Goal: Task Accomplishment & Management: Complete application form

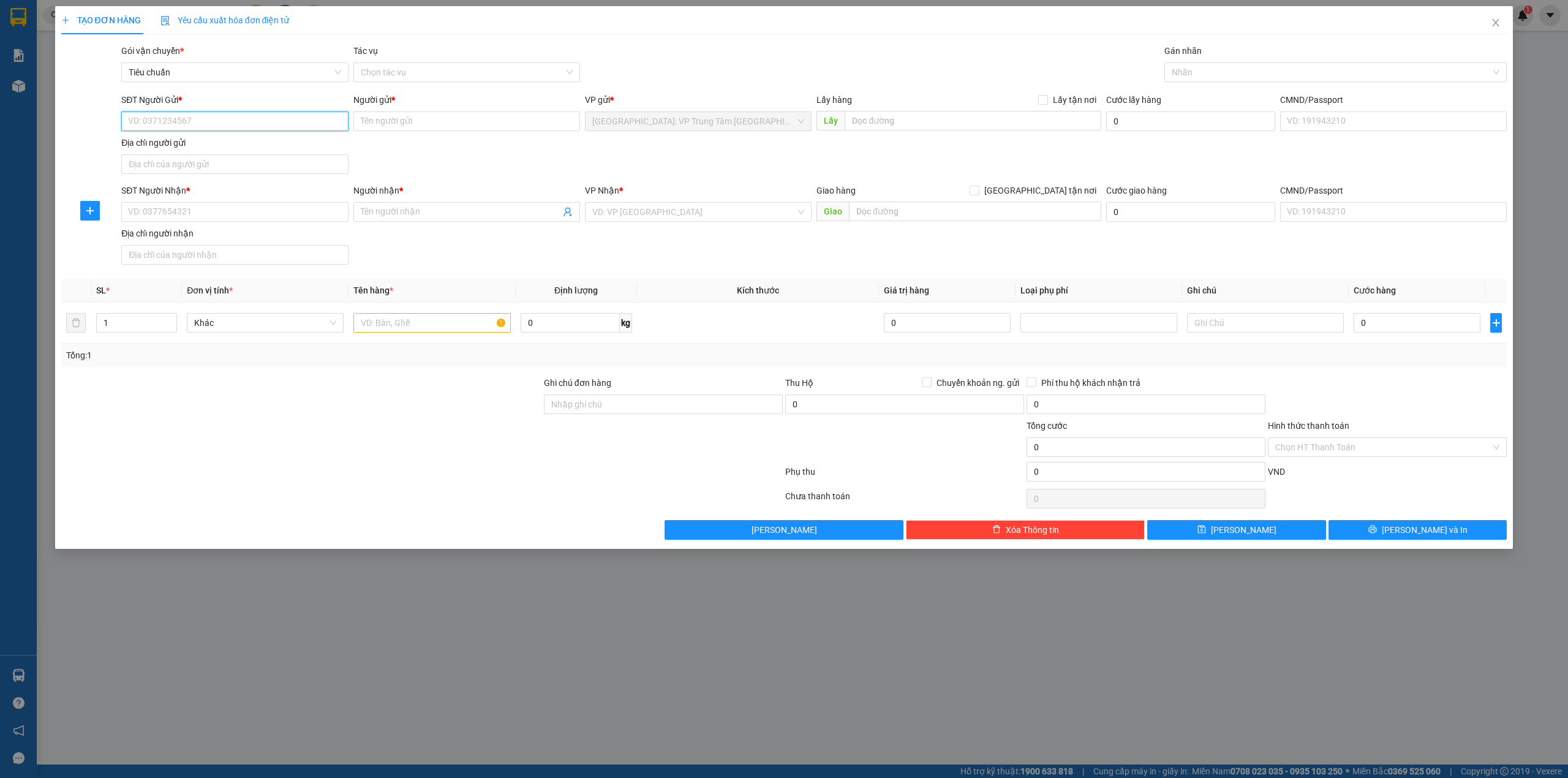
click at [163, 119] on input "SĐT Người Gửi *" at bounding box center [235, 121] width 226 height 20
click at [1371, 317] on input "0" at bounding box center [1417, 323] width 126 height 20
type input "6"
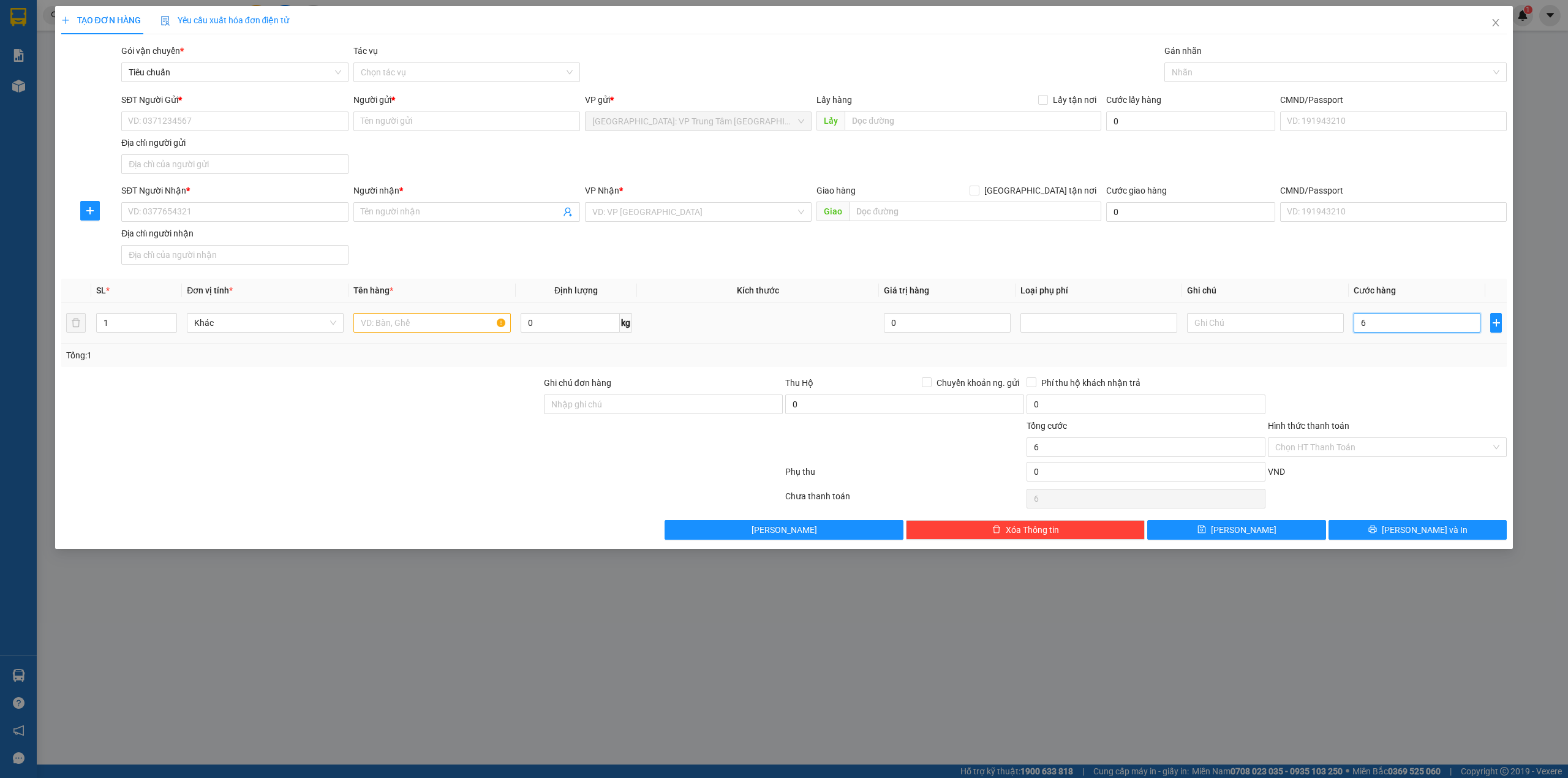
type input "67"
type input "670"
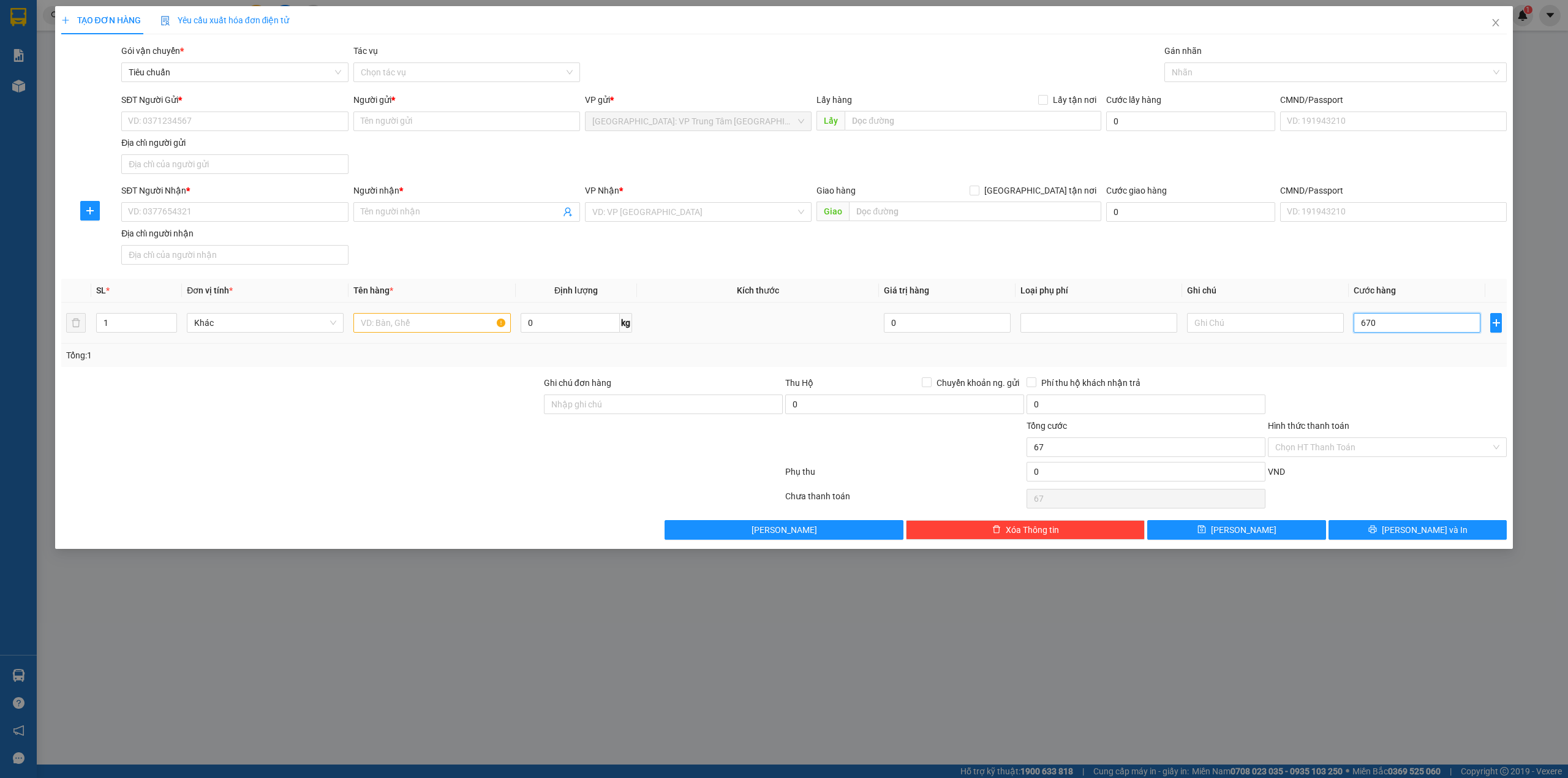
type input "670"
type input "6.700"
type input "67.000"
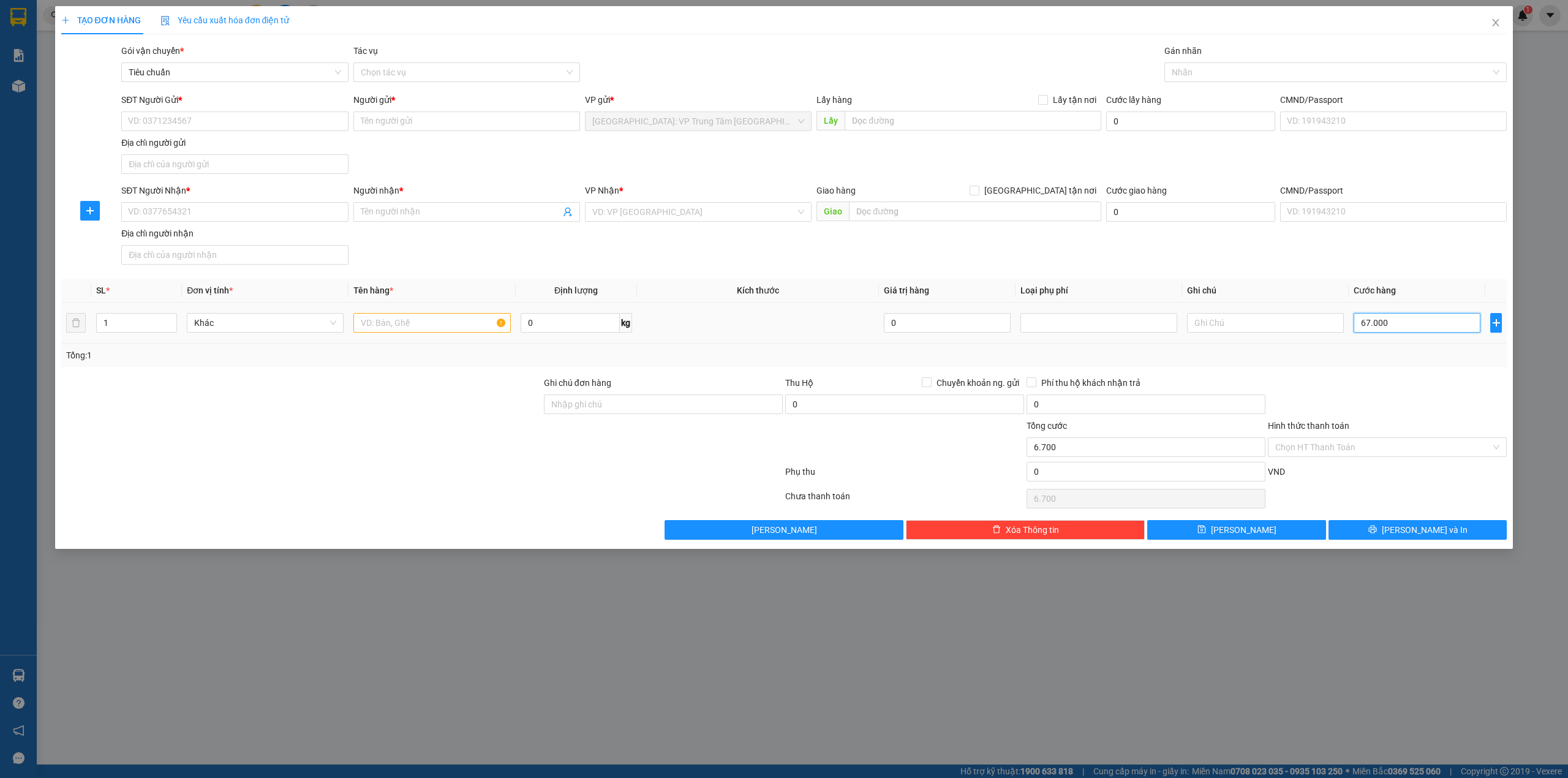
type input "67.000"
type input "670.000"
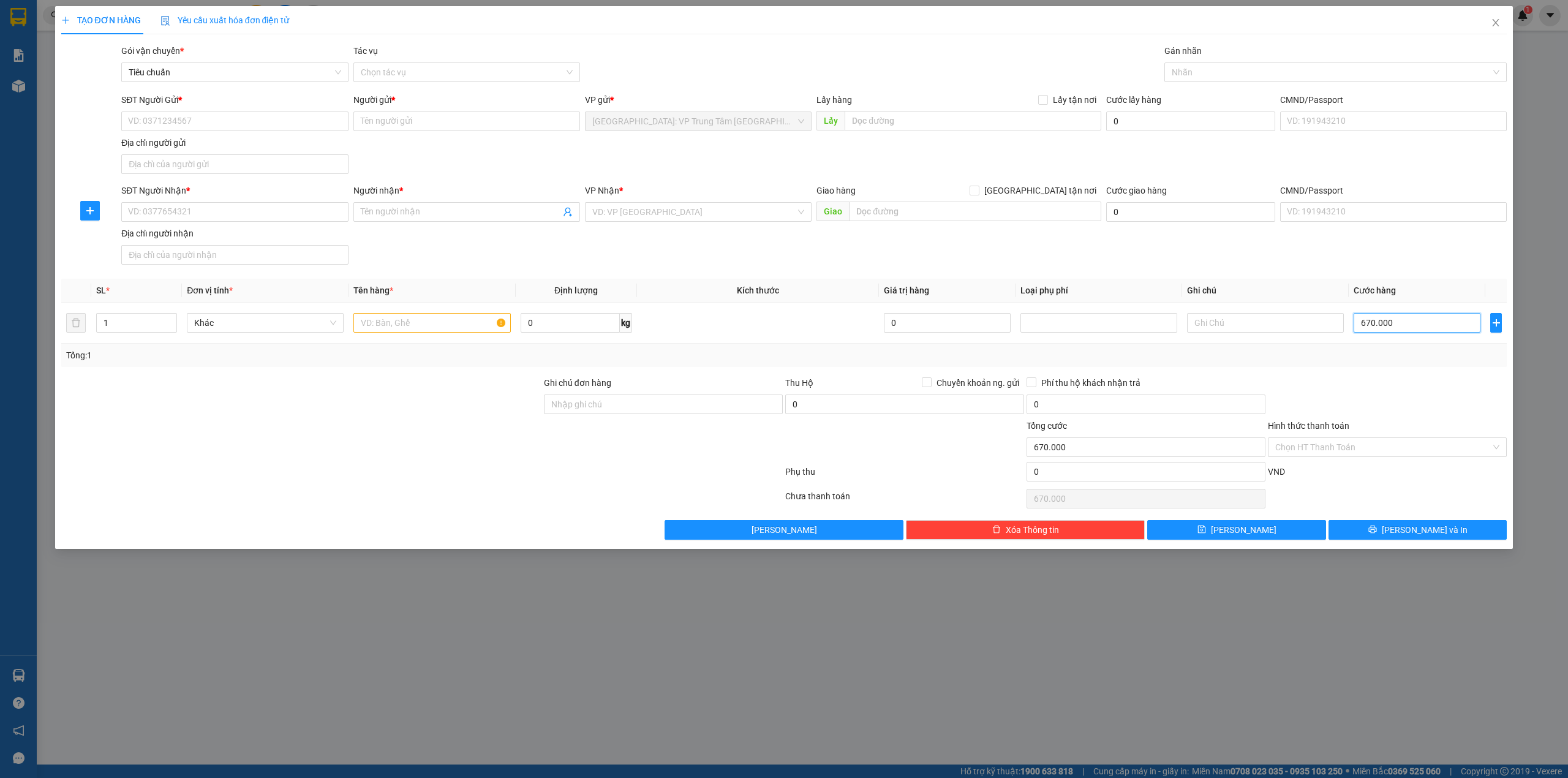
type input "670.000"
click at [1358, 397] on div at bounding box center [1387, 398] width 241 height 43
click at [1374, 533] on button "Lưu và In" at bounding box center [1417, 530] width 179 height 20
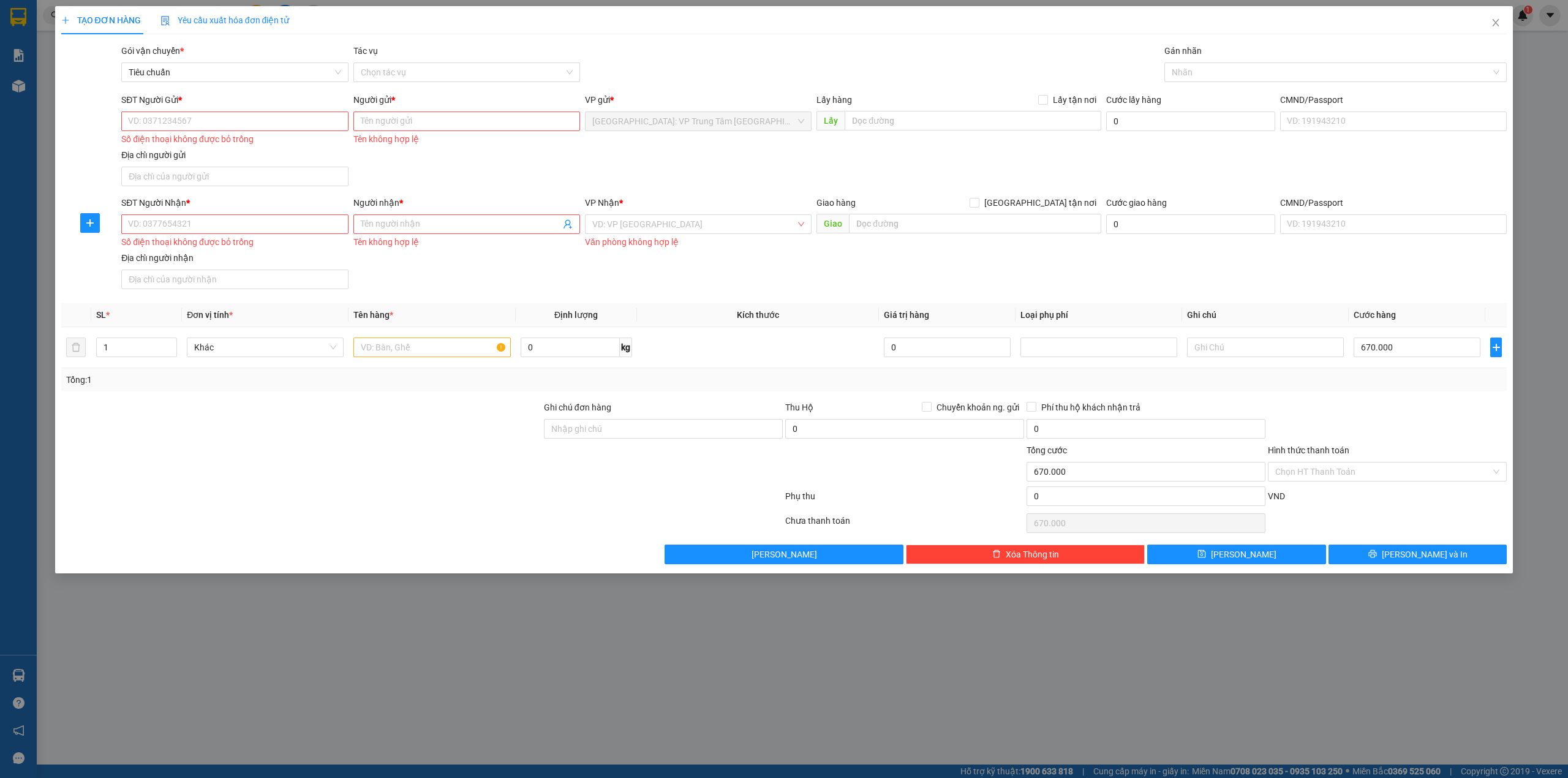
drag, startPoint x: 13, startPoint y: 77, endPoint x: 1566, endPoint y: 78, distance: 1553.0
click at [13, 78] on div "TẠO ĐƠN HÀNG Yêu cầu xuất hóa đơn điện tử Transit Pickup Surcharge Ids Transit …" at bounding box center [784, 389] width 1568 height 778
click at [1491, 22] on icon "close" at bounding box center [1496, 22] width 10 height 10
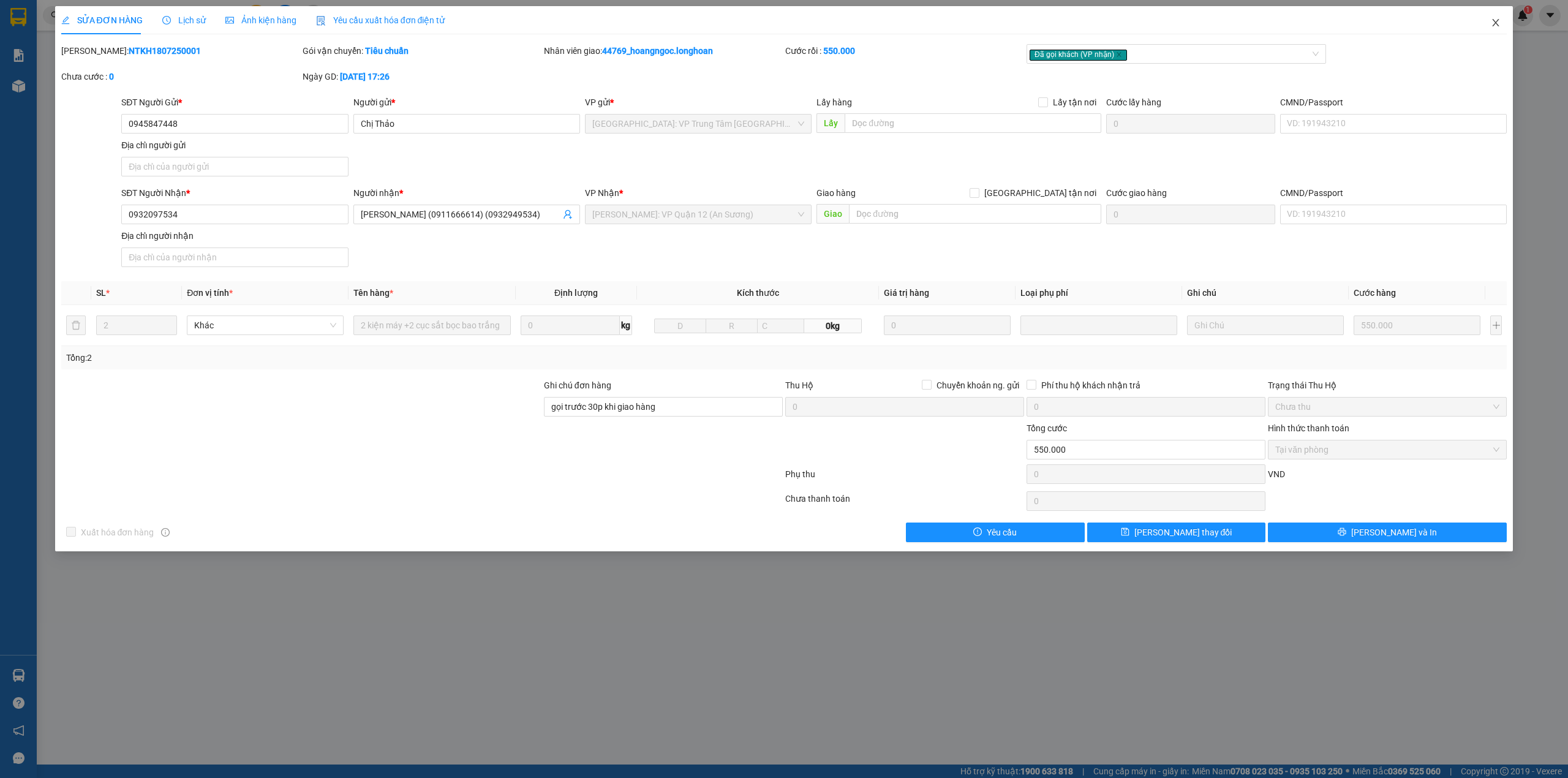
click at [1494, 17] on span "Close" at bounding box center [1495, 22] width 34 height 34
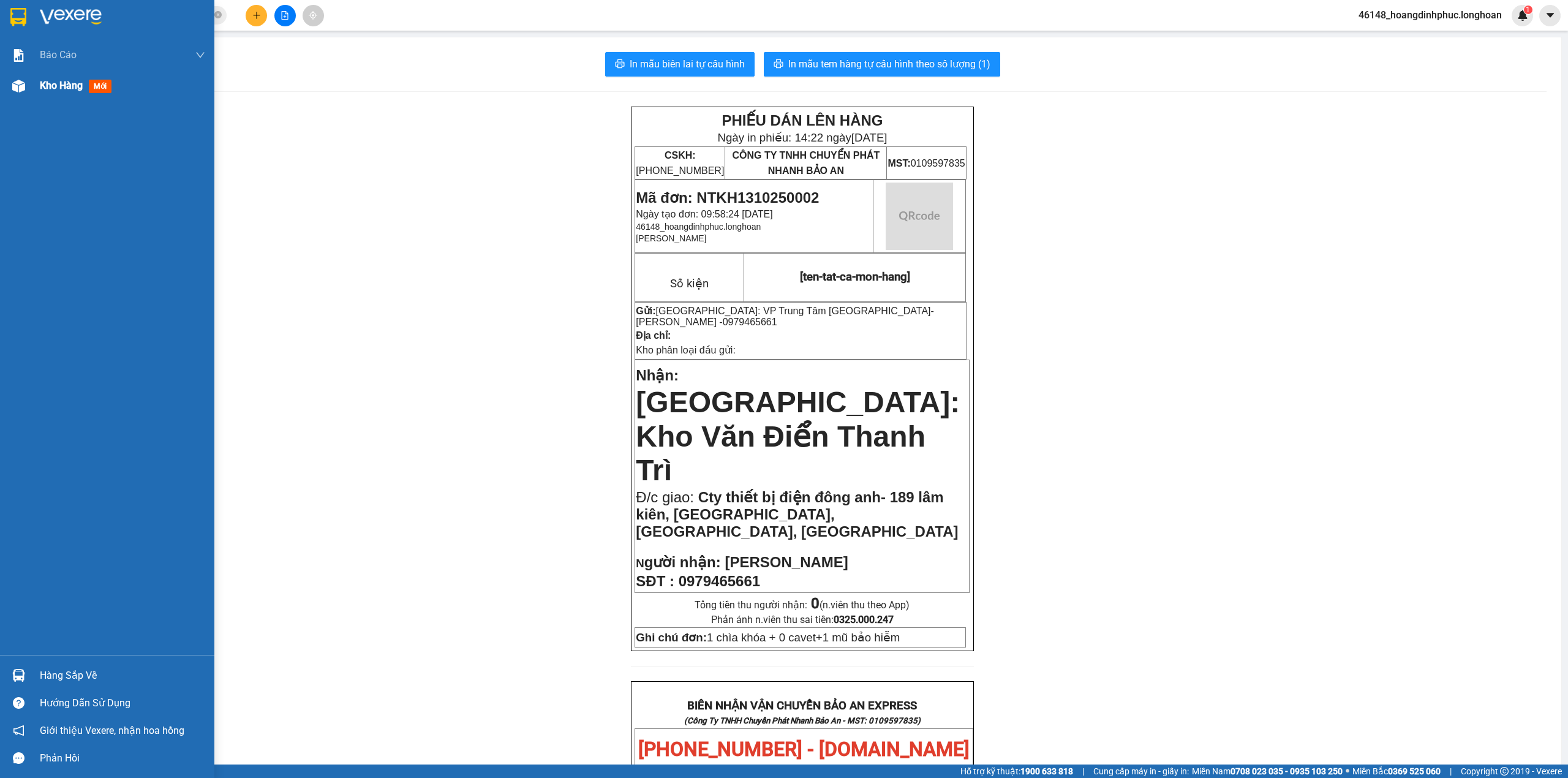
click at [11, 88] on div at bounding box center [19, 87] width 22 height 22
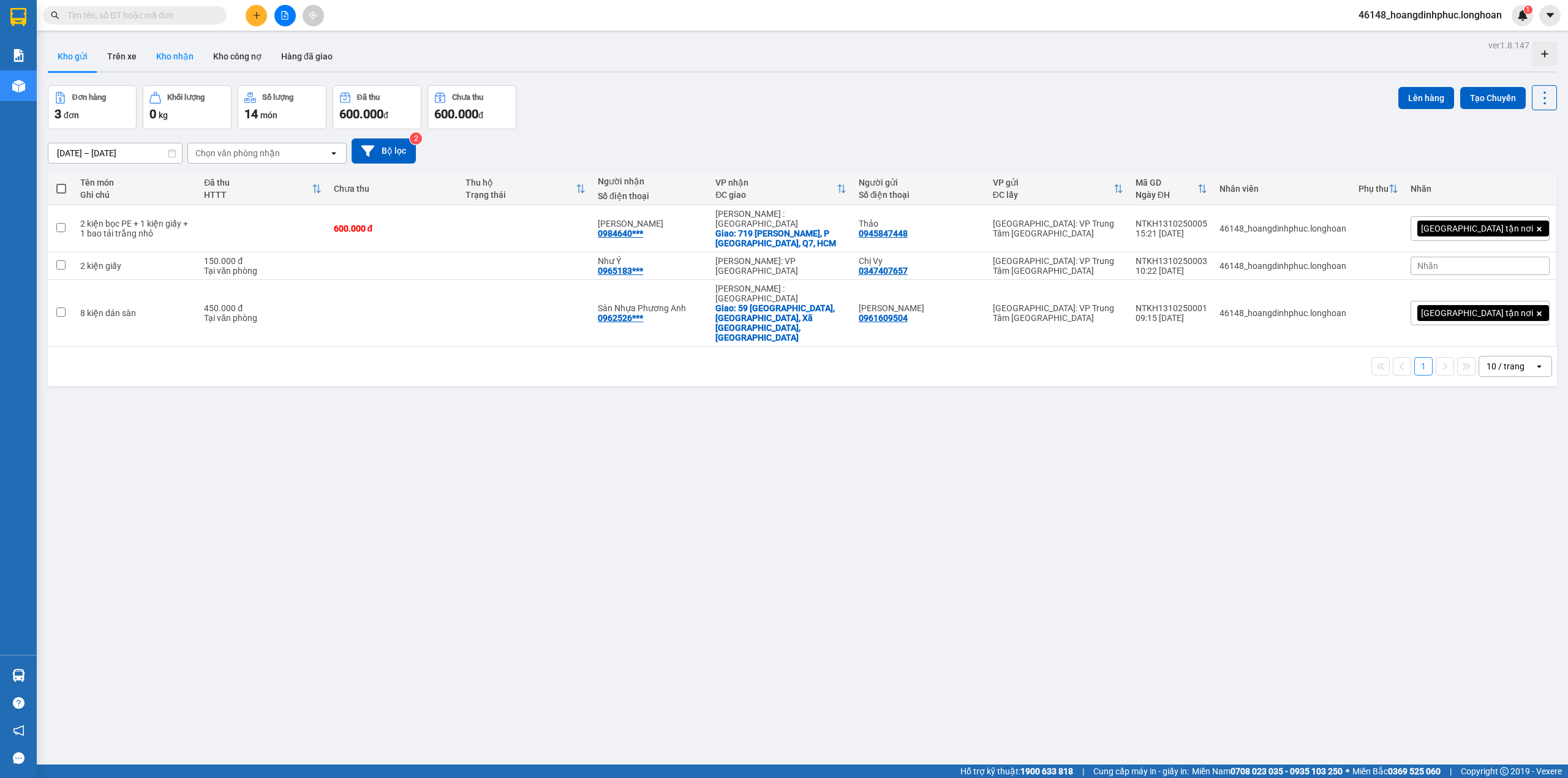
click at [157, 59] on button "Kho nhận" at bounding box center [175, 56] width 57 height 29
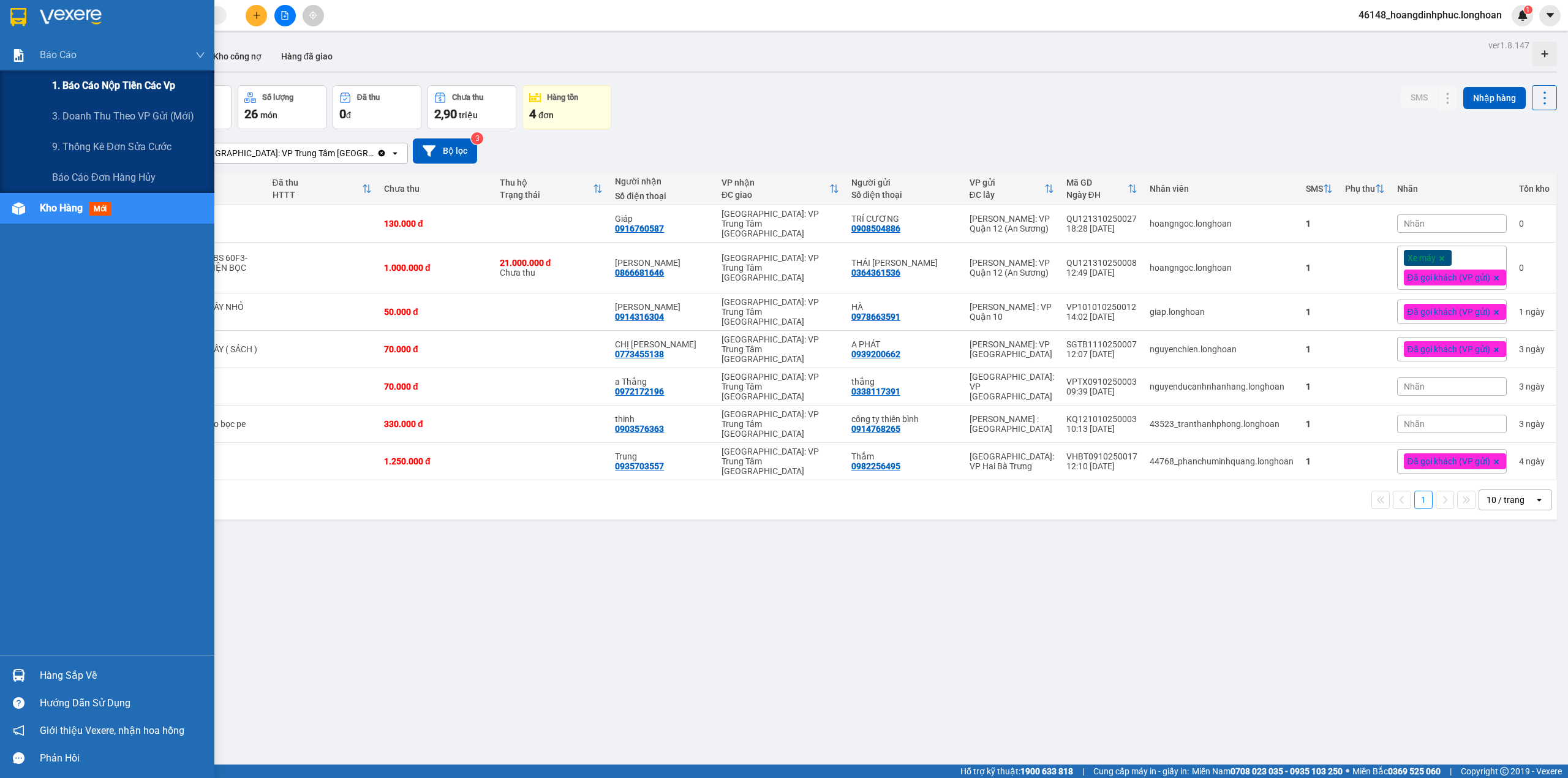
click at [67, 89] on span "1. Báo cáo nộp tiền các vp" at bounding box center [114, 85] width 123 height 15
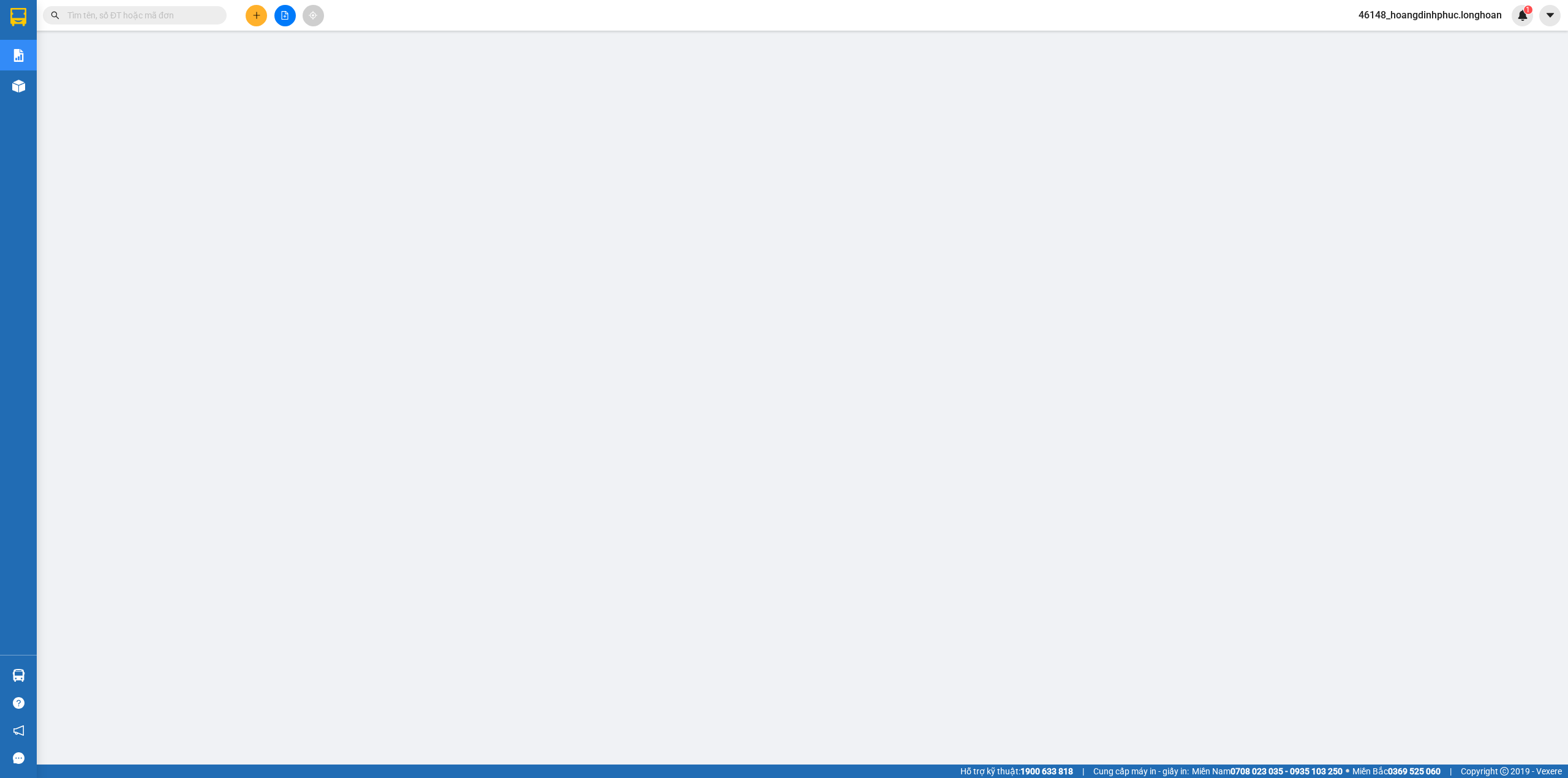
click at [253, 15] on icon "plus" at bounding box center [256, 15] width 8 height 8
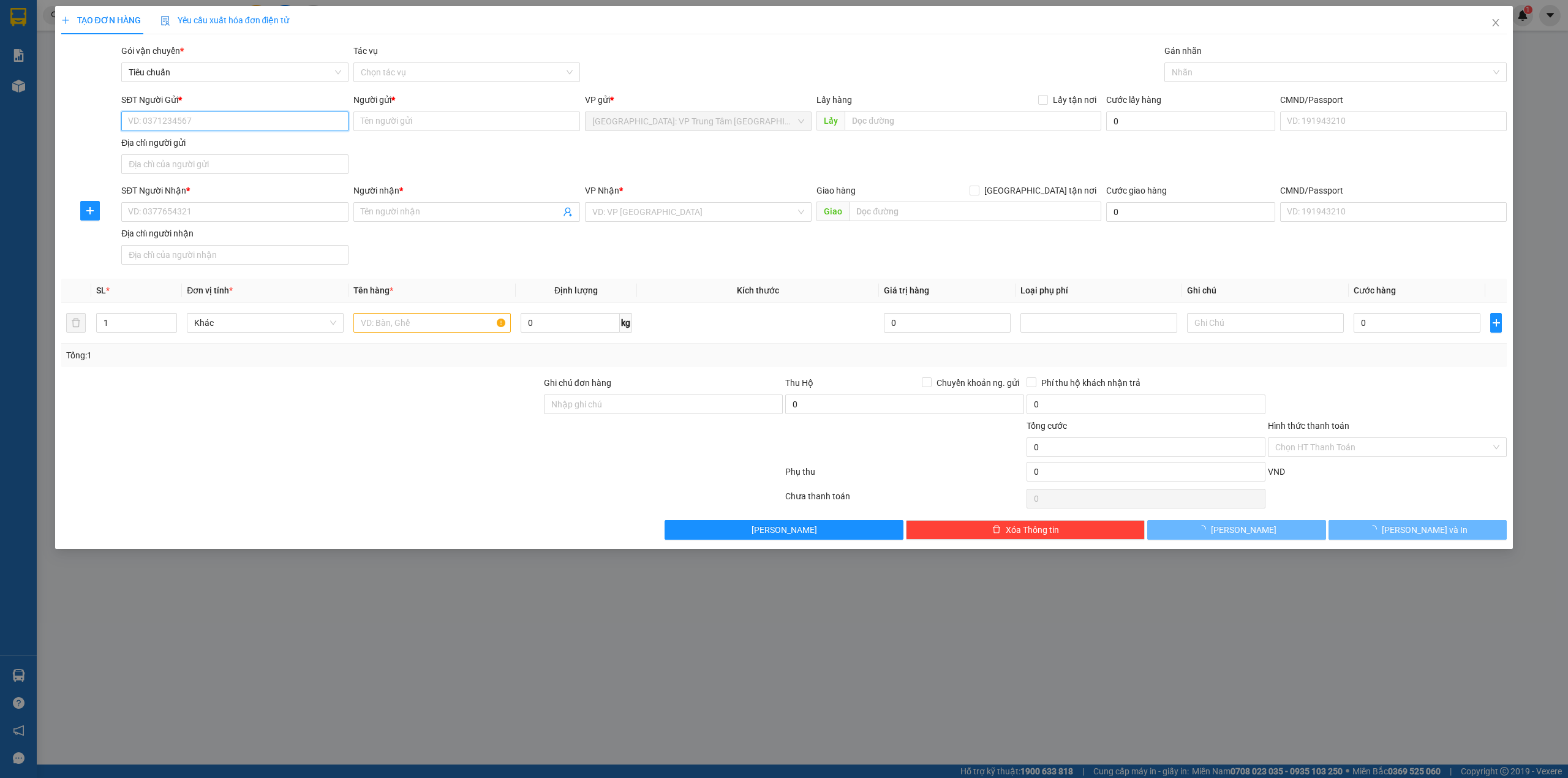
click at [203, 122] on input "SĐT Người Gửi *" at bounding box center [235, 121] width 226 height 20
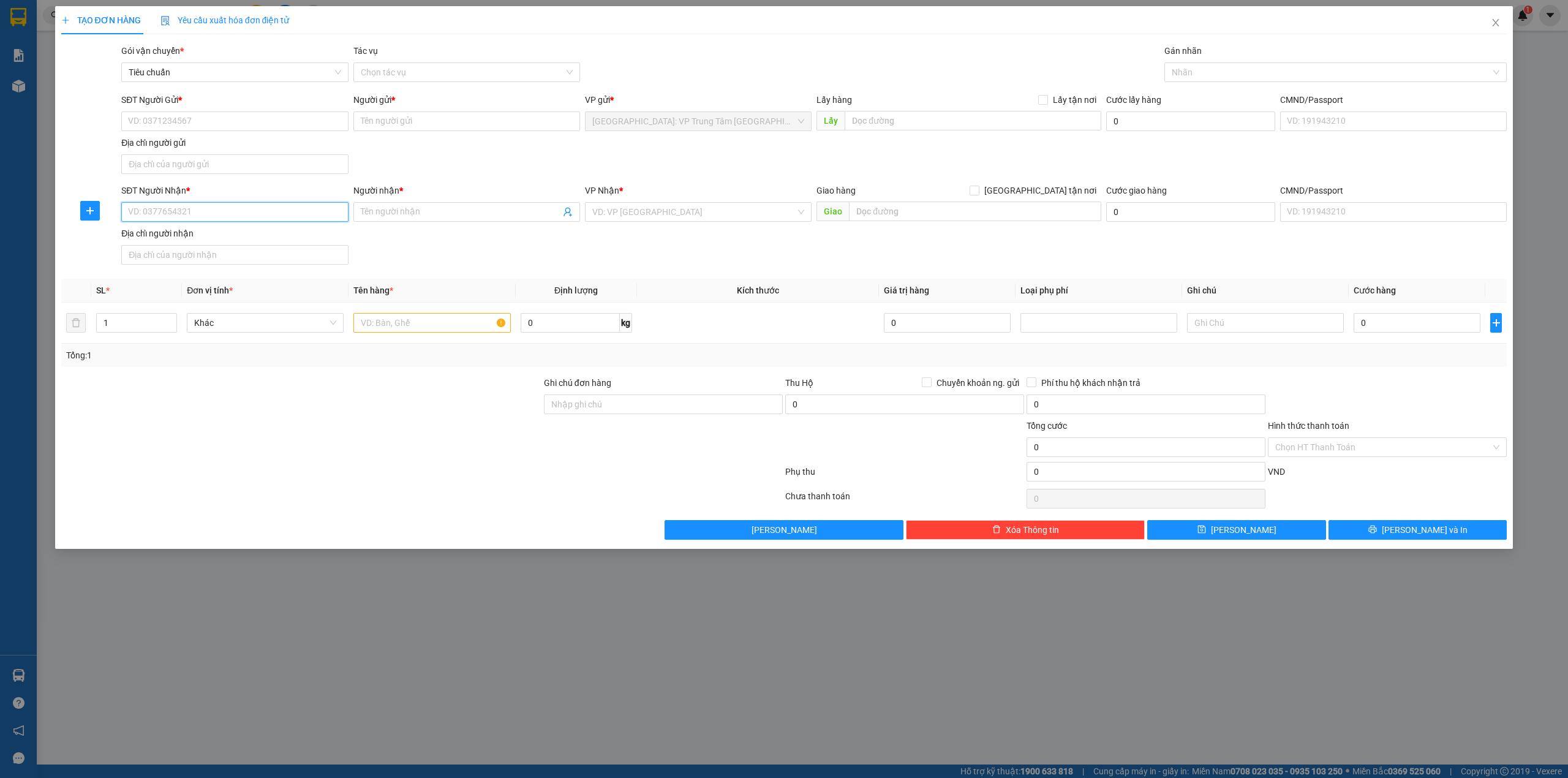
click at [189, 210] on input "SĐT Người Nhận *" at bounding box center [235, 212] width 226 height 20
type input "0968155803"
click at [424, 211] on input "Người nhận *" at bounding box center [461, 212] width 200 height 13
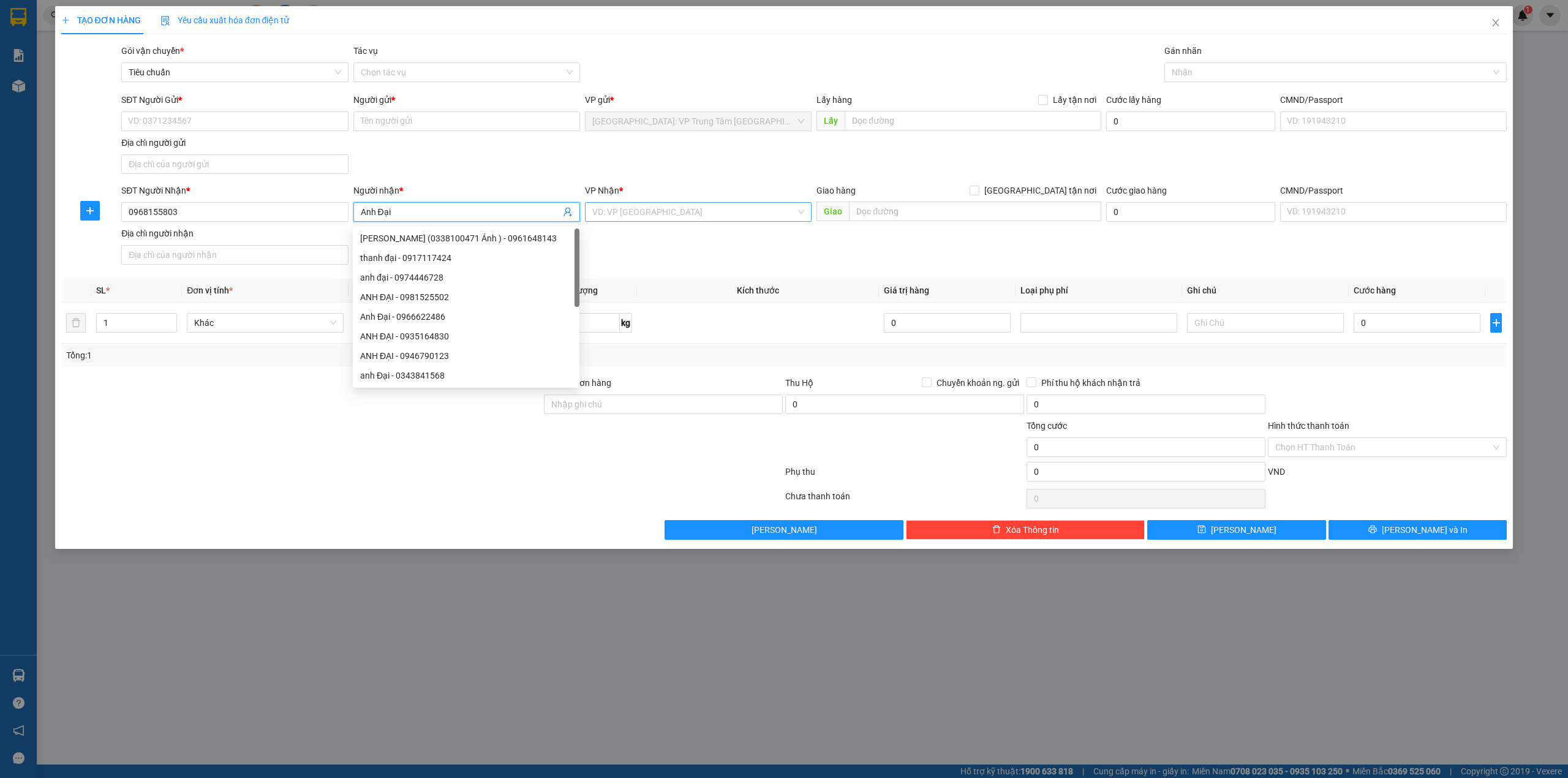
type input "Anh Đại"
click at [646, 216] on input "search" at bounding box center [694, 212] width 203 height 18
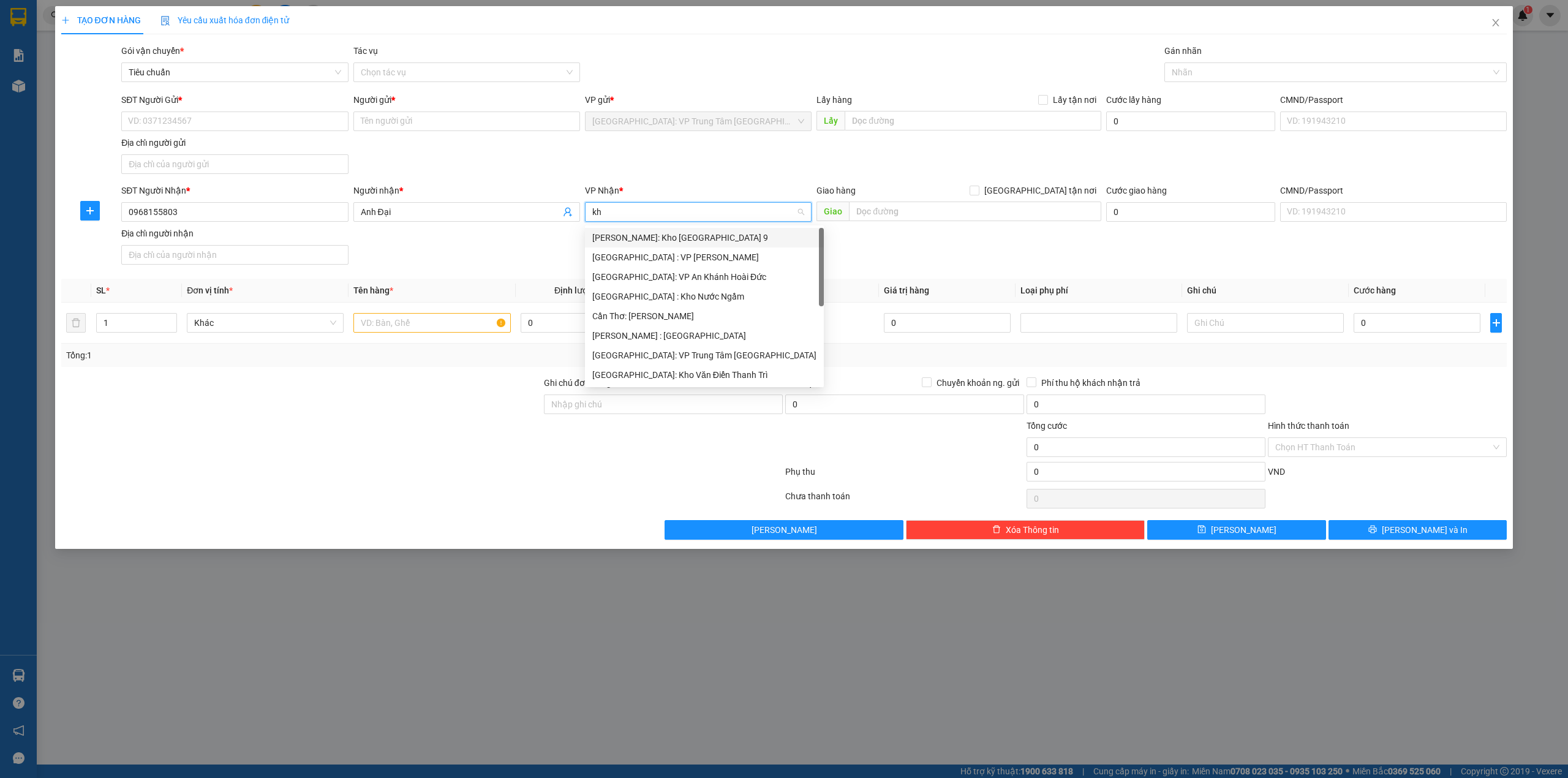
type input "kho"
click at [686, 308] on div "[GEOGRAPHIC_DATA]: Kho Văn Điển Thanh Trì" at bounding box center [698, 316] width 226 height 20
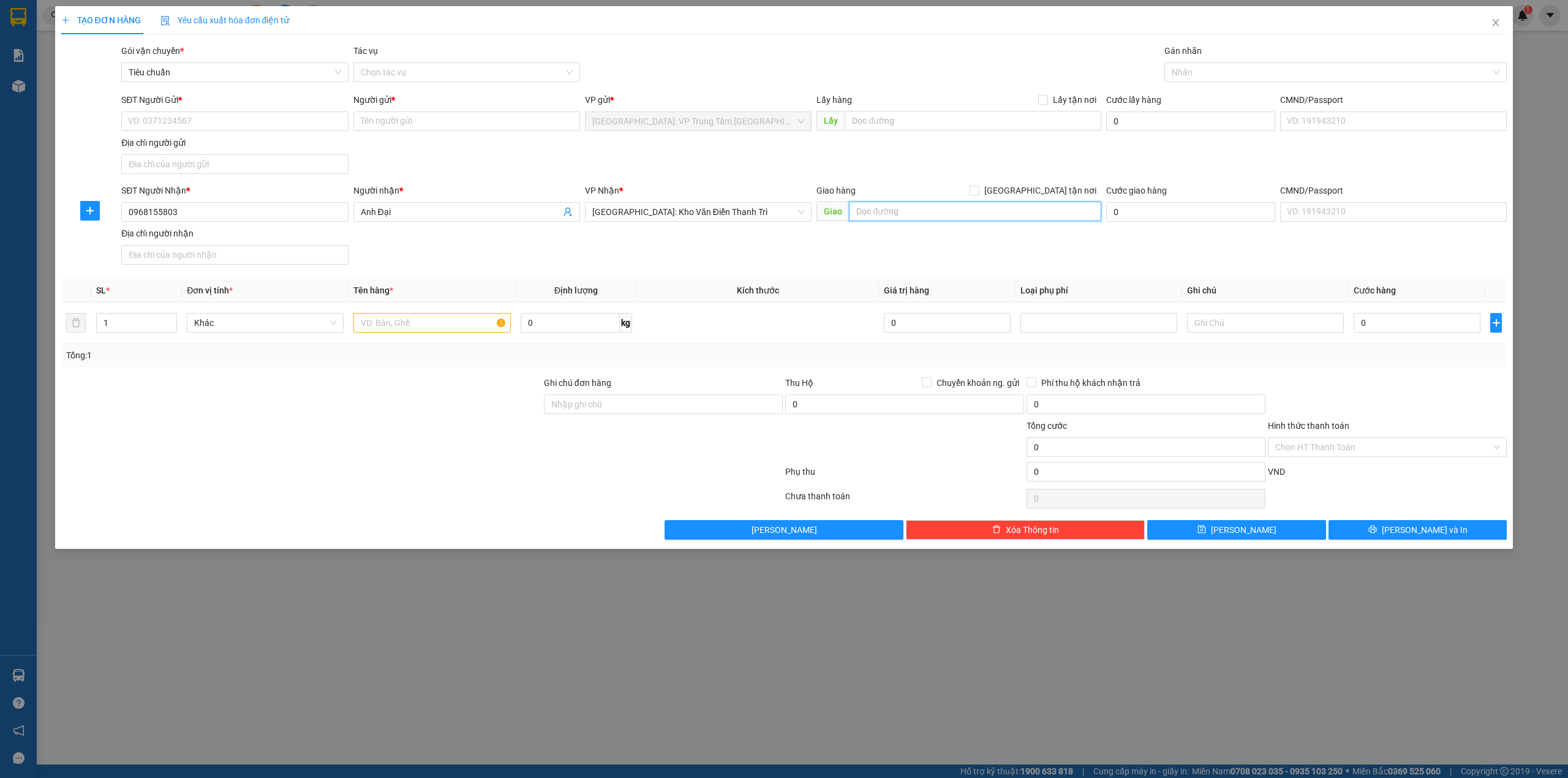
click at [925, 216] on input "text" at bounding box center [974, 211] width 252 height 20
type input "Xóm ven xã Ngũ Kiên, Huyện Vĩnh Tường, Vĩnh Phúc"
click at [978, 190] on input "[GEOGRAPHIC_DATA] tận nơi" at bounding box center [973, 190] width 8 height 8
checkbox input "true"
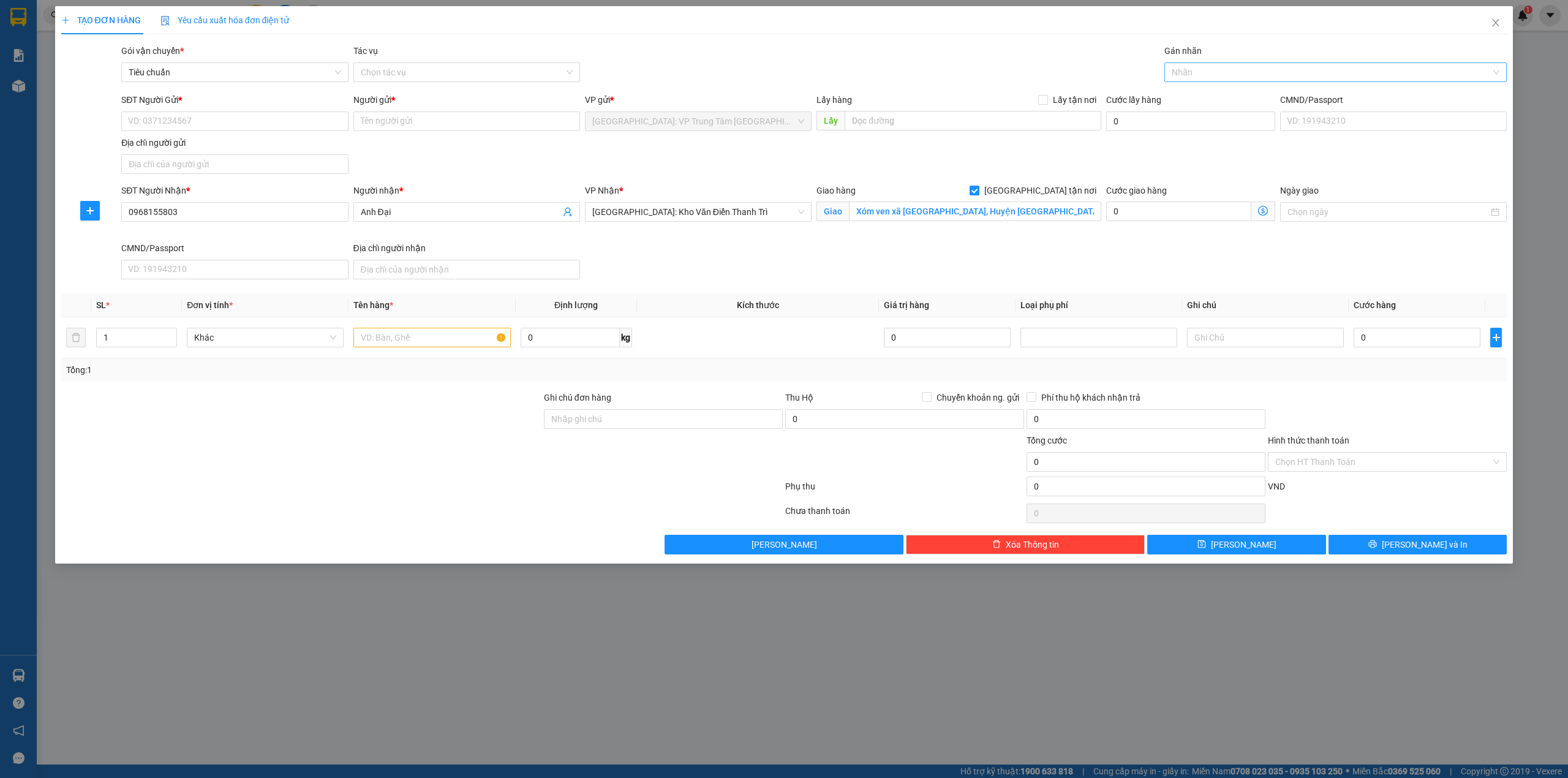
click at [1190, 77] on div at bounding box center [1329, 72] width 324 height 15
type input "g"
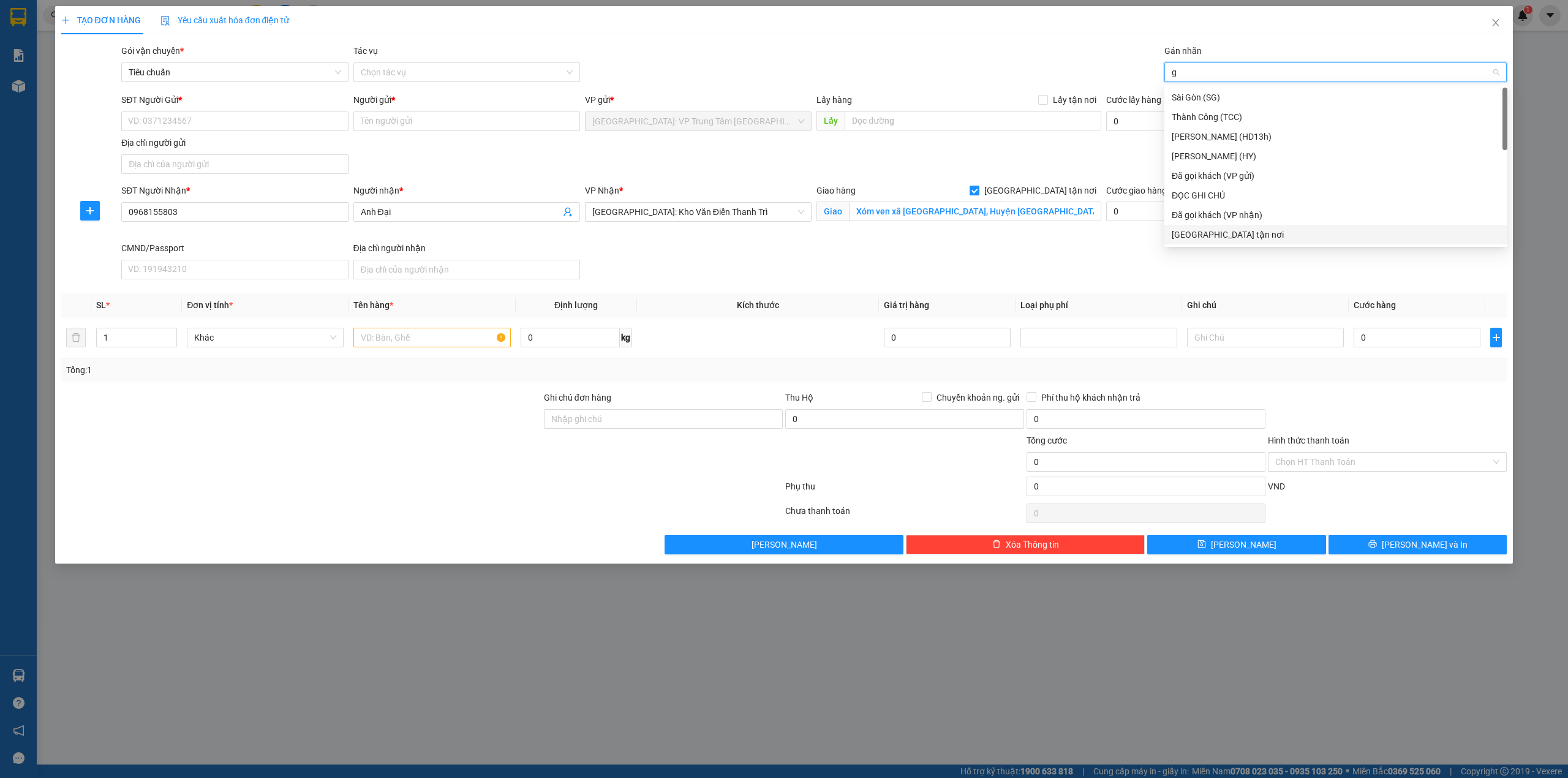
click at [1262, 238] on div "[GEOGRAPHIC_DATA] tận nơi" at bounding box center [1335, 235] width 329 height 13
click at [1045, 75] on div "Gói vận chuyển * Tiêu chuẩn Tác vụ Chọn tác vụ Gán nhãn Giao tận nơi" at bounding box center [814, 66] width 1390 height 43
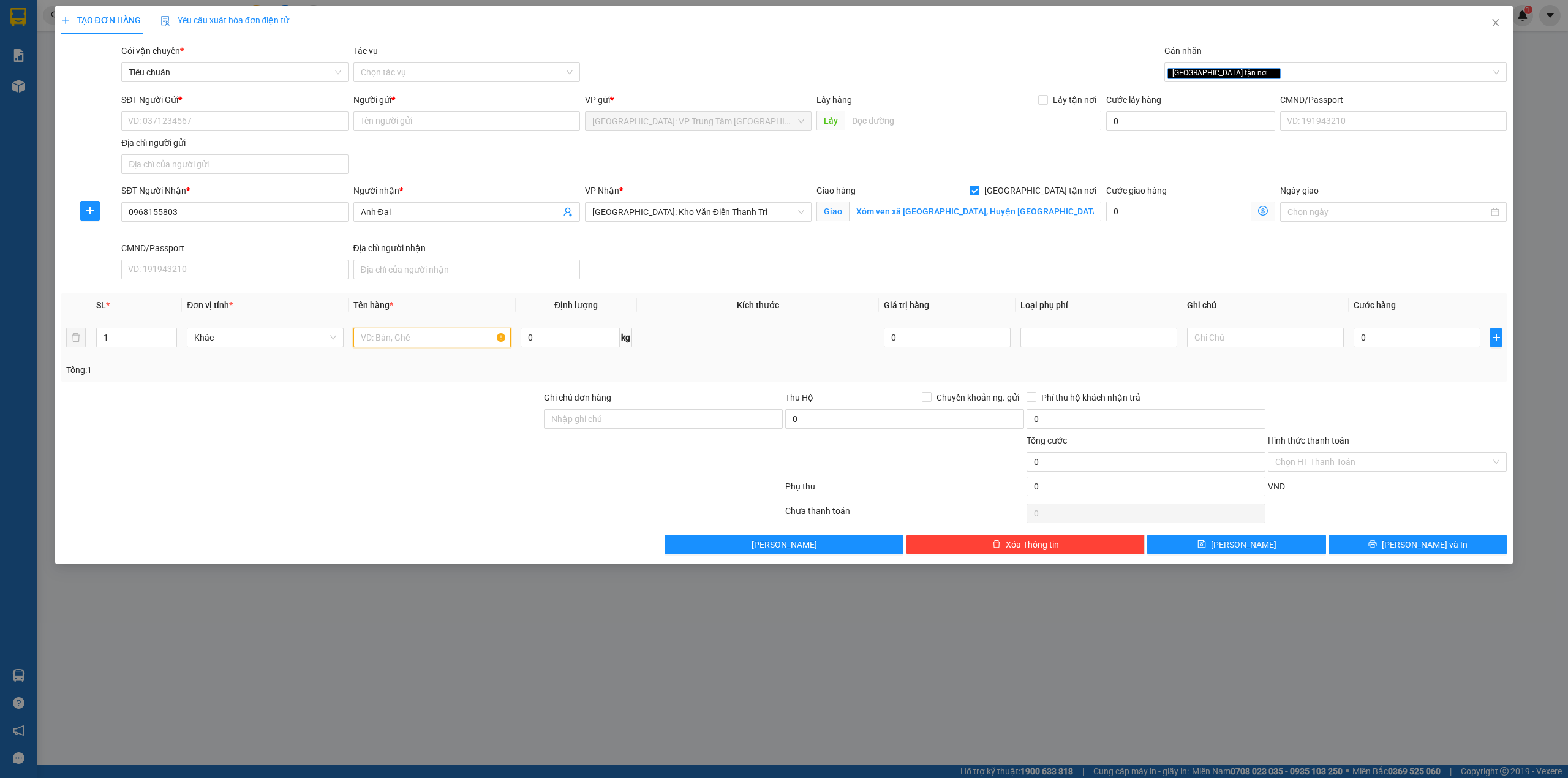
click at [405, 333] on input "text" at bounding box center [432, 338] width 156 height 20
type input "1 kiện giấy hàng sứ"
click at [596, 414] on input "Ghi chú đơn hàng" at bounding box center [663, 419] width 239 height 20
type input "hàng dễ hư hỏng-xin nhẹ tay- hư vỡ k đền"
click at [713, 358] on div "SL * Đơn vị tính * Tên hàng * Định lượng Kích thước Giá trị hàng Loại phụ phí G…" at bounding box center [784, 338] width 1446 height 88
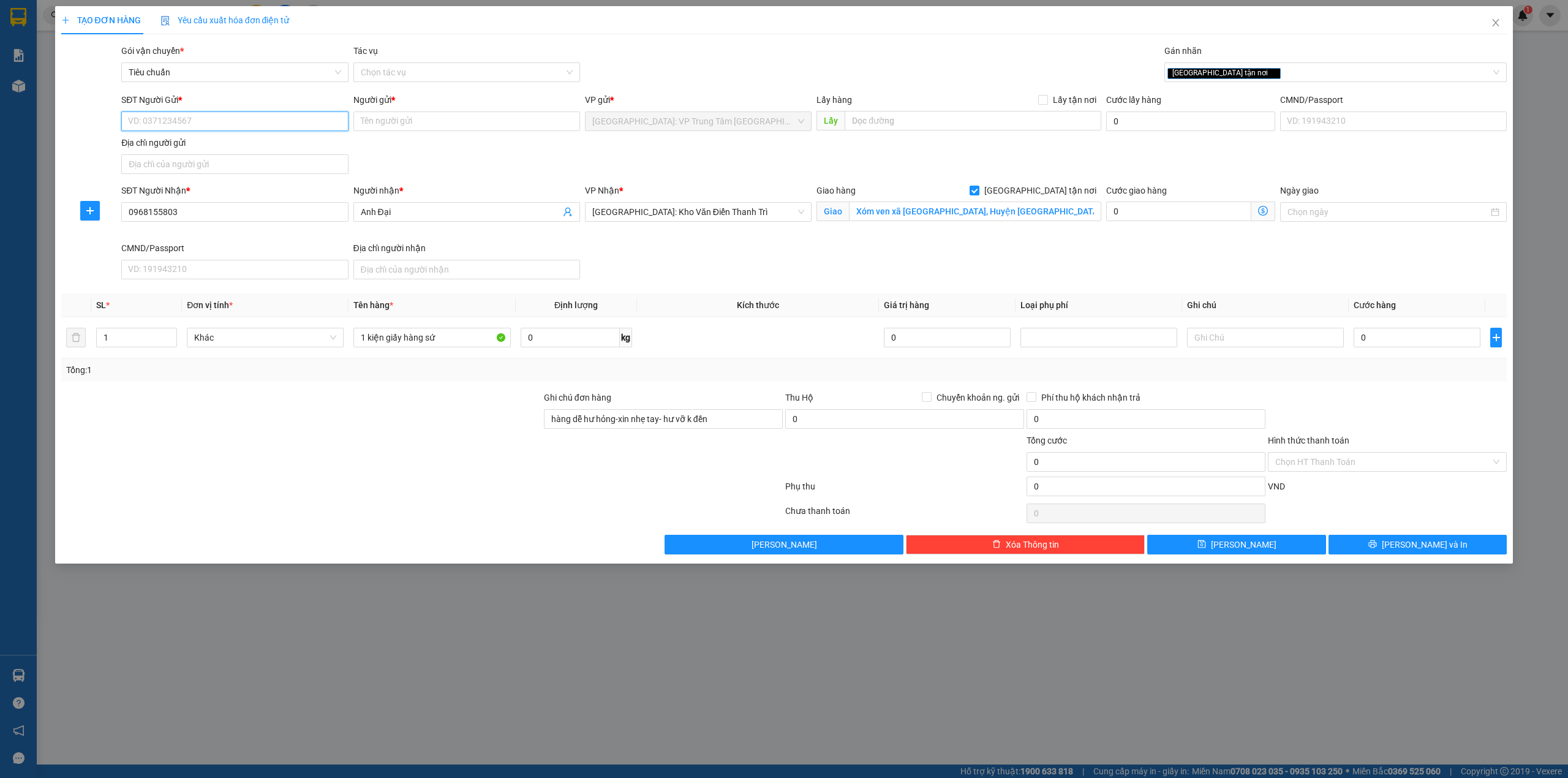
click at [244, 125] on input "SĐT Người Gửi *" at bounding box center [235, 121] width 226 height 20
type input "0905664441"
click at [382, 116] on input "Người gửi *" at bounding box center [467, 121] width 226 height 20
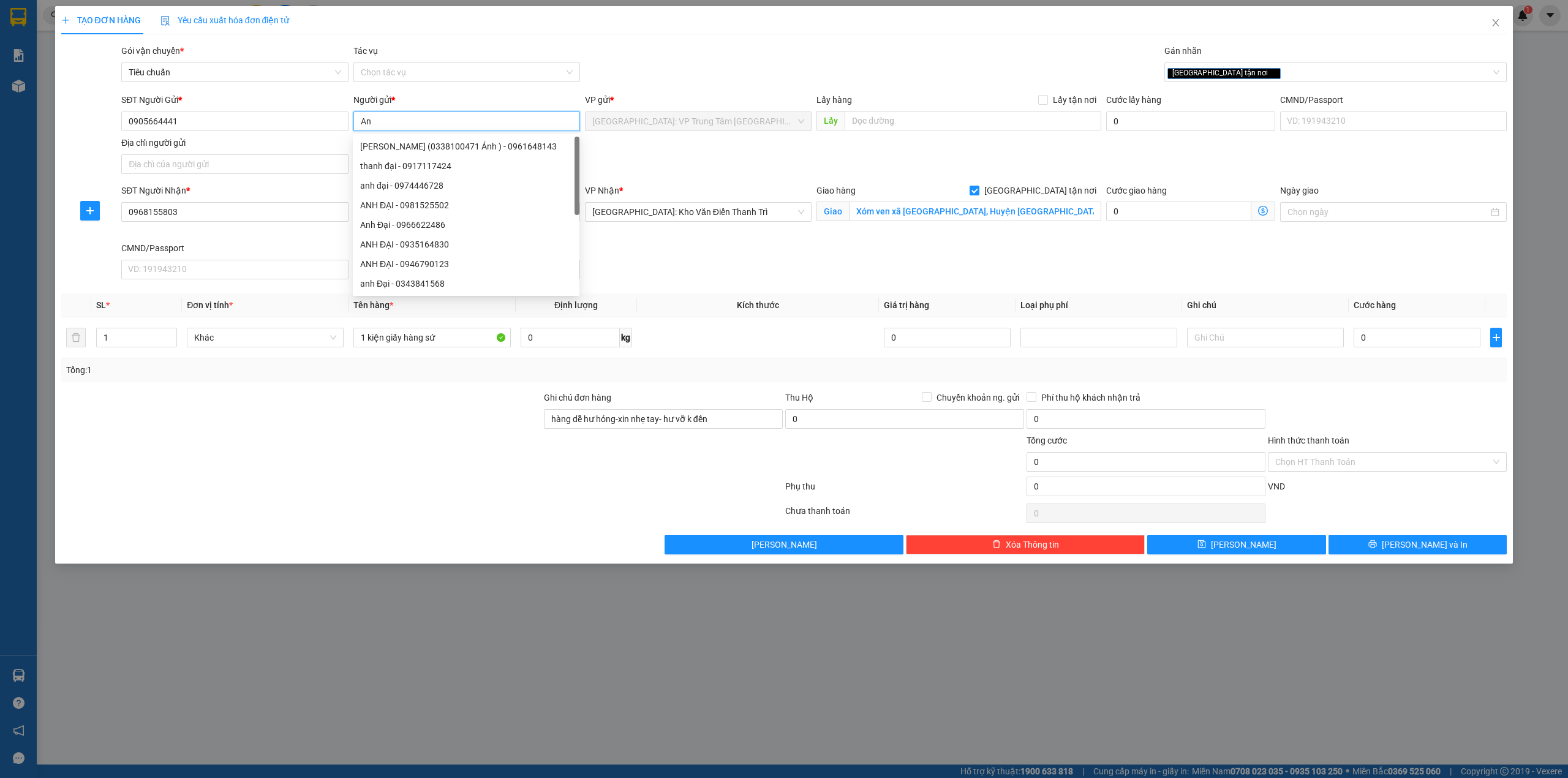
type input "A"
type input "Quyên"
click at [772, 153] on div "SĐT Người Gửi * 0905664441 Người gửi * Quyên VP gửi * Khánh Hòa: VP Trung Tâm T…" at bounding box center [814, 136] width 1390 height 86
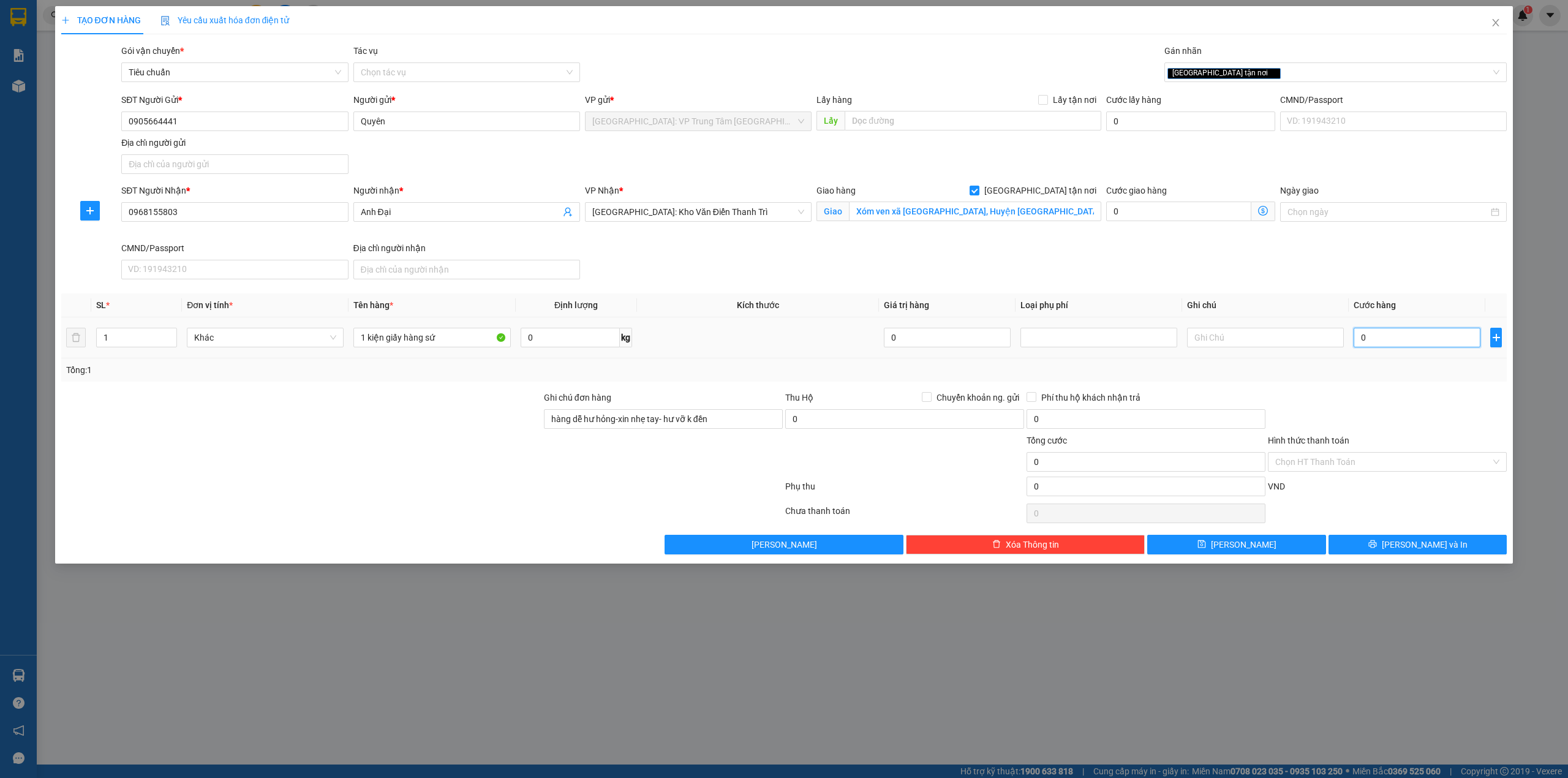
click at [1401, 337] on input "0" at bounding box center [1417, 338] width 126 height 20
type input "1"
type input "15"
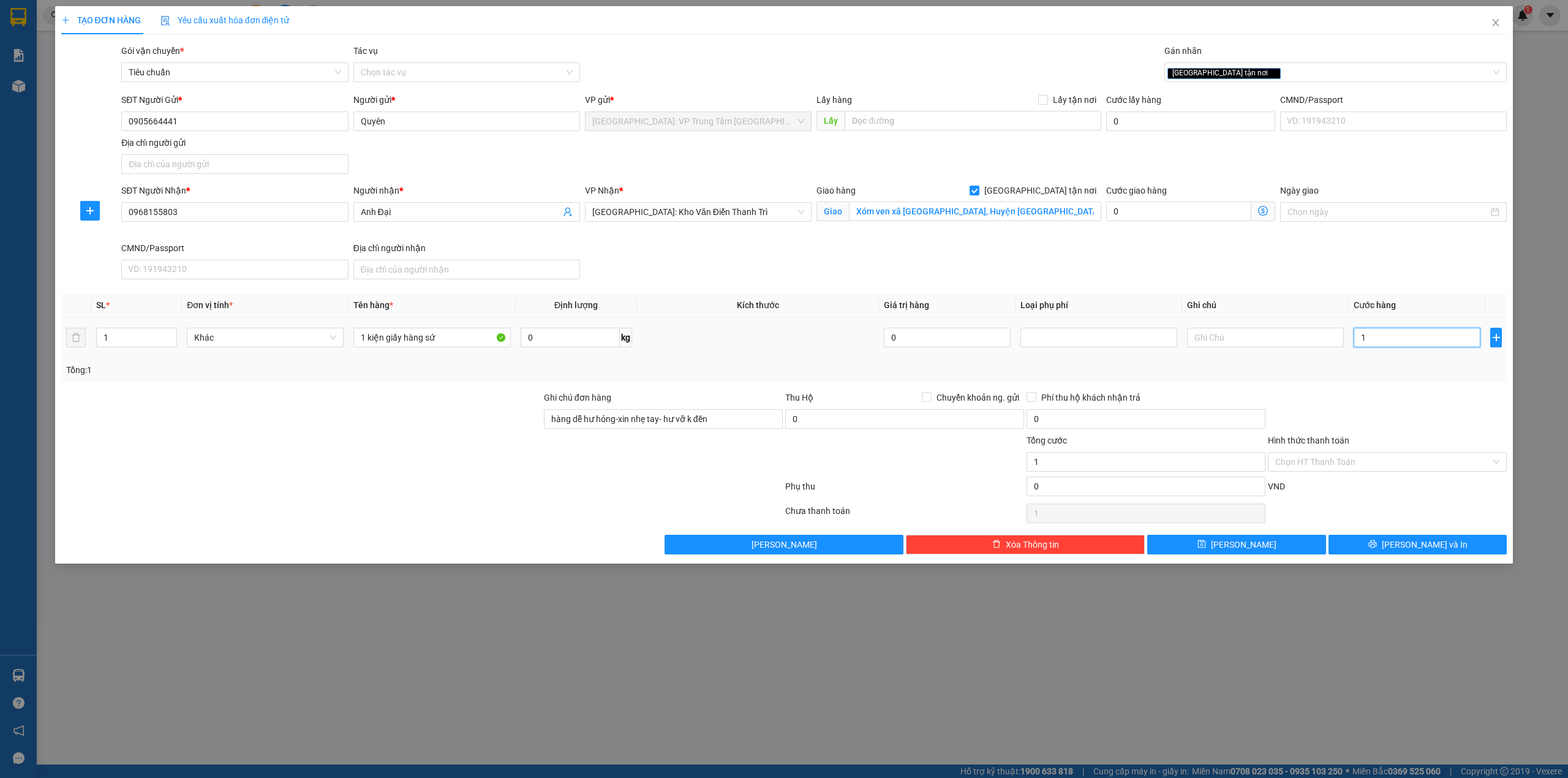
type input "15"
type input "150"
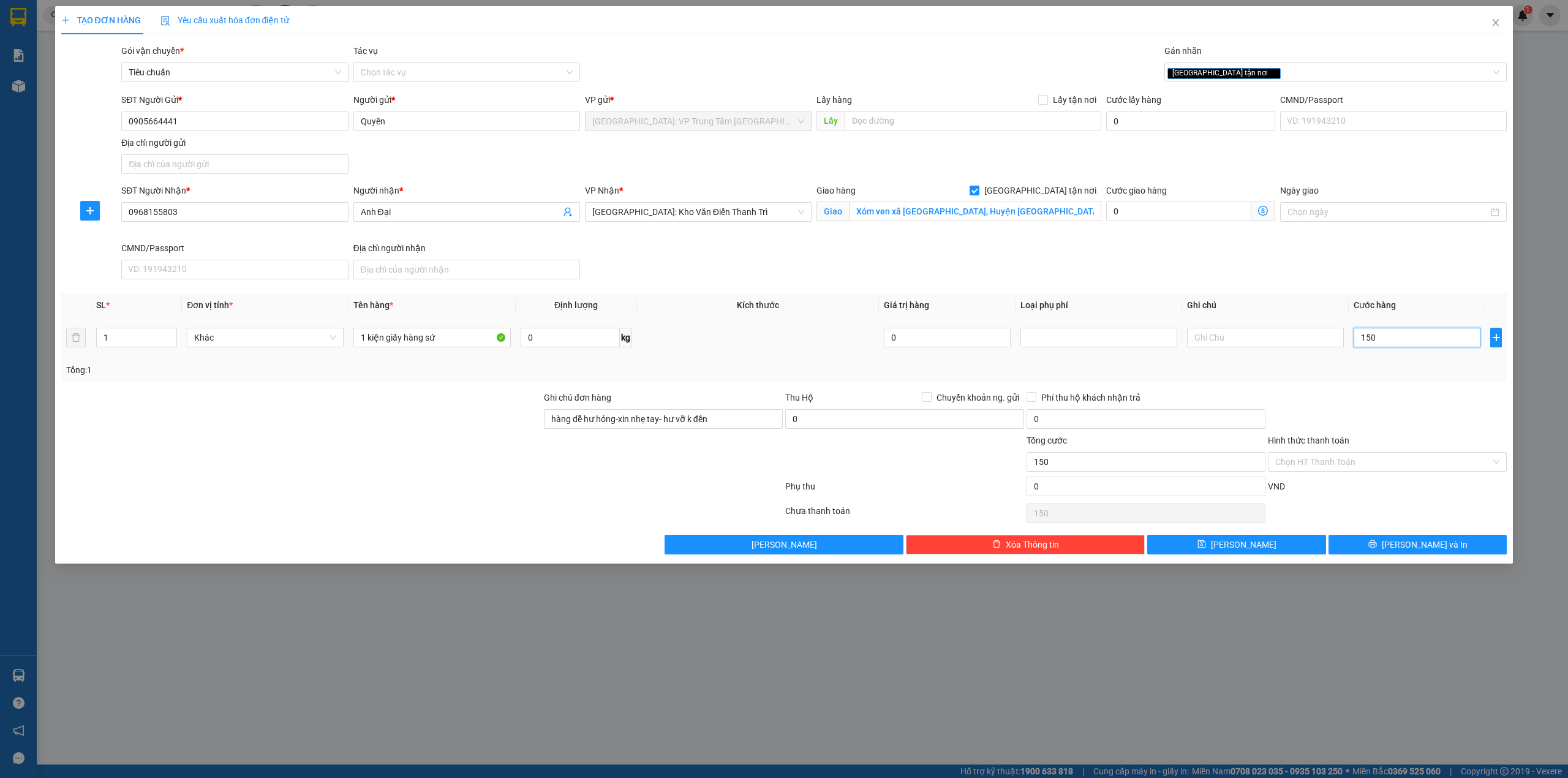
type input "1.500"
type input "15.000"
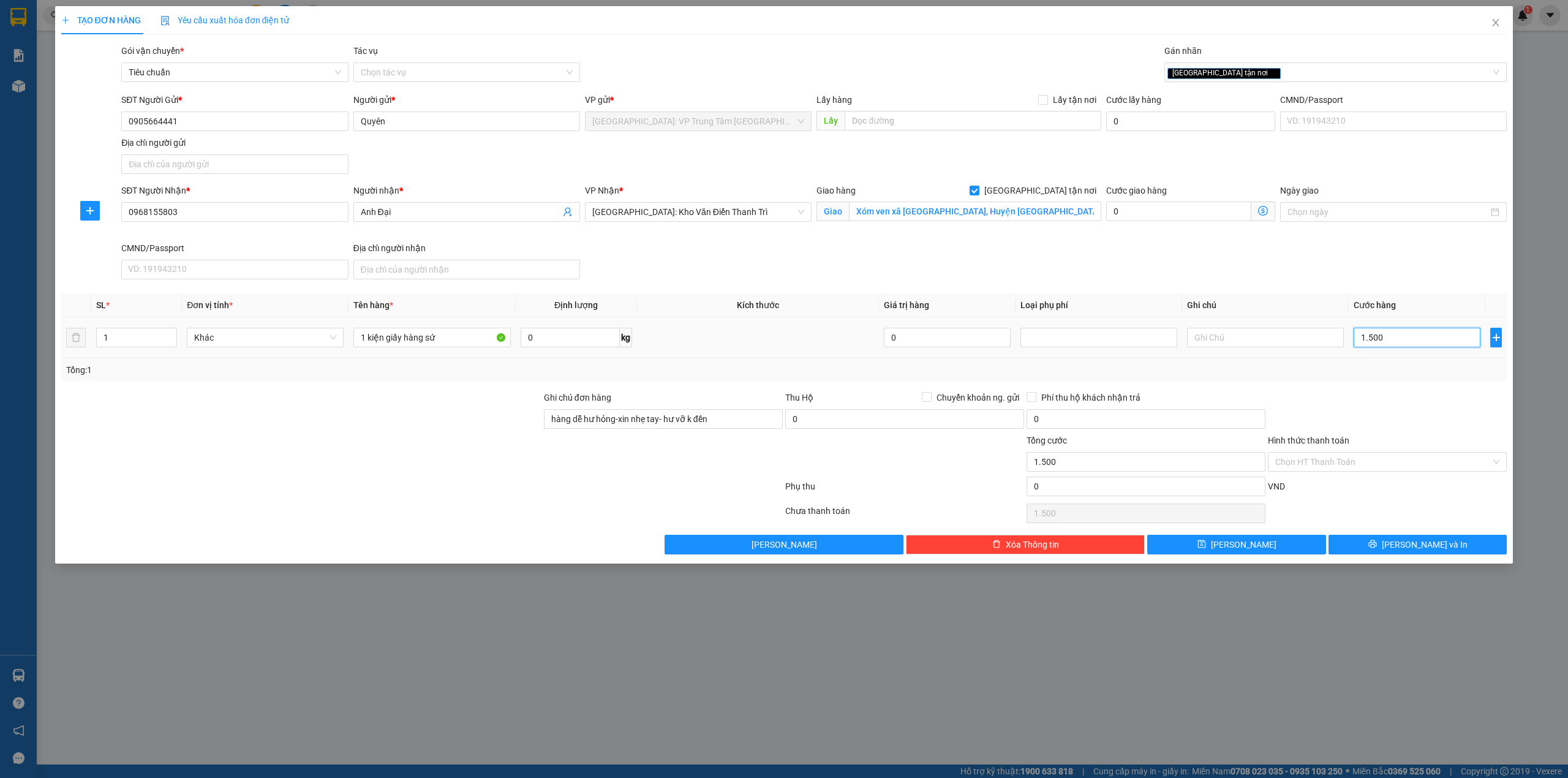
type input "15.000"
type input "150.000"
type input "1.500.000"
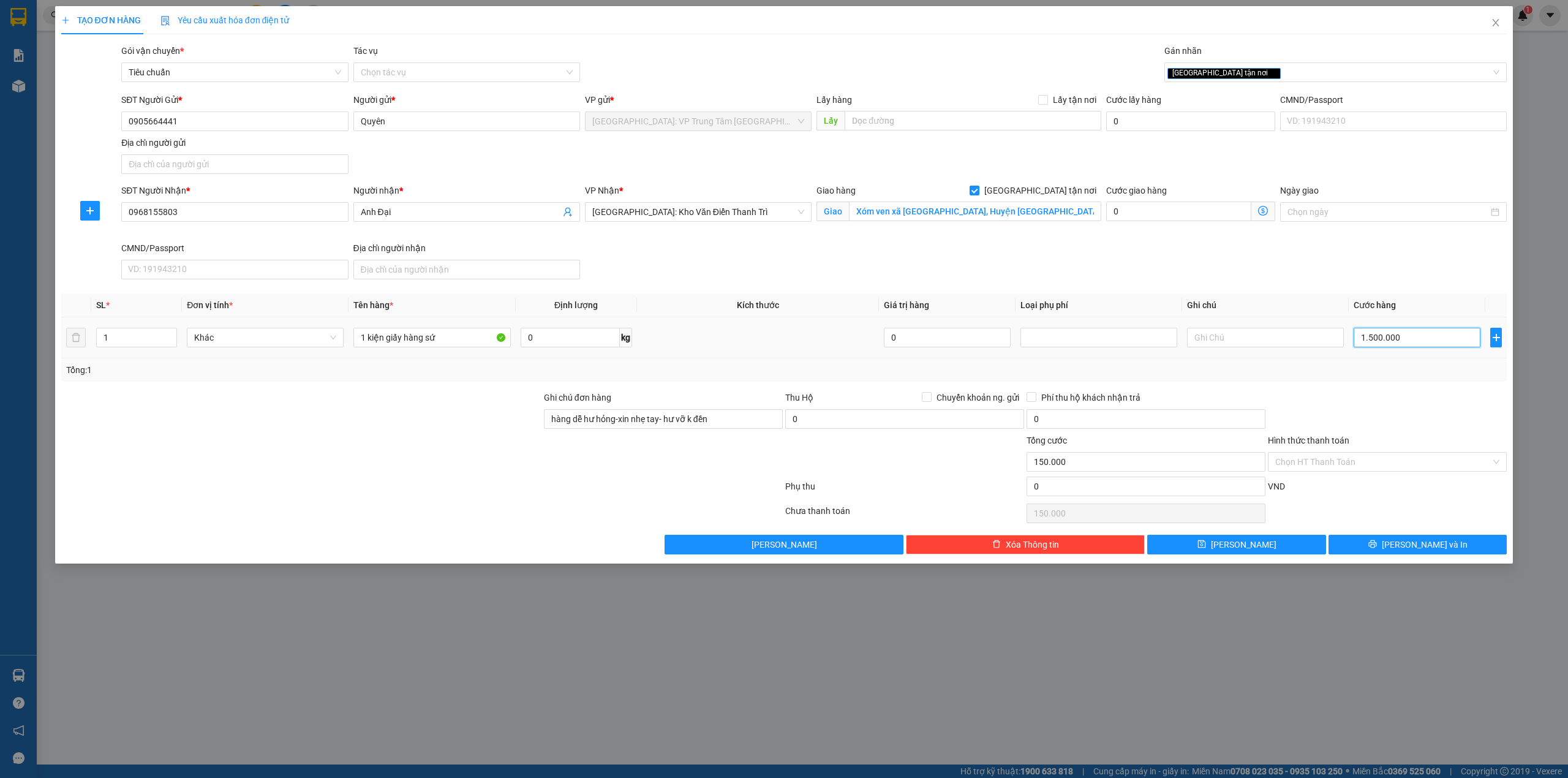
type input "1.500.000"
type input "150.000"
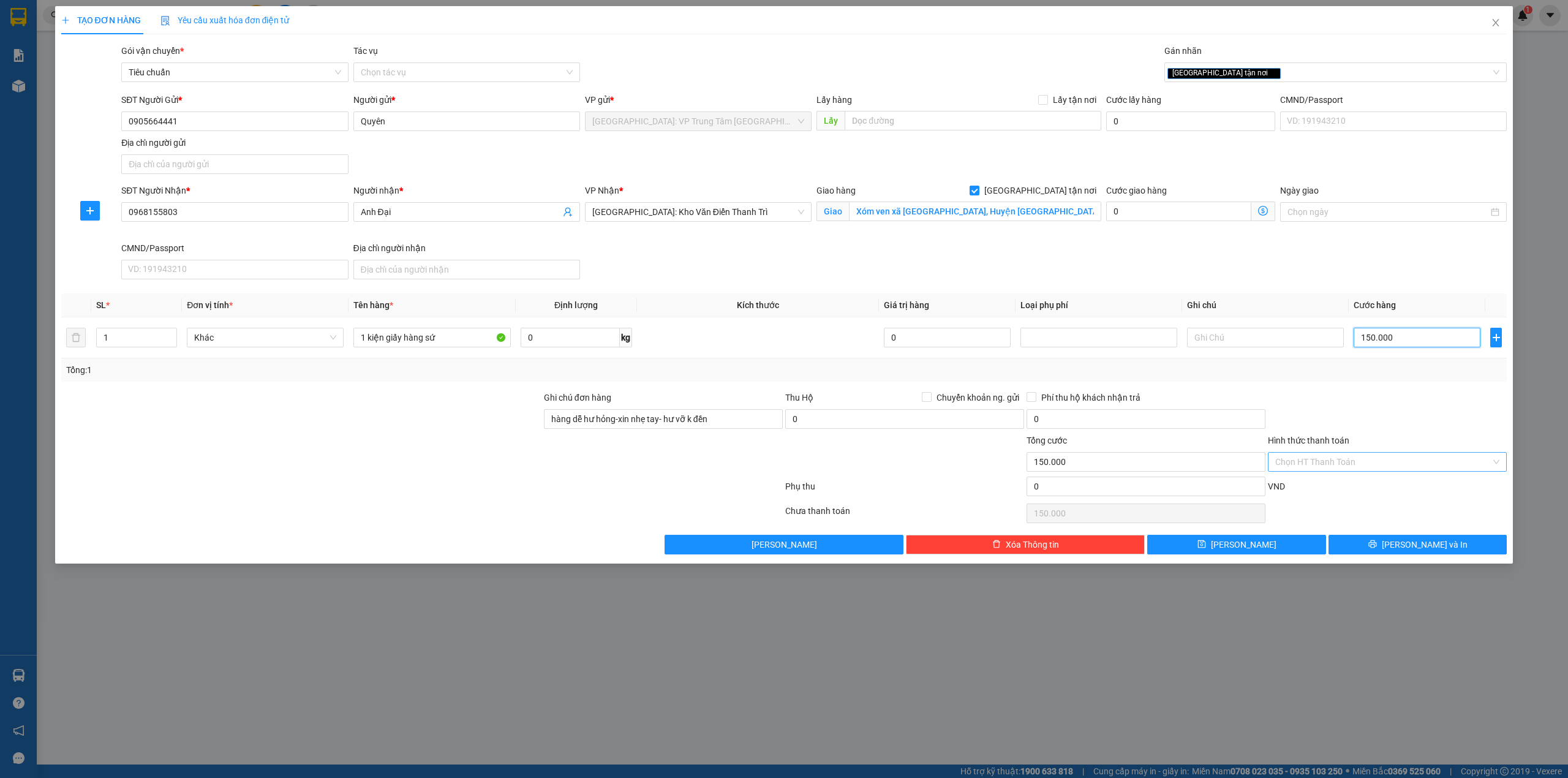
type input "150.000"
click at [1365, 456] on input "Hình thức thanh toán" at bounding box center [1383, 462] width 215 height 18
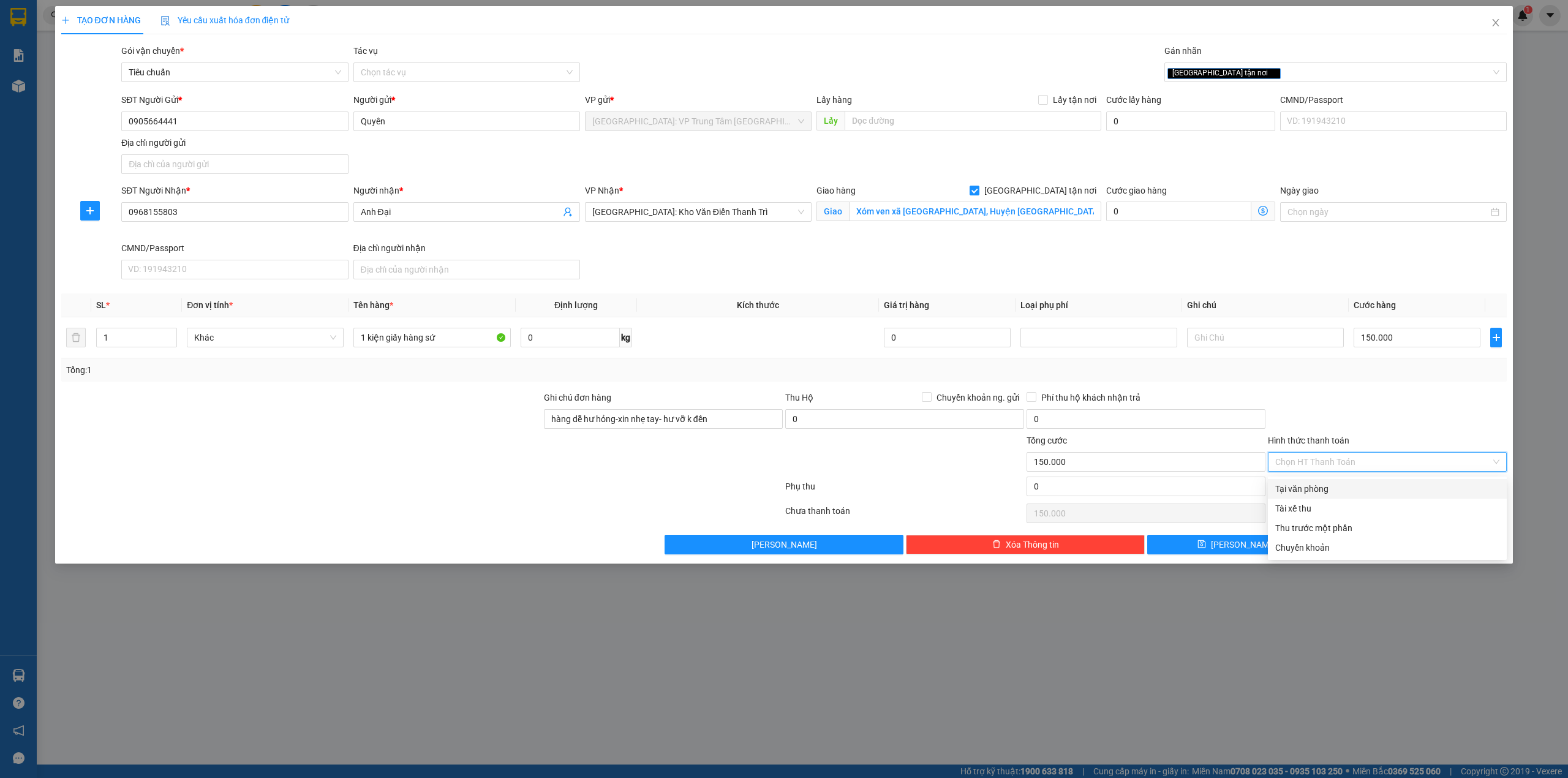
click at [1327, 480] on div "Tại văn phòng" at bounding box center [1387, 489] width 239 height 20
type input "0"
click at [1378, 544] on button "Lưu và In" at bounding box center [1417, 545] width 179 height 20
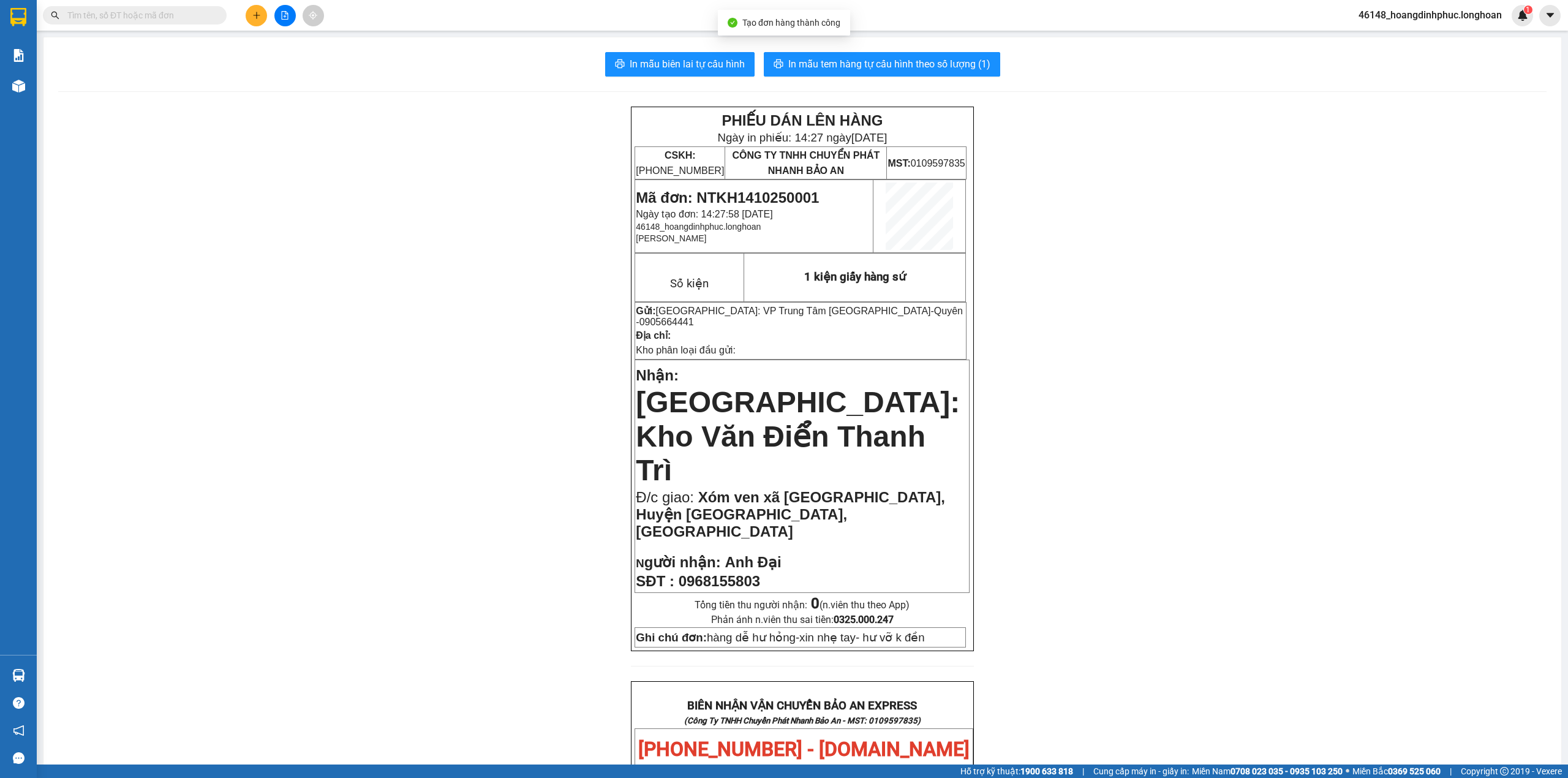
click at [724, 52] on div "In mẫu biên lai tự cấu hình In mẫu tem hàng tự cấu hình theo số lượng (1) PHIẾU…" at bounding box center [802, 714] width 1517 height 1353
click at [721, 59] on span "In mẫu biên lai tự cấu hình" at bounding box center [687, 64] width 115 height 15
click at [784, 386] on span "[GEOGRAPHIC_DATA]: Kho Văn Điển Thanh Trì" at bounding box center [797, 436] width 324 height 101
click at [257, 28] on div "Kết quả tìm kiếm ( 0 ) Bộ lọc No Data 46148_hoangdinhphuc.longhoan 1" at bounding box center [784, 15] width 1568 height 31
click at [270, 8] on div at bounding box center [284, 16] width 92 height 22
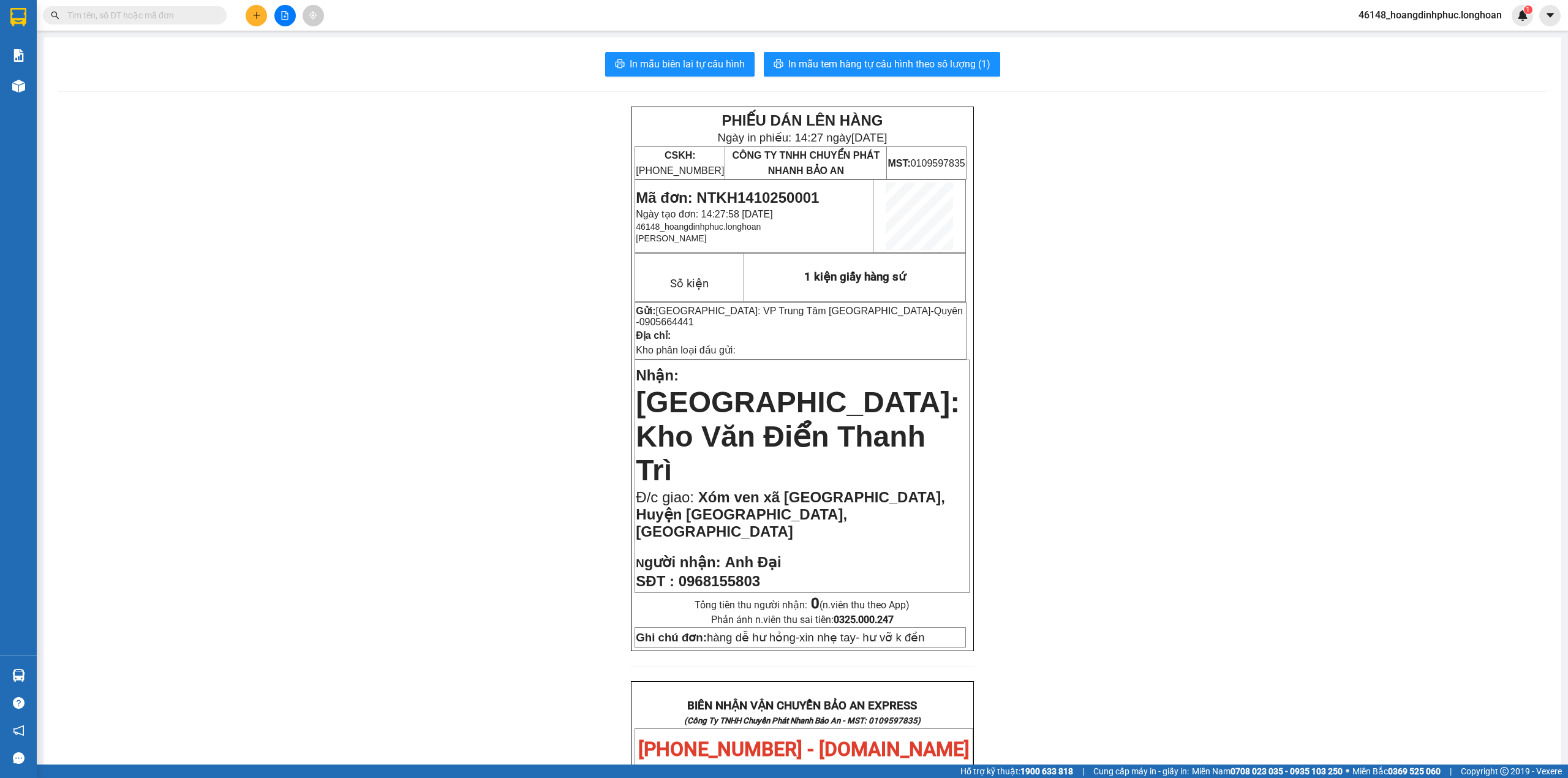
click at [259, 8] on button at bounding box center [256, 16] width 22 height 22
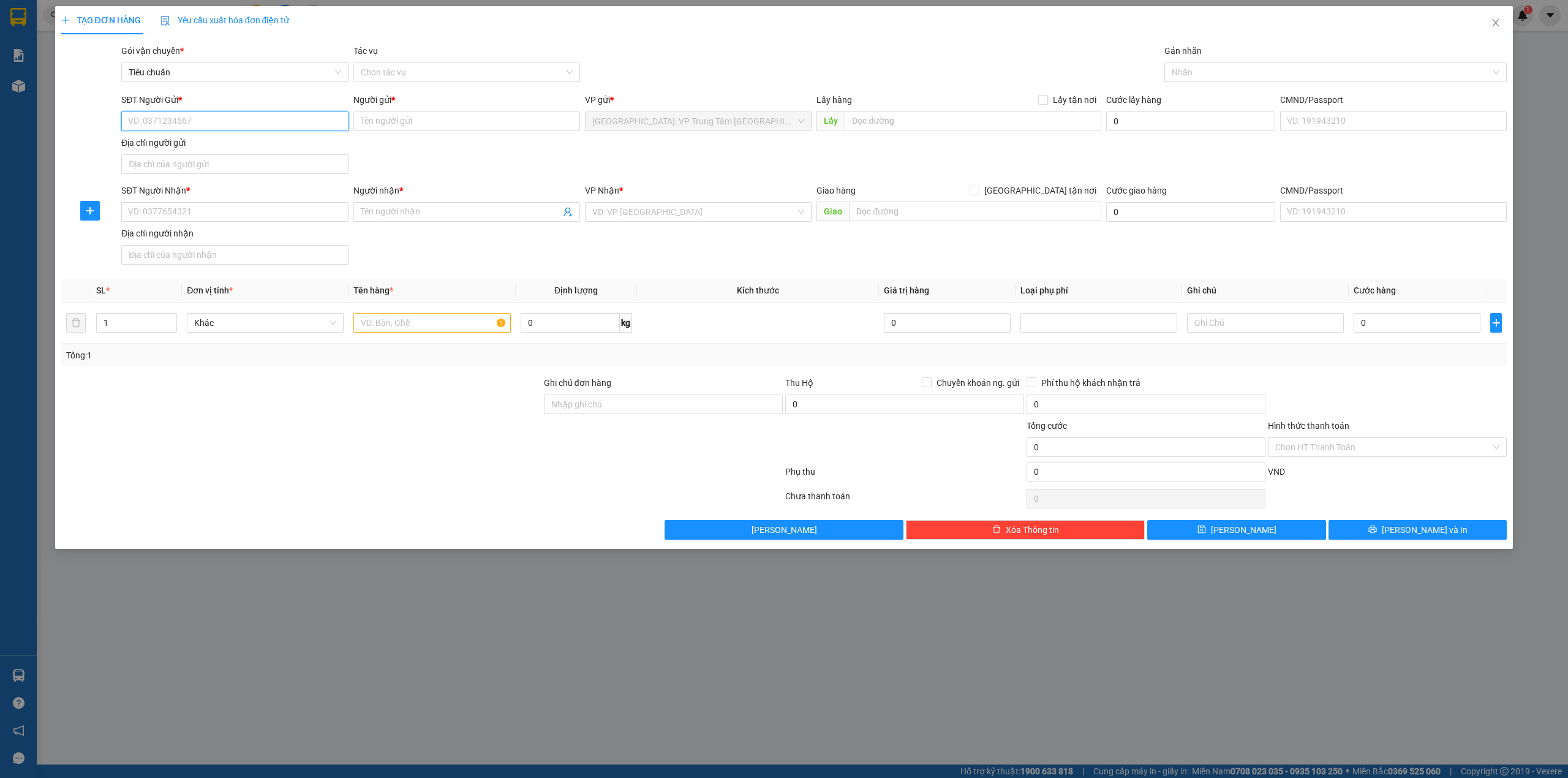
click at [185, 113] on input "SĐT Người Gửi *" at bounding box center [235, 121] width 226 height 20
click at [243, 141] on div "0985730713 - Tong Duc Thuy" at bounding box center [235, 146] width 212 height 13
type input "0985730713"
type input "Tong Duc Thuy"
type input "0985730713"
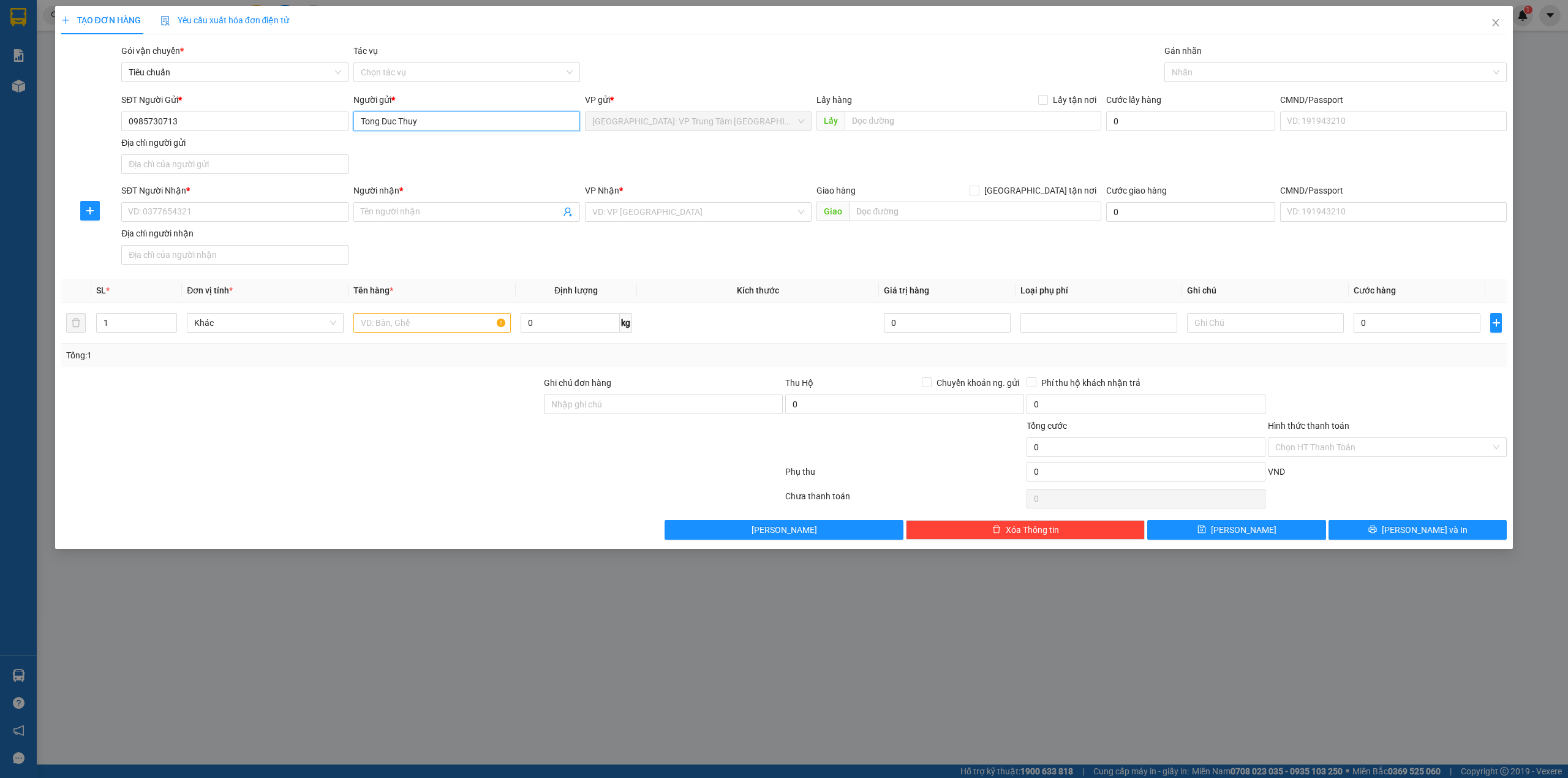
click at [412, 129] on input "Tong Duc Thuy" at bounding box center [467, 121] width 226 height 20
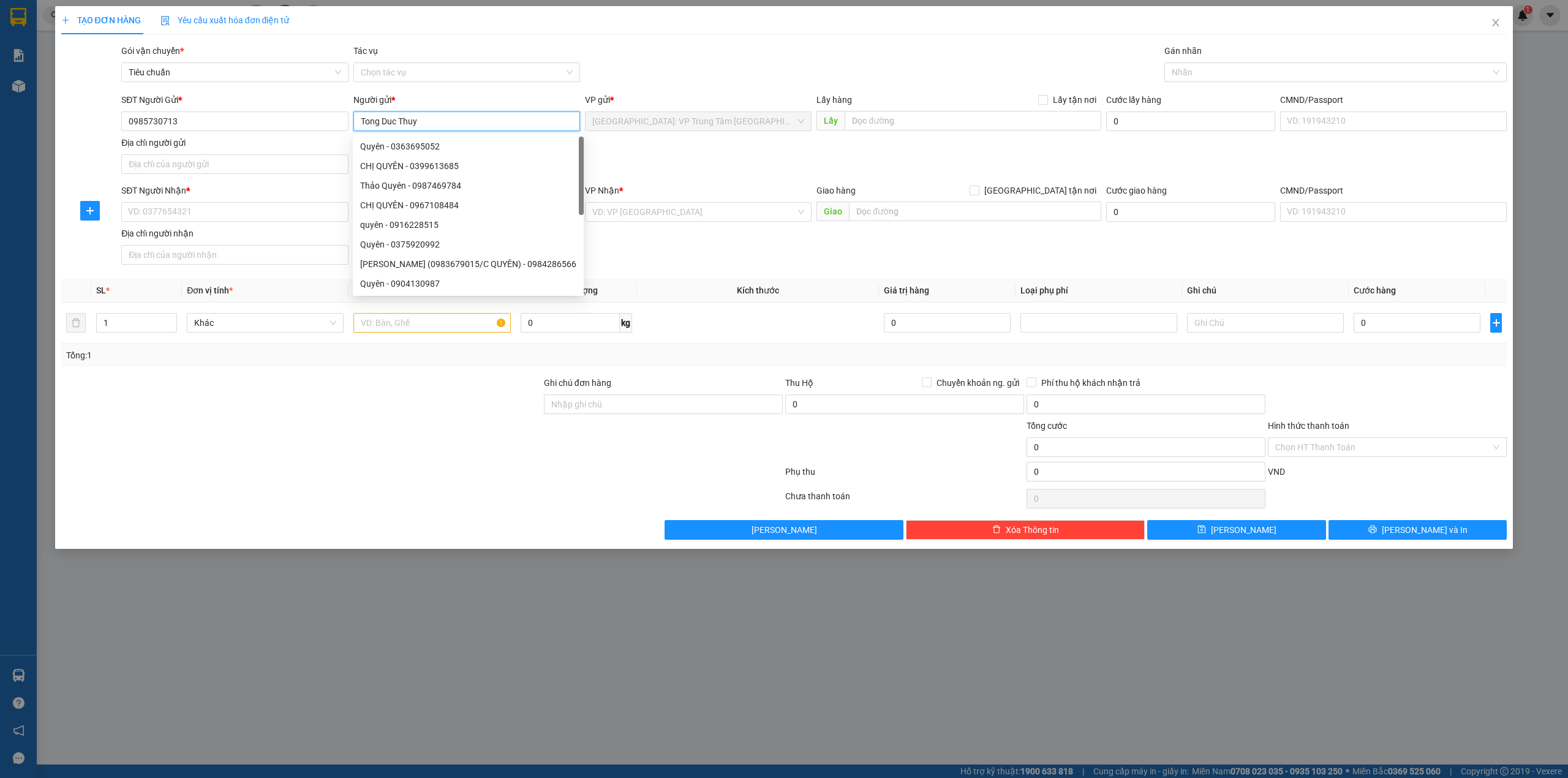
click at [423, 126] on input "Tong Duc Thuy" at bounding box center [467, 121] width 226 height 20
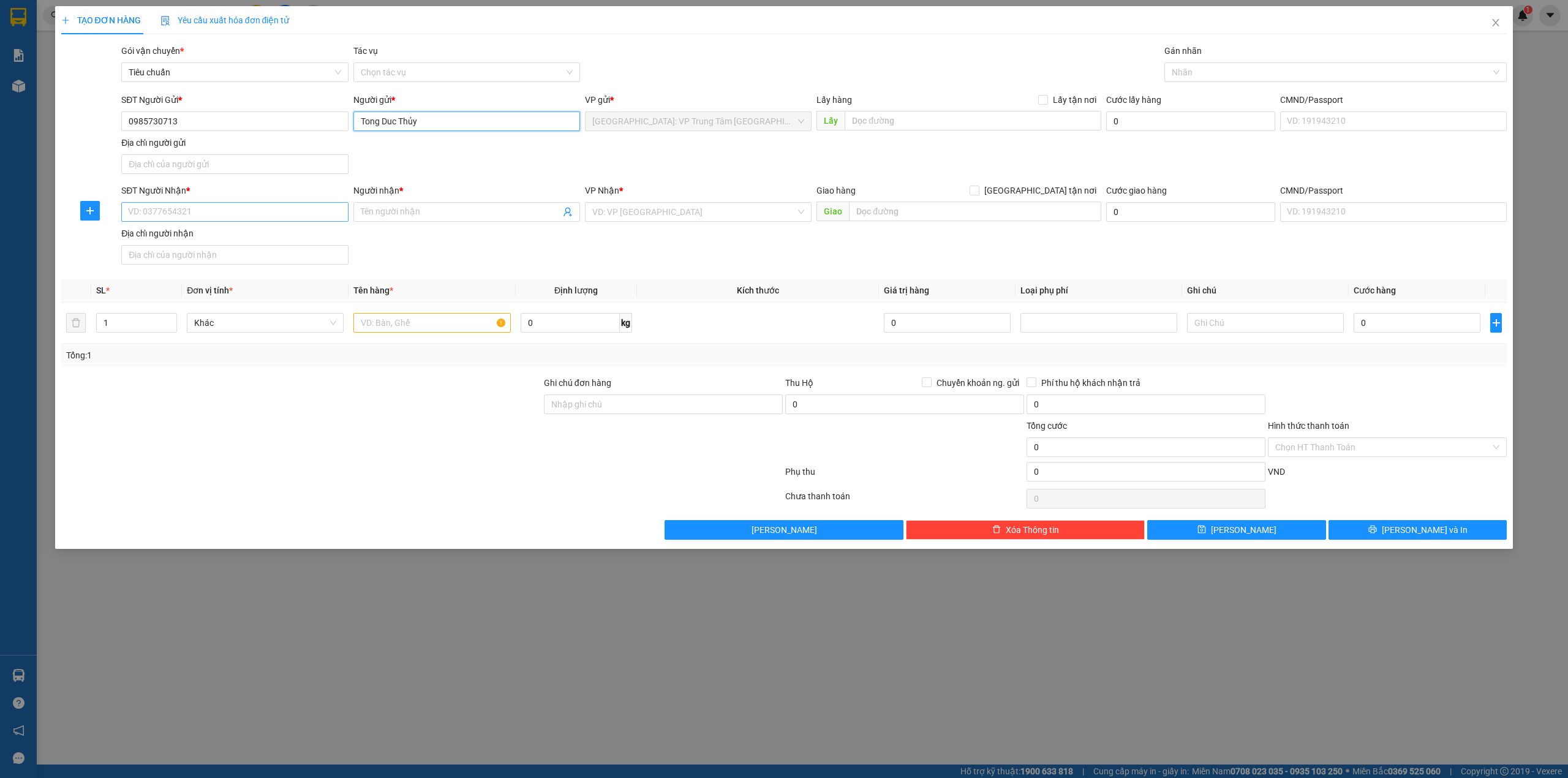
type input "Tong Duc Thủy"
click at [239, 220] on input "SĐT Người Nhận *" at bounding box center [235, 212] width 226 height 20
click at [243, 262] on div "0985730713 - Tong Duc Thuy" at bounding box center [235, 258] width 212 height 13
type input "0985730713"
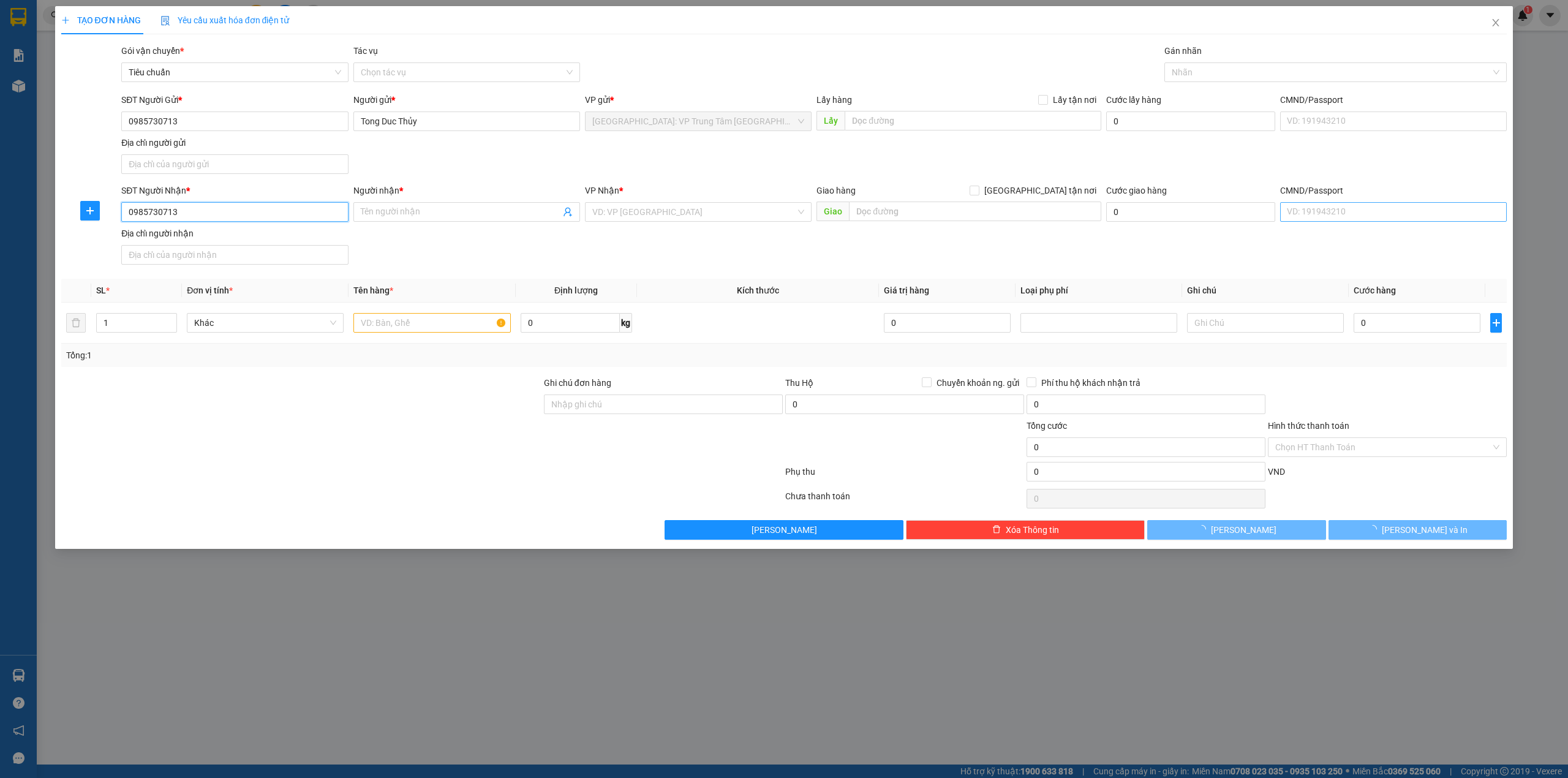
type input "Tong Duc Thuy"
checkbox input "true"
type input "299 đường chiến thắng - văn quán - hà đông - hà nội"
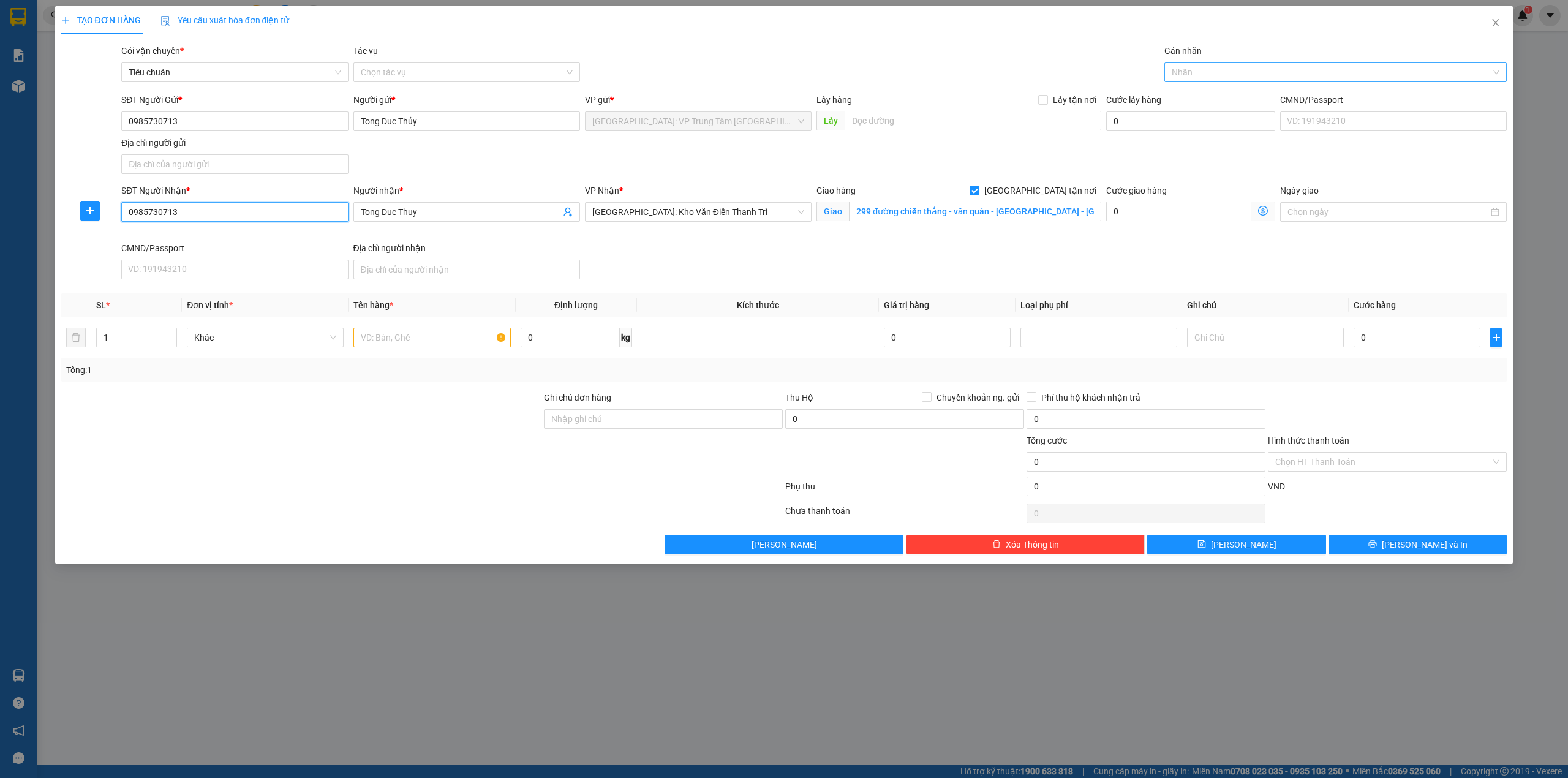
click at [1210, 72] on div at bounding box center [1329, 72] width 324 height 15
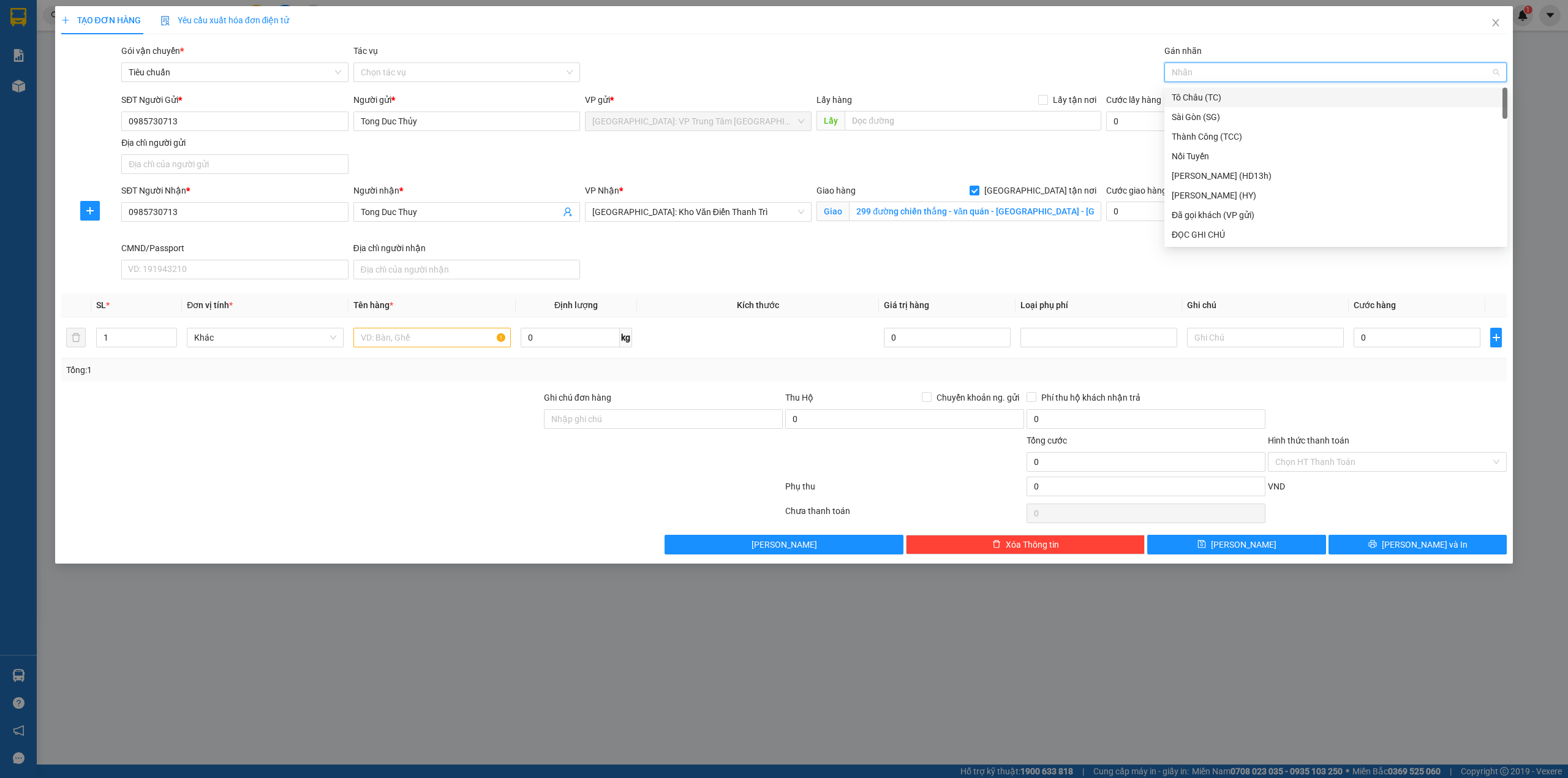
type input "g"
click at [1205, 225] on div "[GEOGRAPHIC_DATA] tận nơi" at bounding box center [1336, 235] width 343 height 20
click at [975, 36] on div "TẠO ĐƠN HÀNG Yêu cầu xuất hóa đơn điện tử Transit Pickup Surcharge Ids Transit …" at bounding box center [784, 280] width 1446 height 548
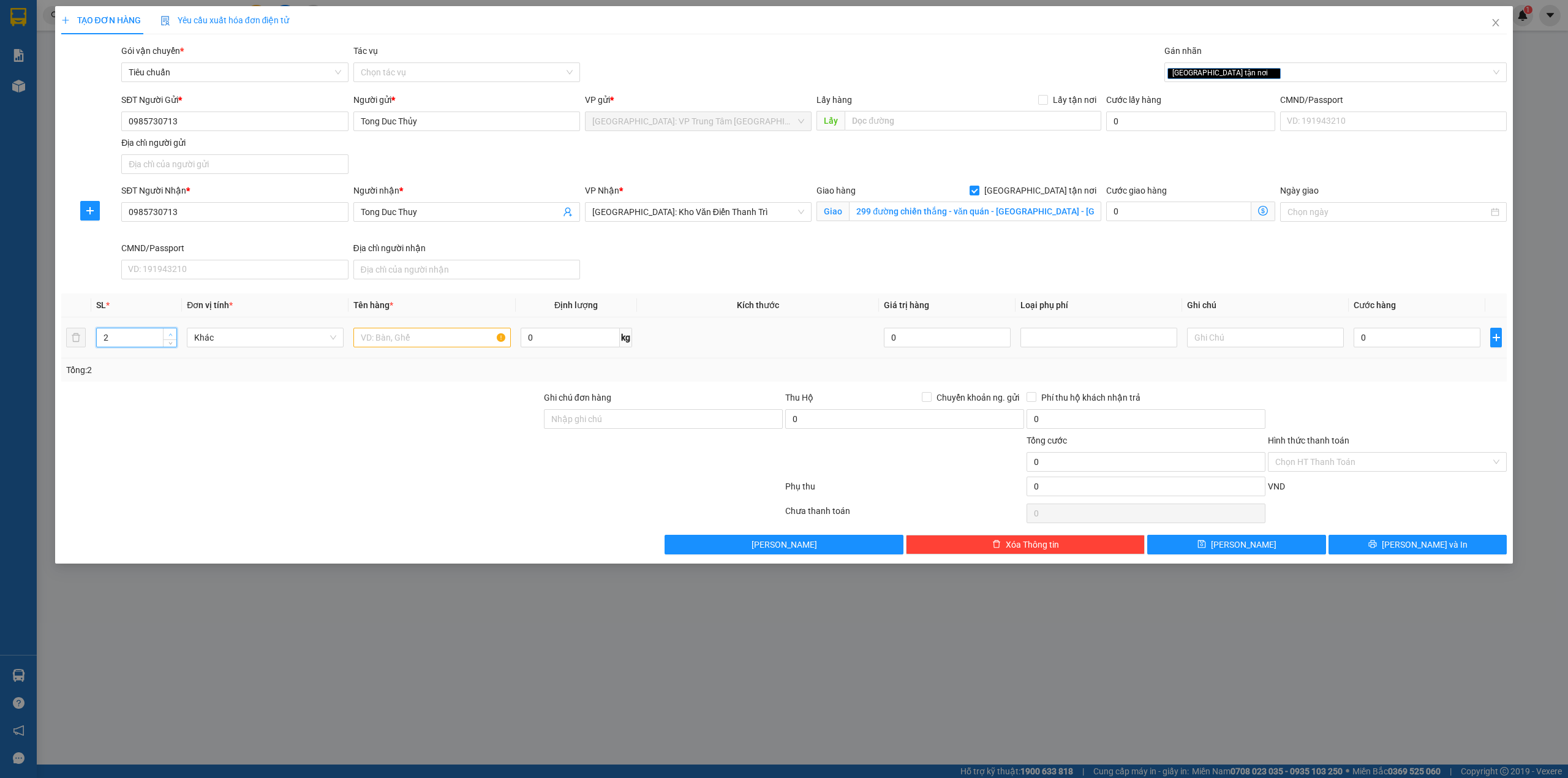
click at [171, 332] on span "up" at bounding box center [170, 334] width 7 height 7
type input "4"
click at [171, 332] on span "up" at bounding box center [170, 334] width 7 height 7
click at [389, 343] on input "text" at bounding box center [432, 338] width 156 height 20
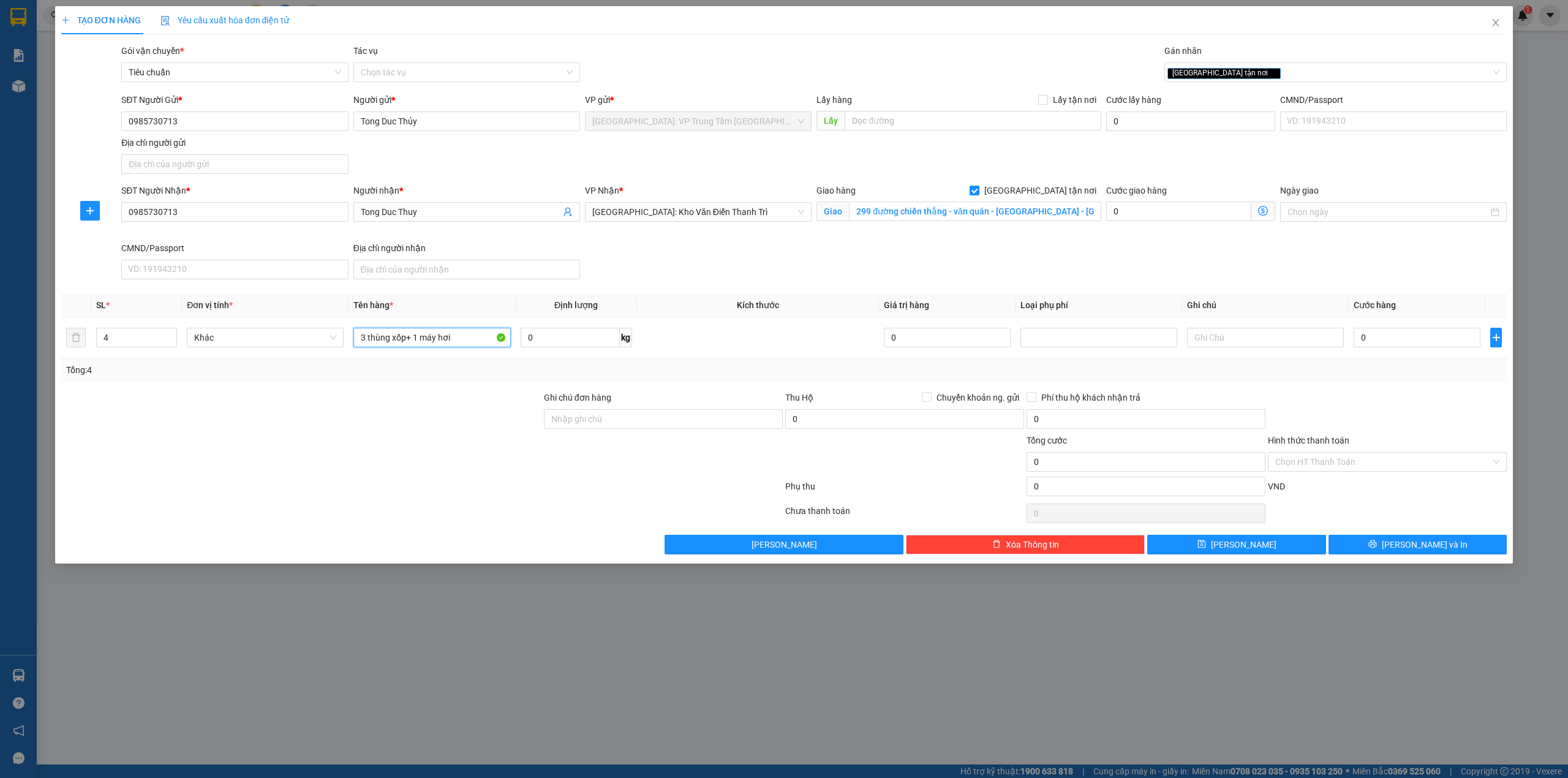
type input "3 thùng xốp+ 1 máy hơi"
click at [1375, 344] on input "0" at bounding box center [1417, 338] width 126 height 20
type input "6"
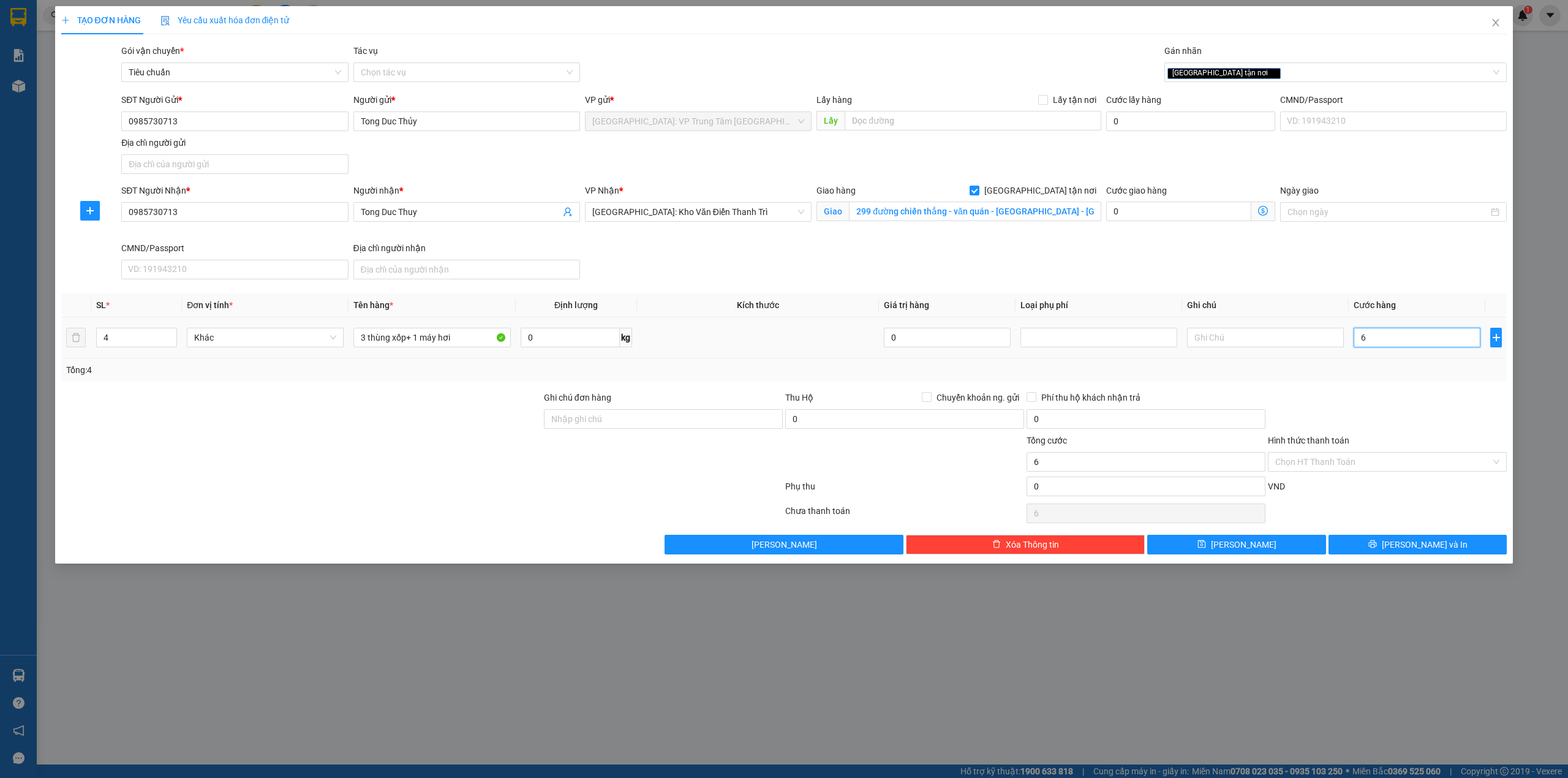
type input "67"
type input "670"
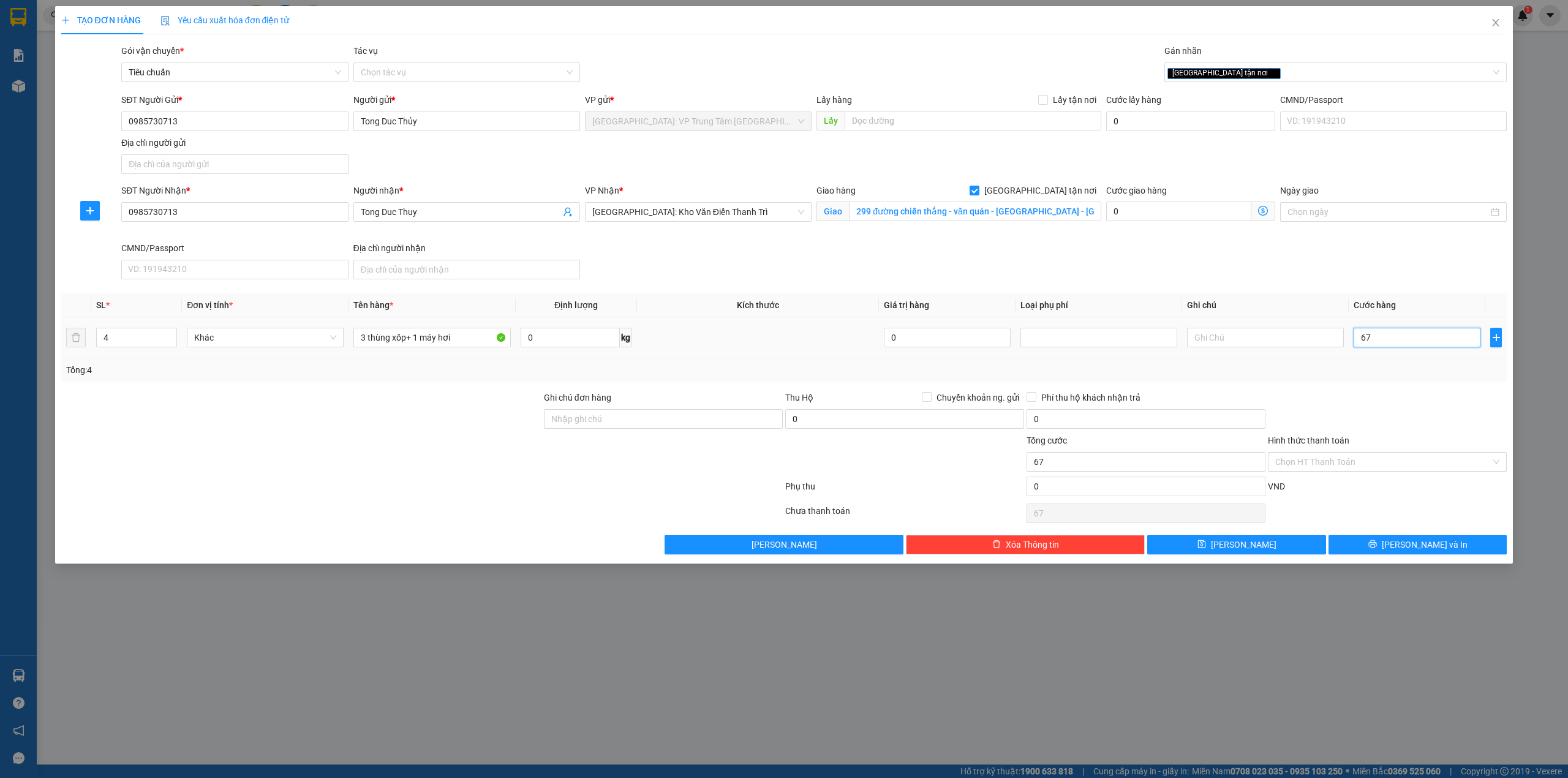
type input "670"
type input "6.700"
type input "67.000"
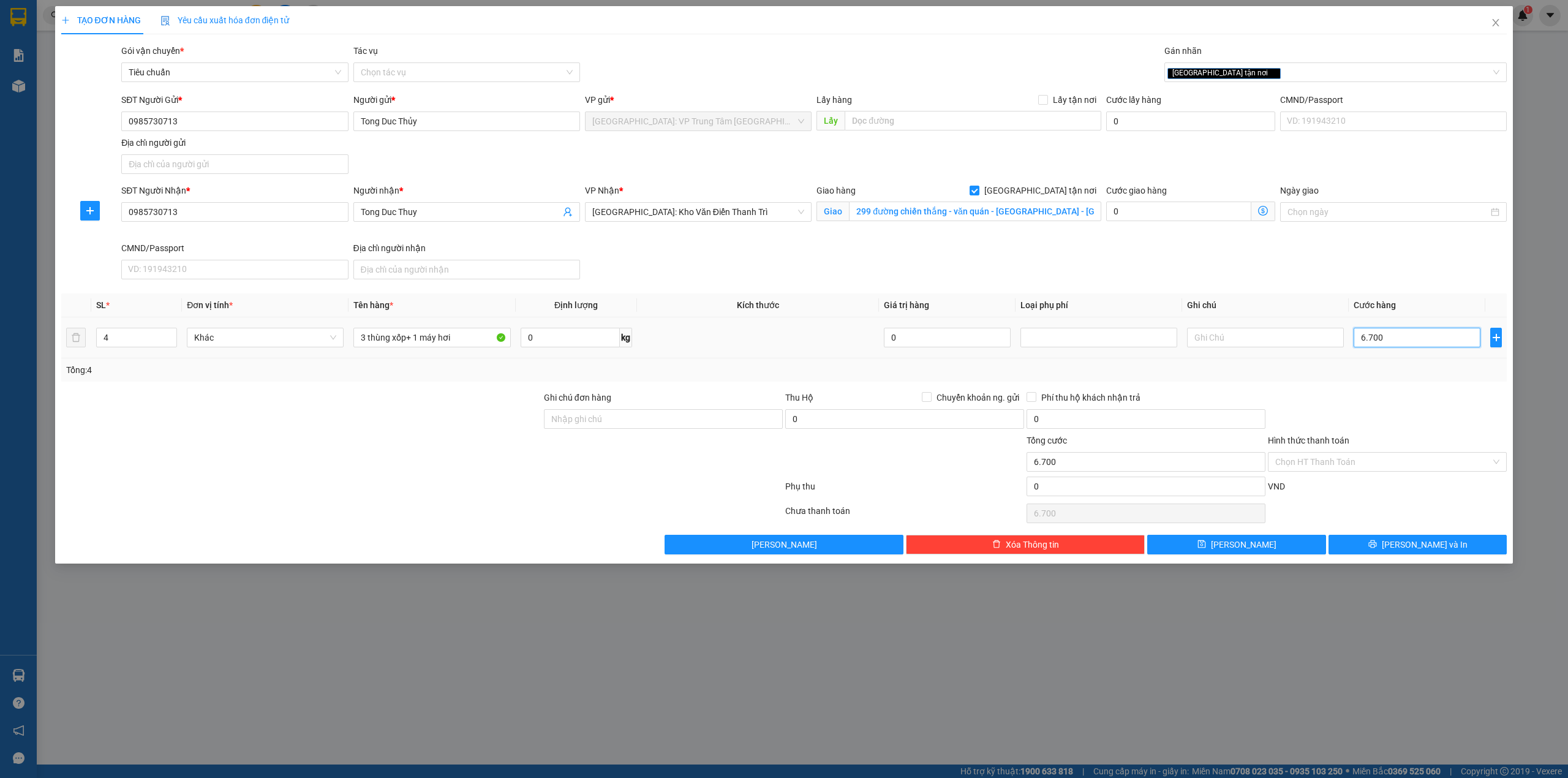
type input "67.000"
type input "670.000"
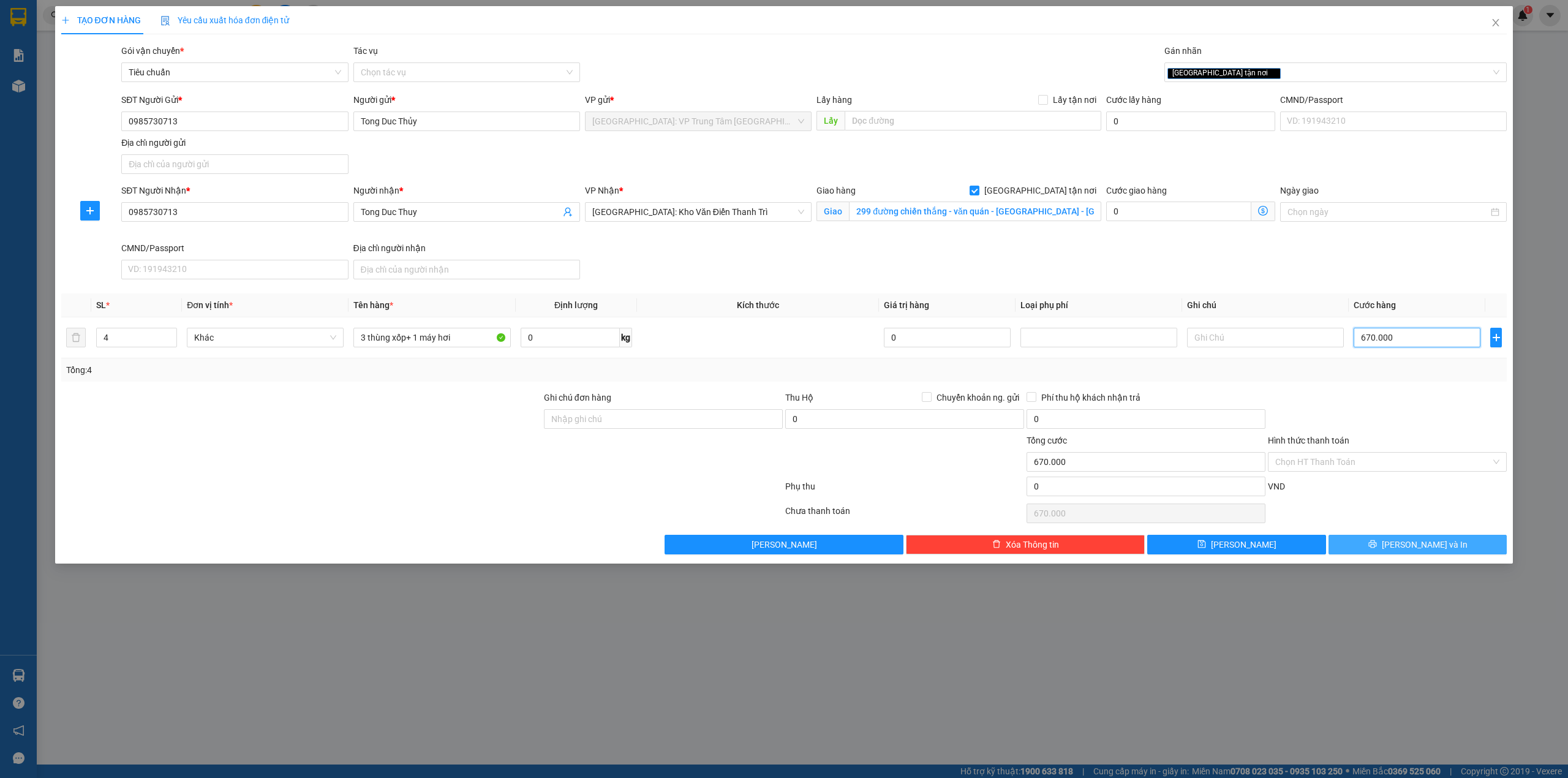
type input "670.000"
click at [1380, 540] on button "Lưu và In" at bounding box center [1417, 545] width 179 height 20
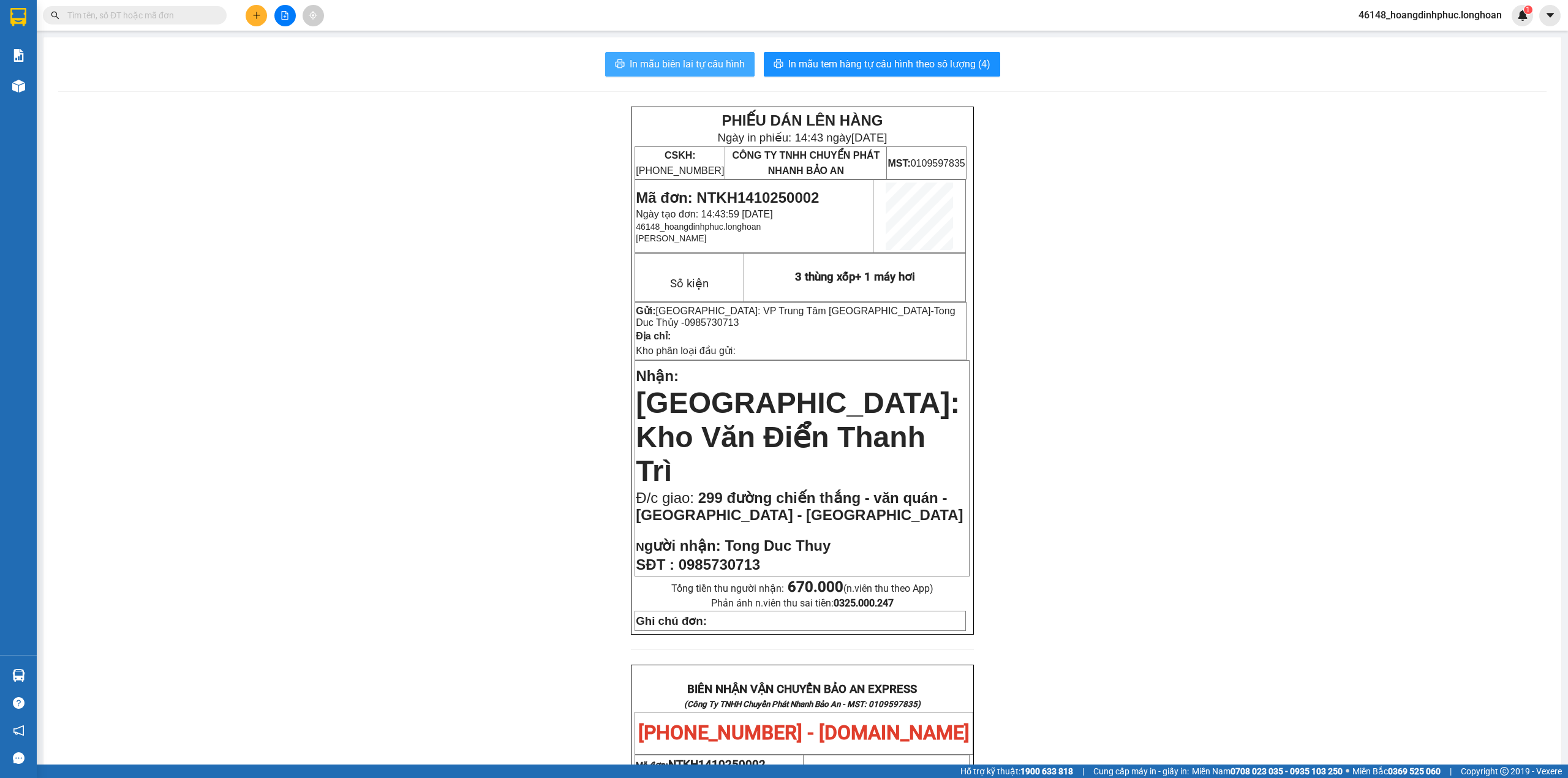
click at [638, 55] on button "In mẫu biên lai tự cấu hình" at bounding box center [680, 64] width 150 height 24
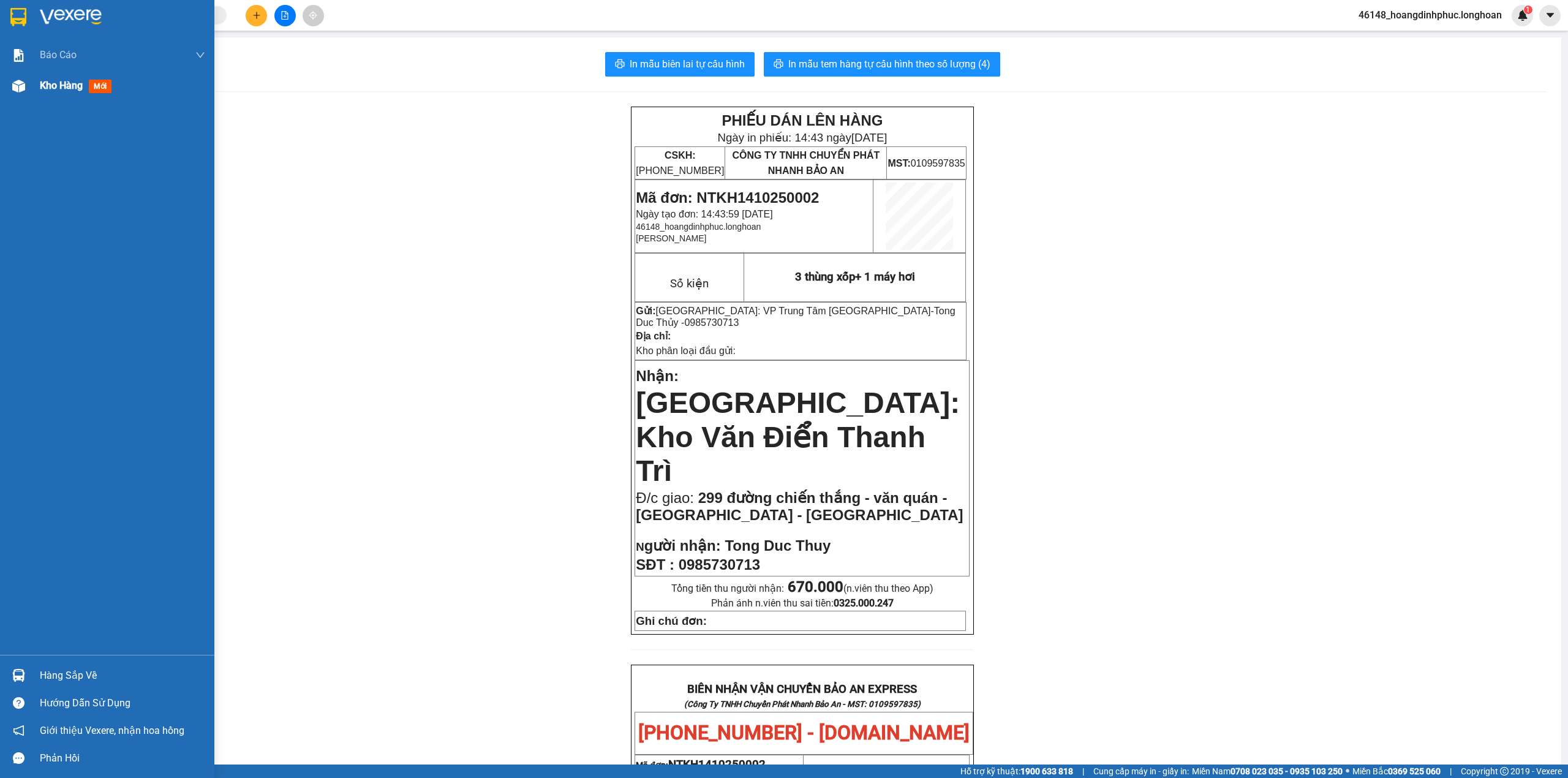
click at [8, 84] on div at bounding box center [19, 87] width 22 height 22
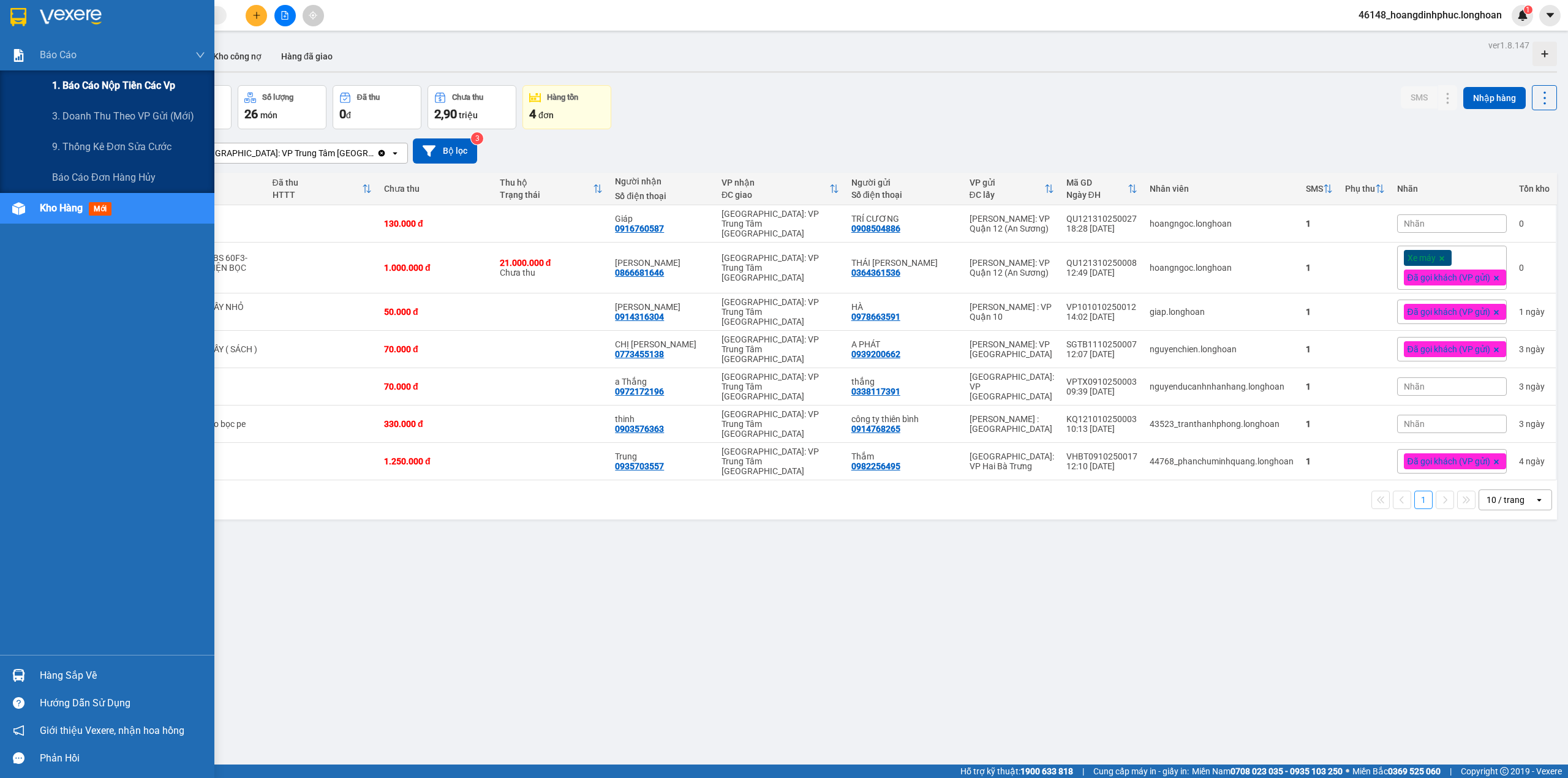
click at [50, 88] on div "1. Báo cáo nộp tiền các vp" at bounding box center [107, 86] width 215 height 31
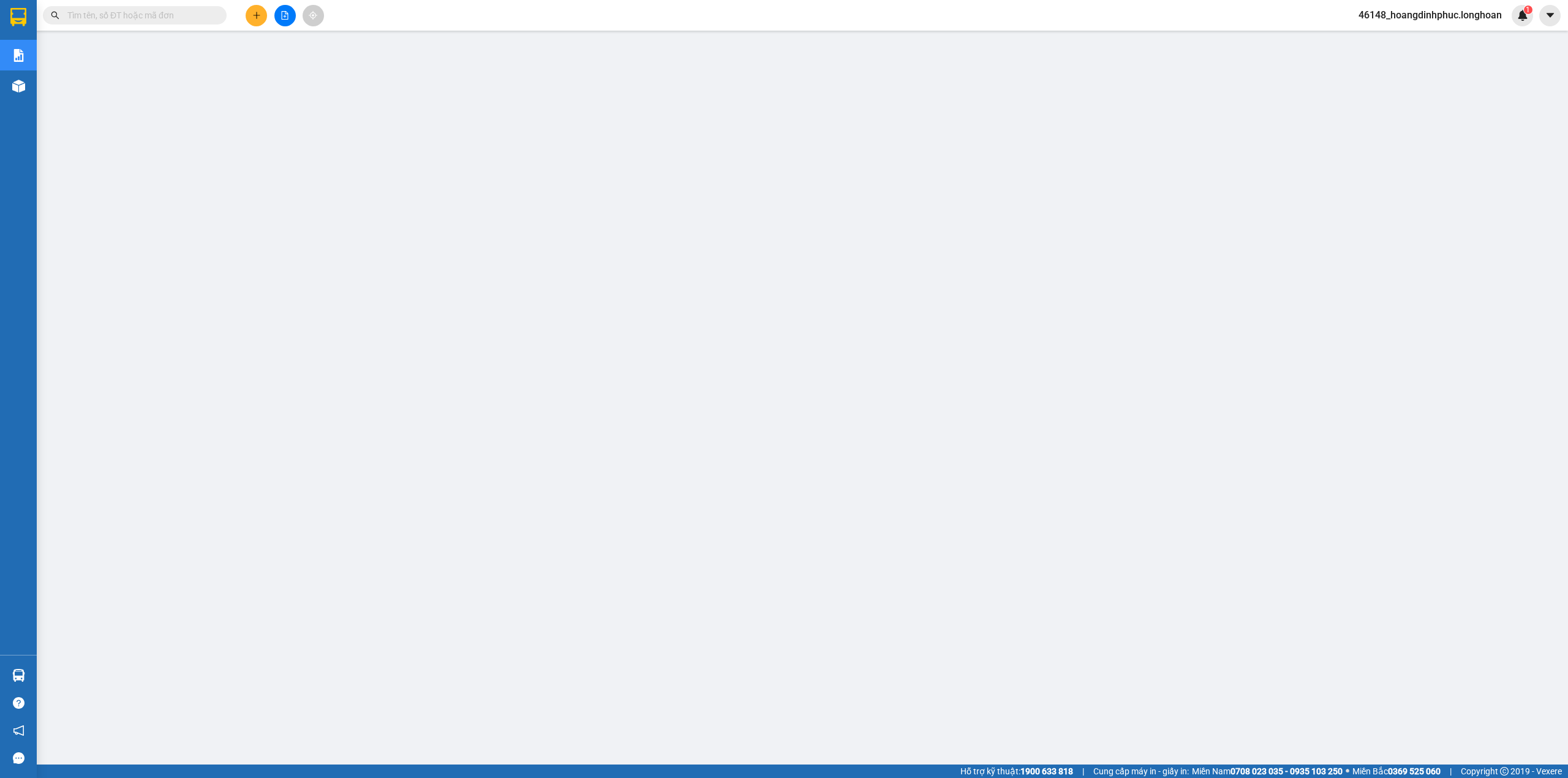
click at [280, 2] on div "Kết quả tìm kiếm ( 0 ) Bộ lọc No Data 46148_hoangdinhphuc.longhoan 1" at bounding box center [784, 15] width 1568 height 31
click at [284, 12] on icon "file-add" at bounding box center [284, 15] width 8 height 8
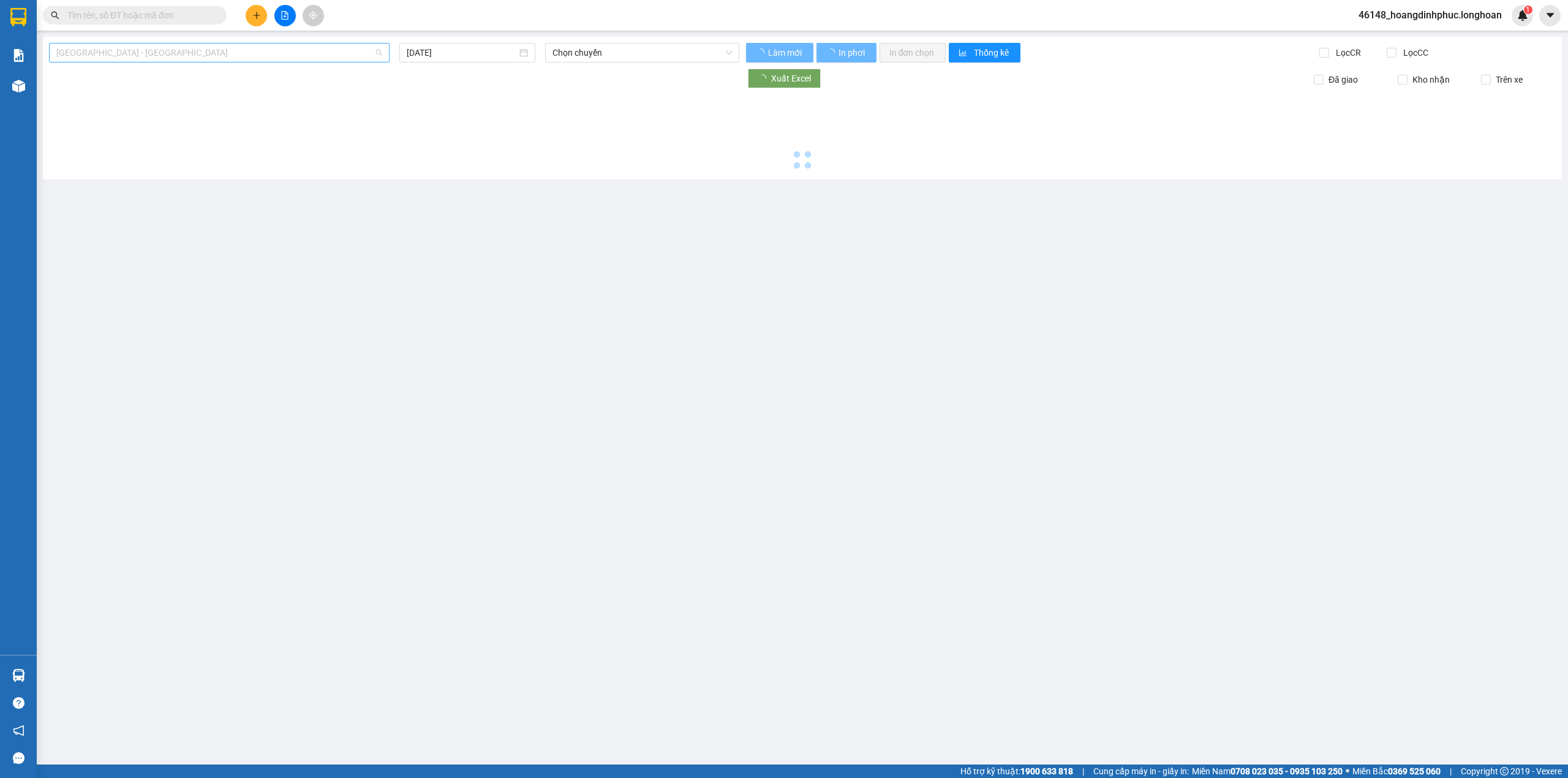
click at [161, 44] on span "[GEOGRAPHIC_DATA] - [GEOGRAPHIC_DATA]" at bounding box center [220, 52] width 326 height 18
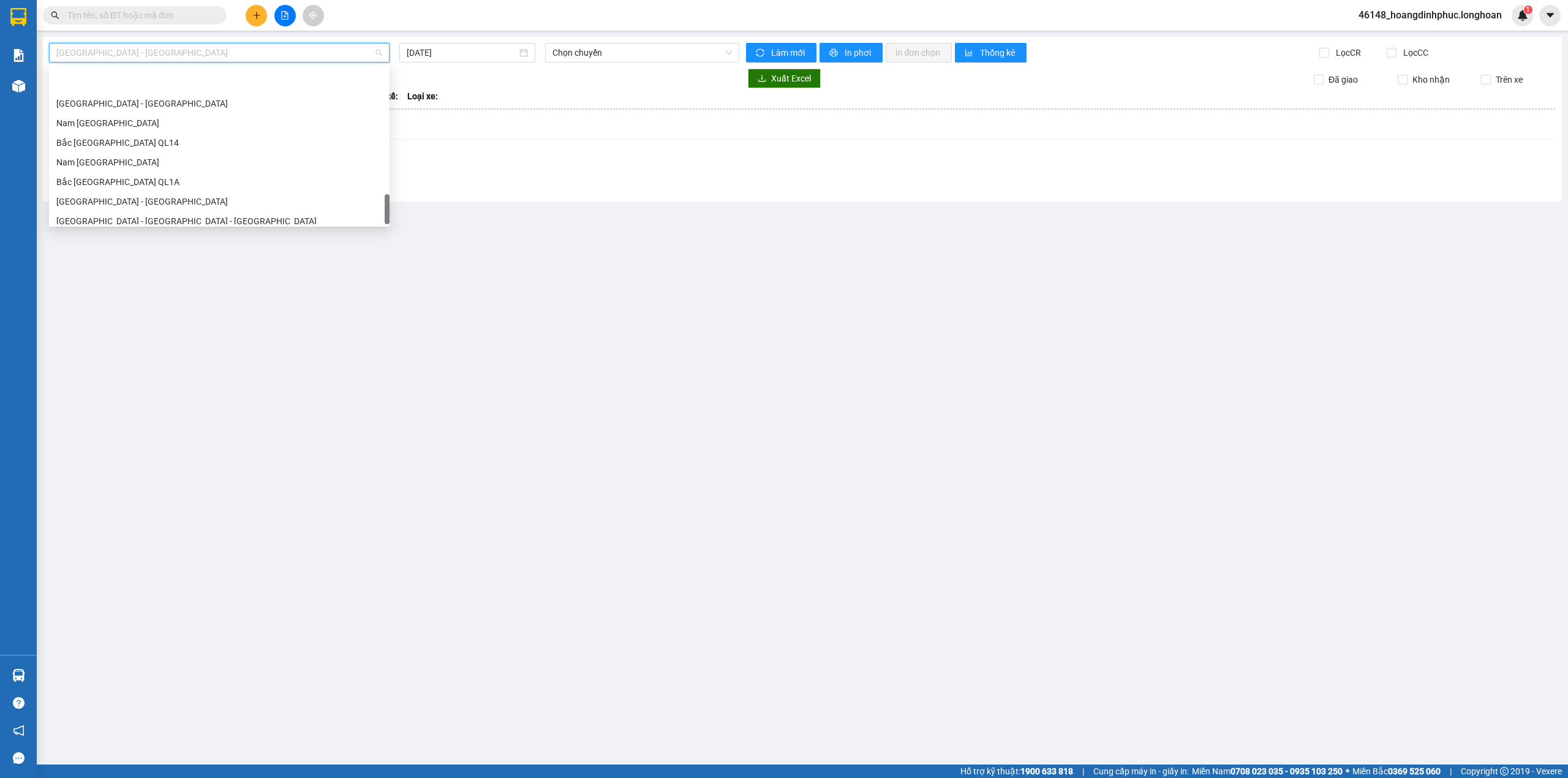
scroll to position [863, 0]
click at [108, 135] on div "Bắc [GEOGRAPHIC_DATA] QL1A" at bounding box center [220, 136] width 326 height 13
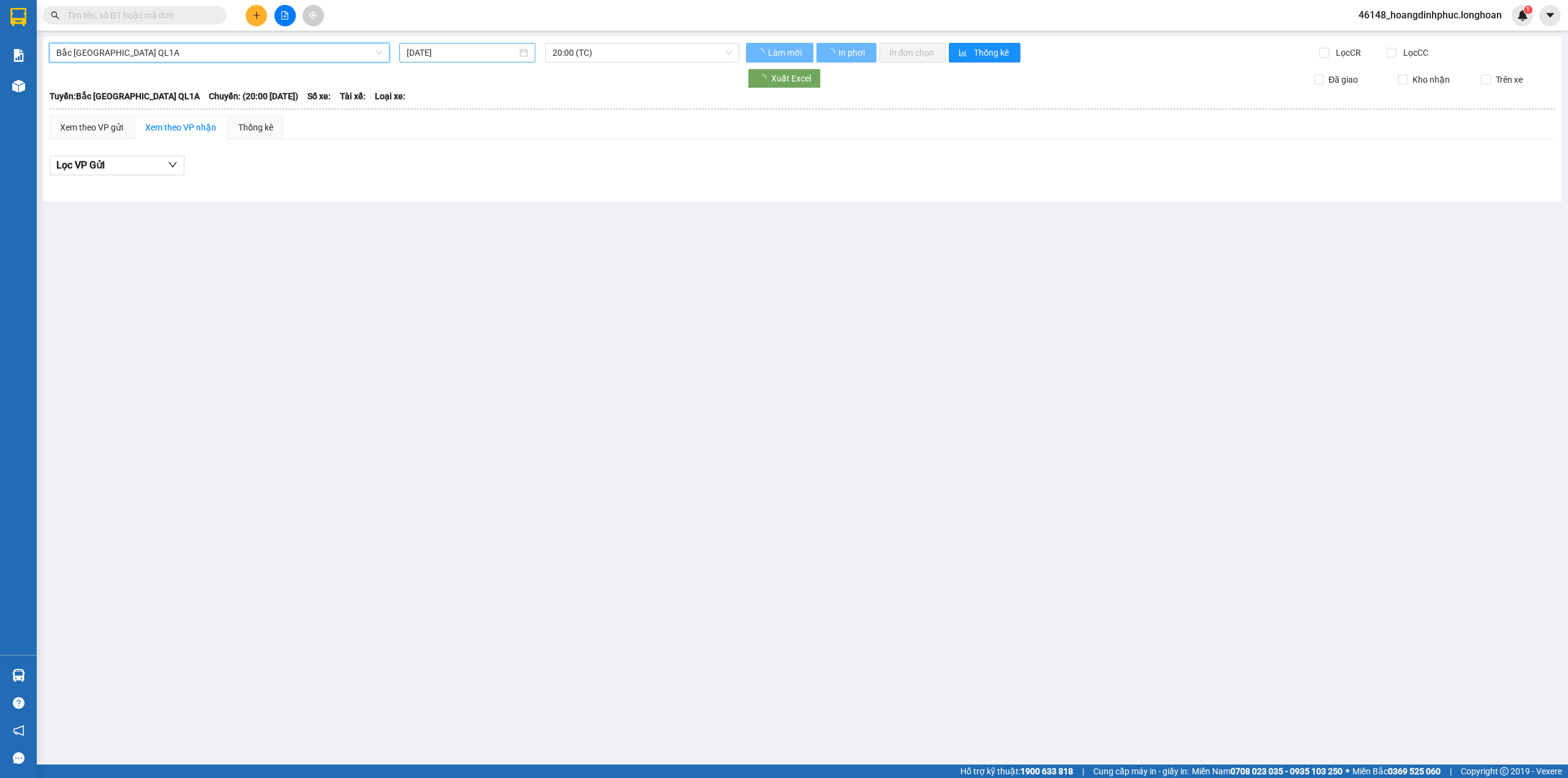
click at [431, 65] on div "Bắc Trung Nam QL1A Bắc Trung Nam QL1A 14/10/2025 20:00 (TC) Làm mới In phơi In …" at bounding box center [803, 119] width 1519 height 165
click at [461, 47] on input "[DATE]" at bounding box center [462, 52] width 111 height 13
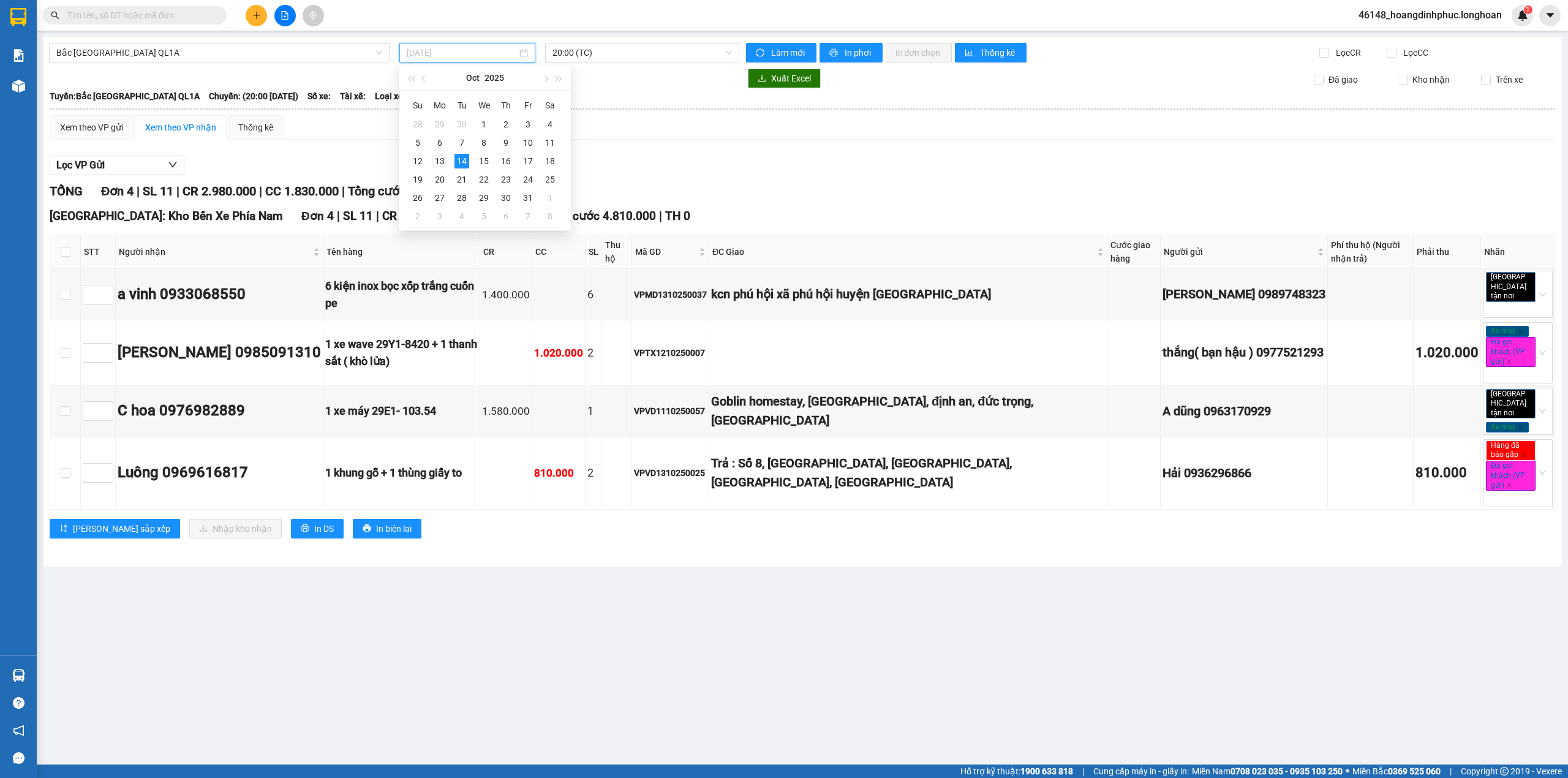
click at [434, 161] on div "13" at bounding box center [440, 161] width 15 height 15
type input "[DATE]"
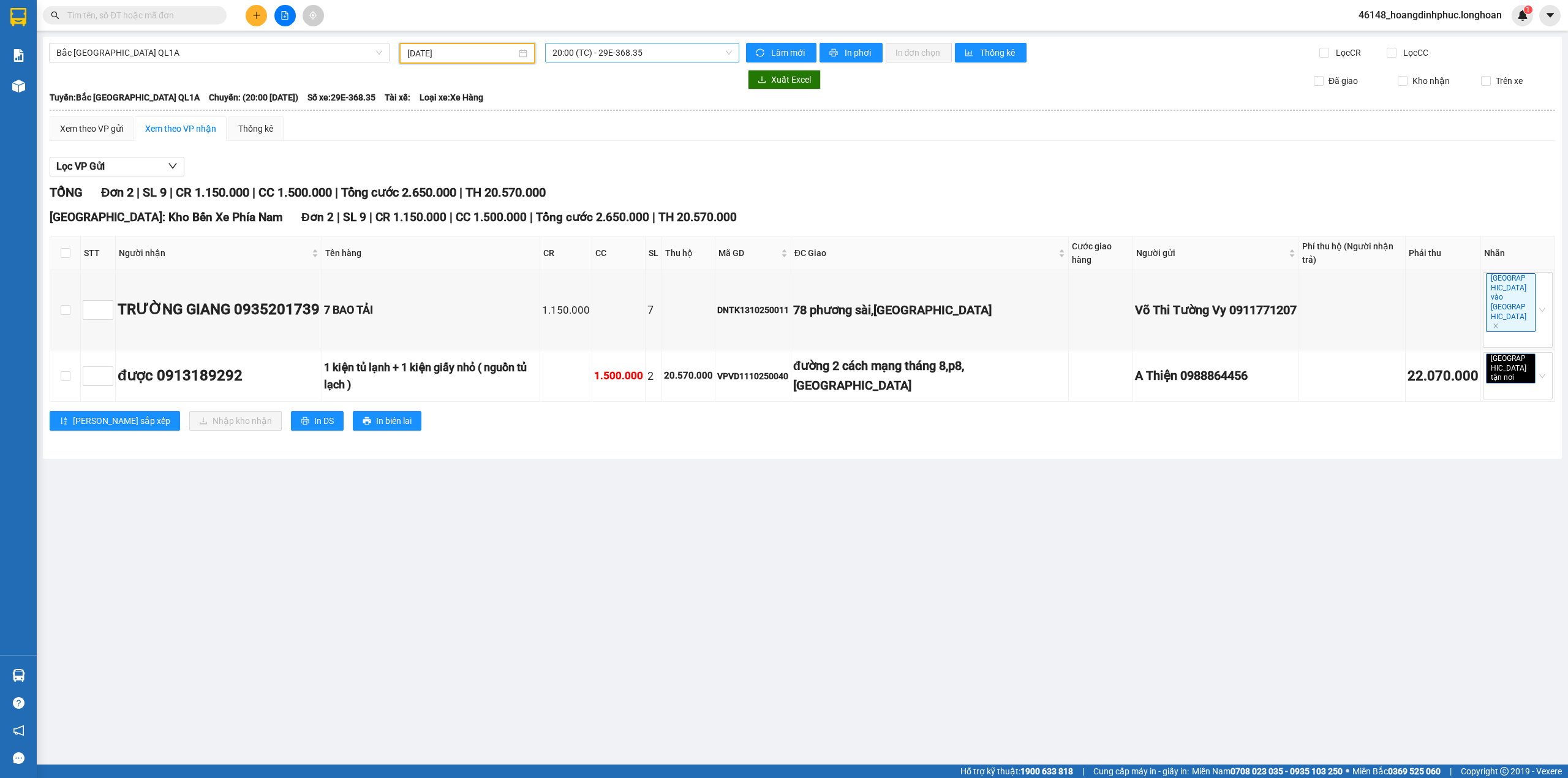
click at [670, 59] on span "20:00 (TC) - 29E-368.35" at bounding box center [642, 52] width 180 height 18
click at [628, 120] on div "23:00 (TC) - 29K-107.57" at bounding box center [600, 116] width 96 height 13
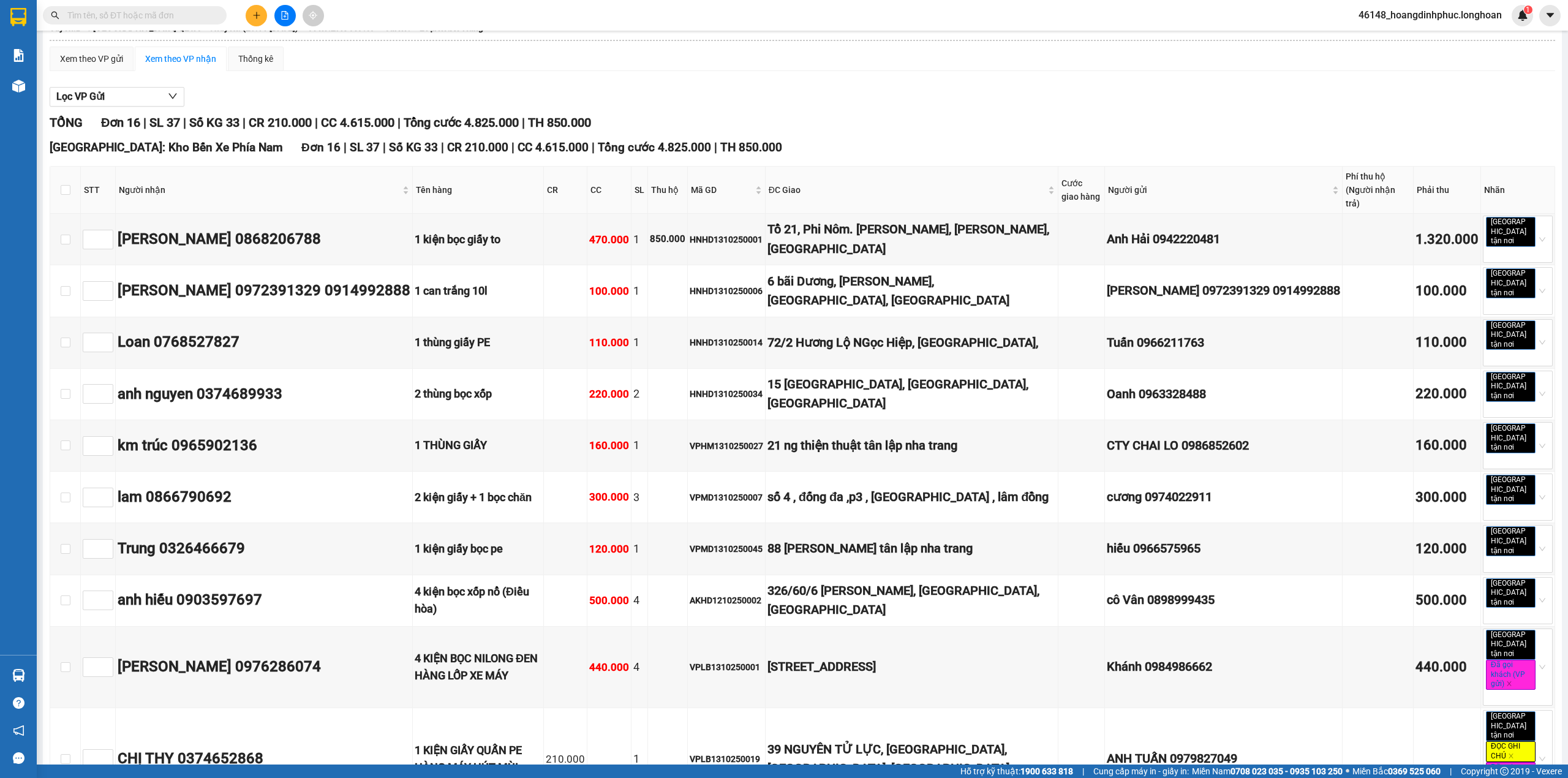
scroll to position [7, 0]
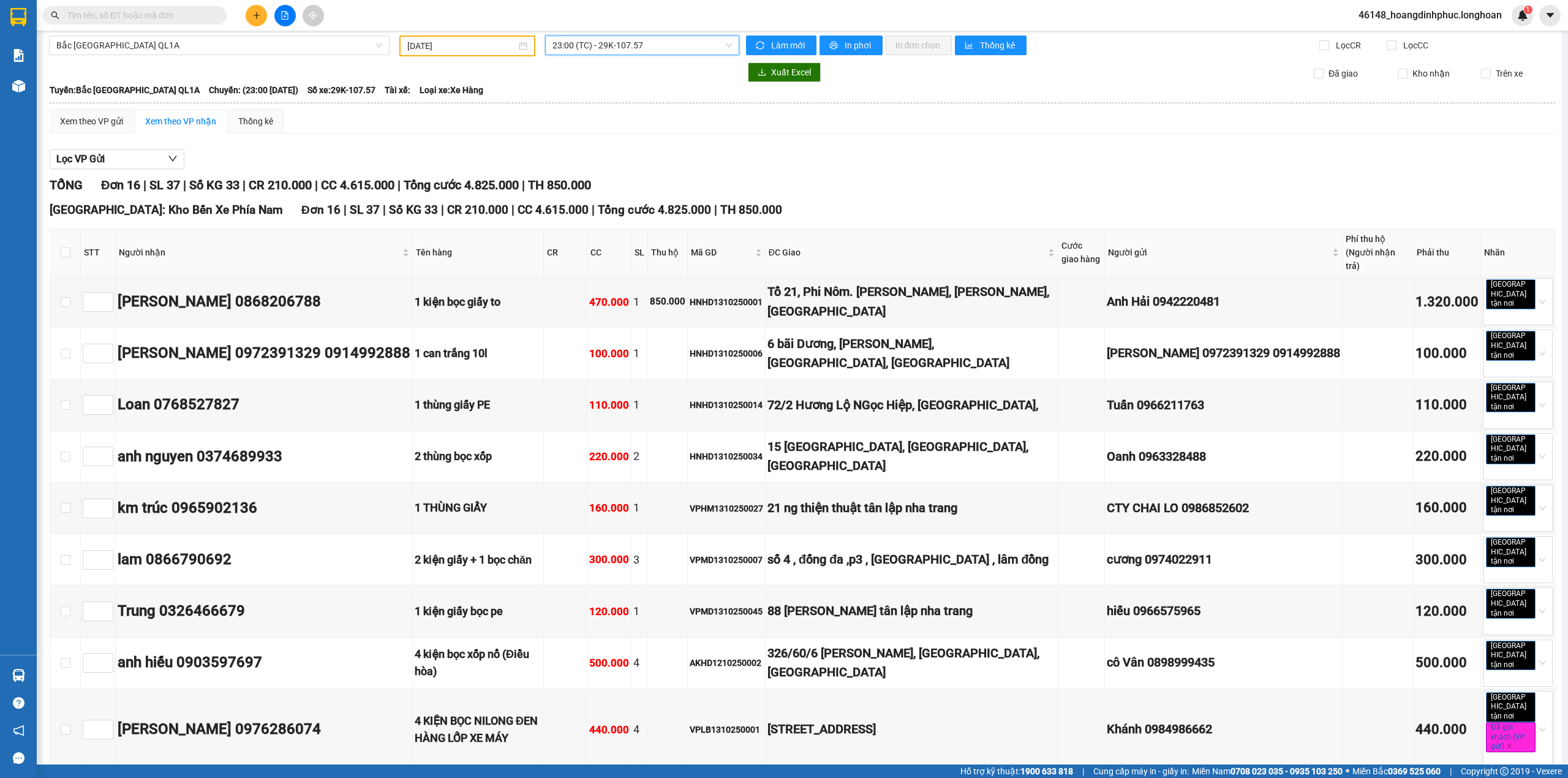
click at [257, 15] on icon "plus" at bounding box center [256, 15] width 7 height 1
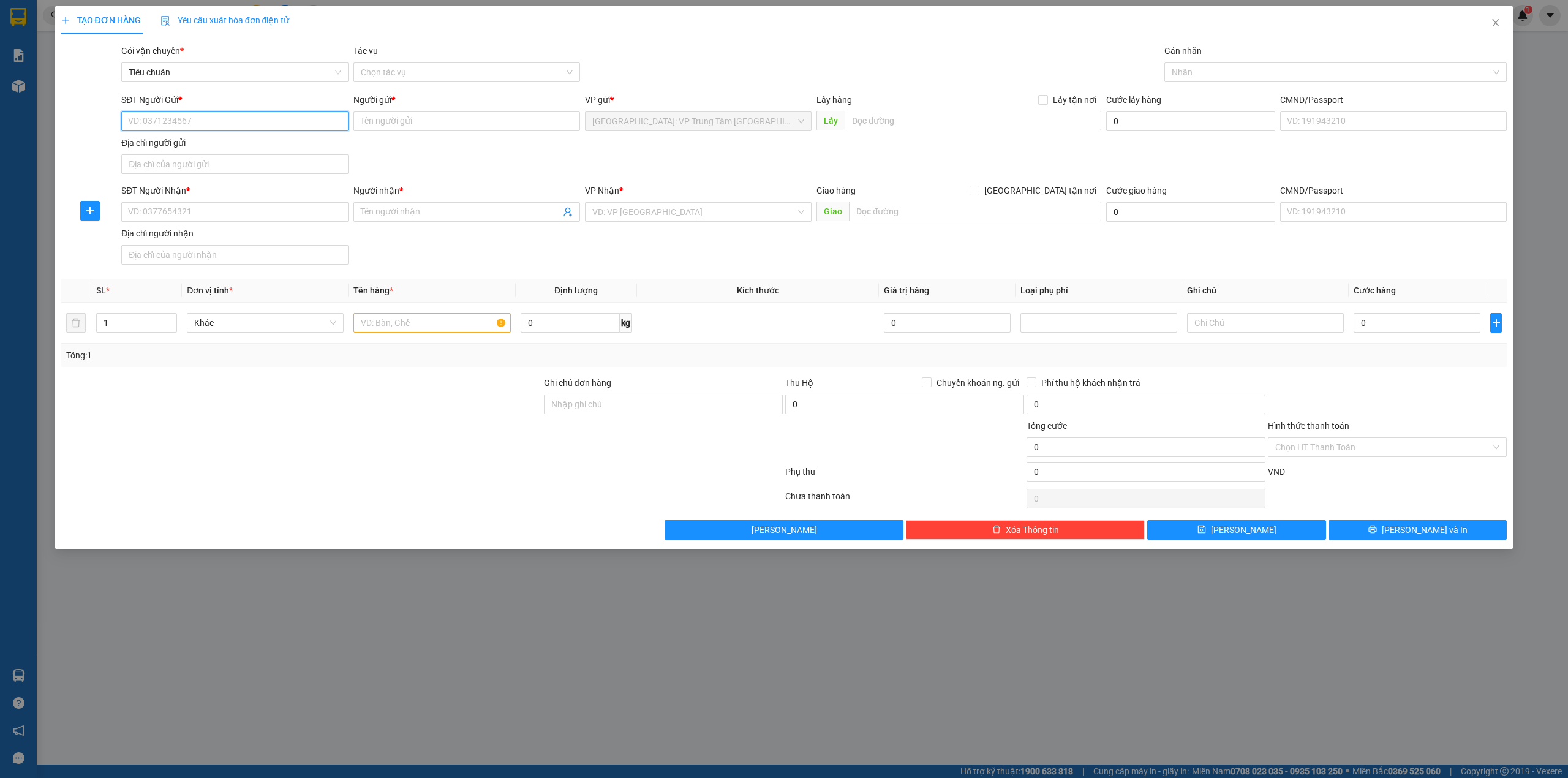
click at [213, 126] on input "SĐT Người Gửi *" at bounding box center [235, 121] width 226 height 20
click at [158, 217] on input "SĐT Người Nhận *" at bounding box center [235, 212] width 226 height 20
type input "0847346299"
click at [414, 216] on input "Người nhận *" at bounding box center [461, 212] width 200 height 13
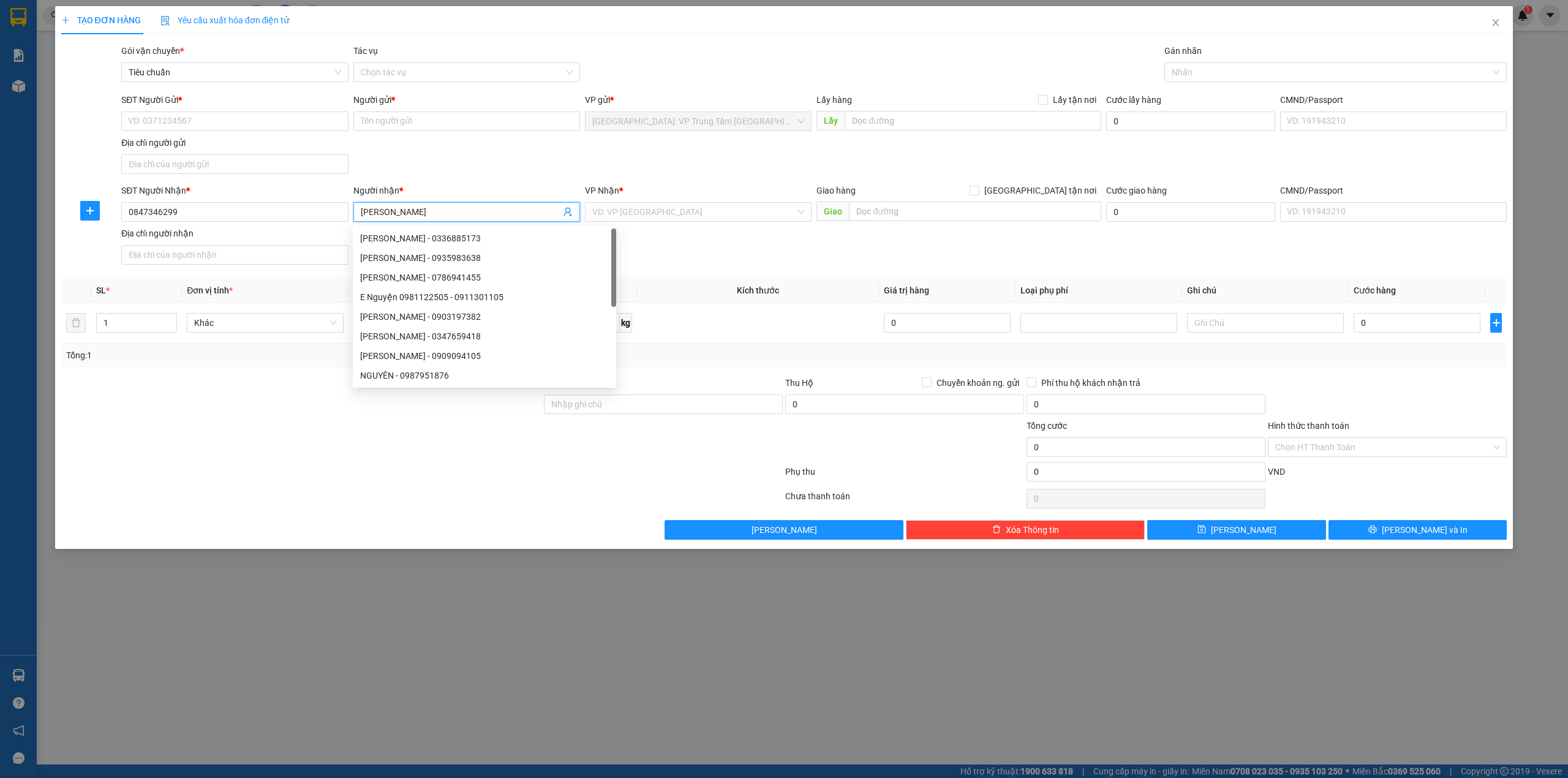
type input "N"
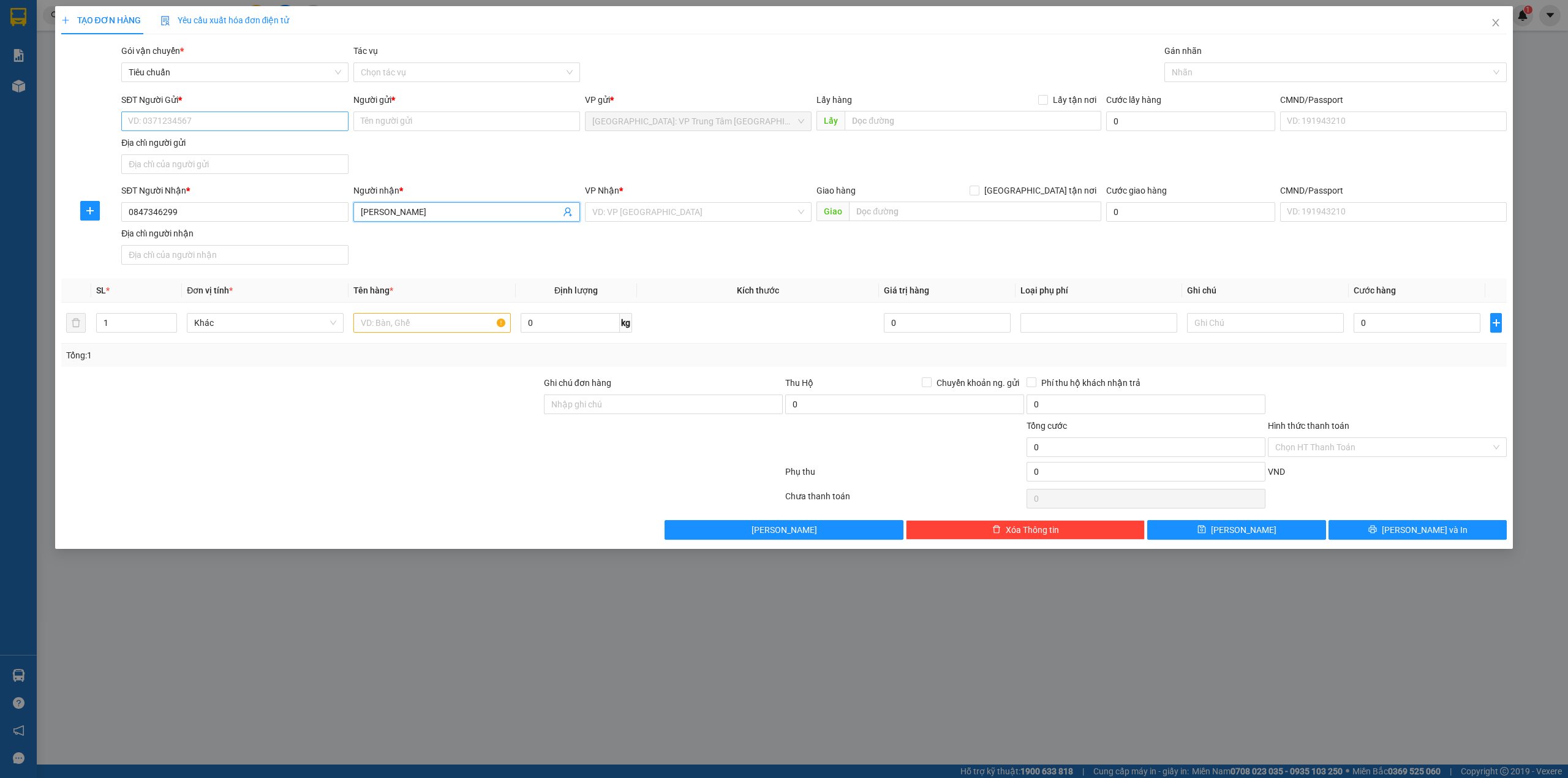
type input "[PERSON_NAME]"
click at [289, 124] on input "SĐT Người Gửi *" at bounding box center [235, 121] width 226 height 20
drag, startPoint x: 194, startPoint y: 209, endPoint x: 113, endPoint y: 209, distance: 81.0
click at [113, 209] on div "SĐT Người Nhận * 0847346299 0847346299 Người nhận * Chị Ngọc Thúy VP Nhận * VD:…" at bounding box center [784, 226] width 1448 height 86
click at [256, 116] on input "SĐT Người Gửi *" at bounding box center [235, 121] width 226 height 20
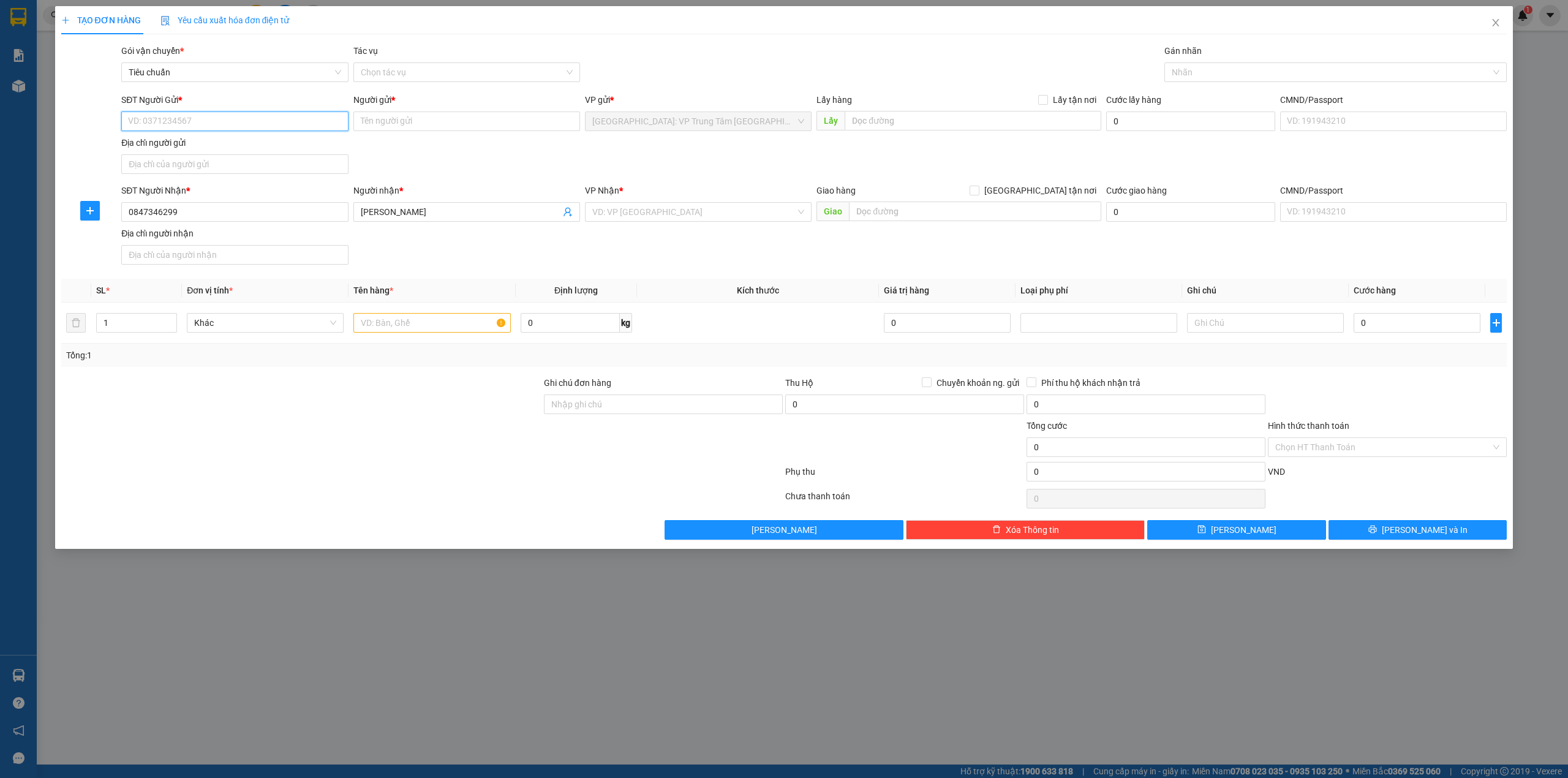
paste input "0847346299"
type input "0847346299"
click at [414, 120] on input "Người gửi *" at bounding box center [467, 121] width 226 height 20
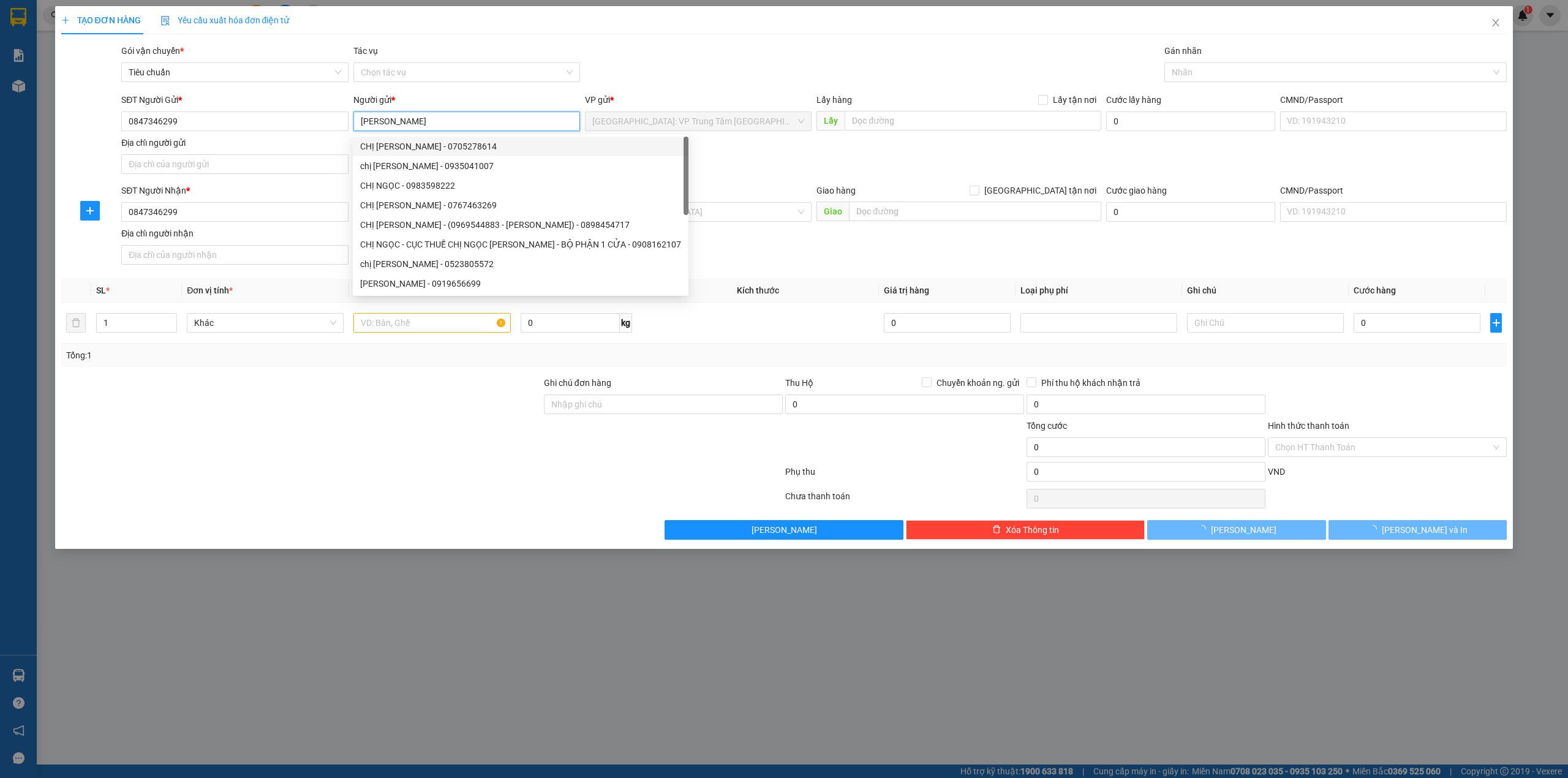
type input "[PERSON_NAME]"
click at [739, 158] on div "SĐT Người Gửi * 0847346299 Người gửi * Chị Ngọc Thúy VP gửi * Khánh Hòa: VP Tru…" at bounding box center [814, 136] width 1390 height 86
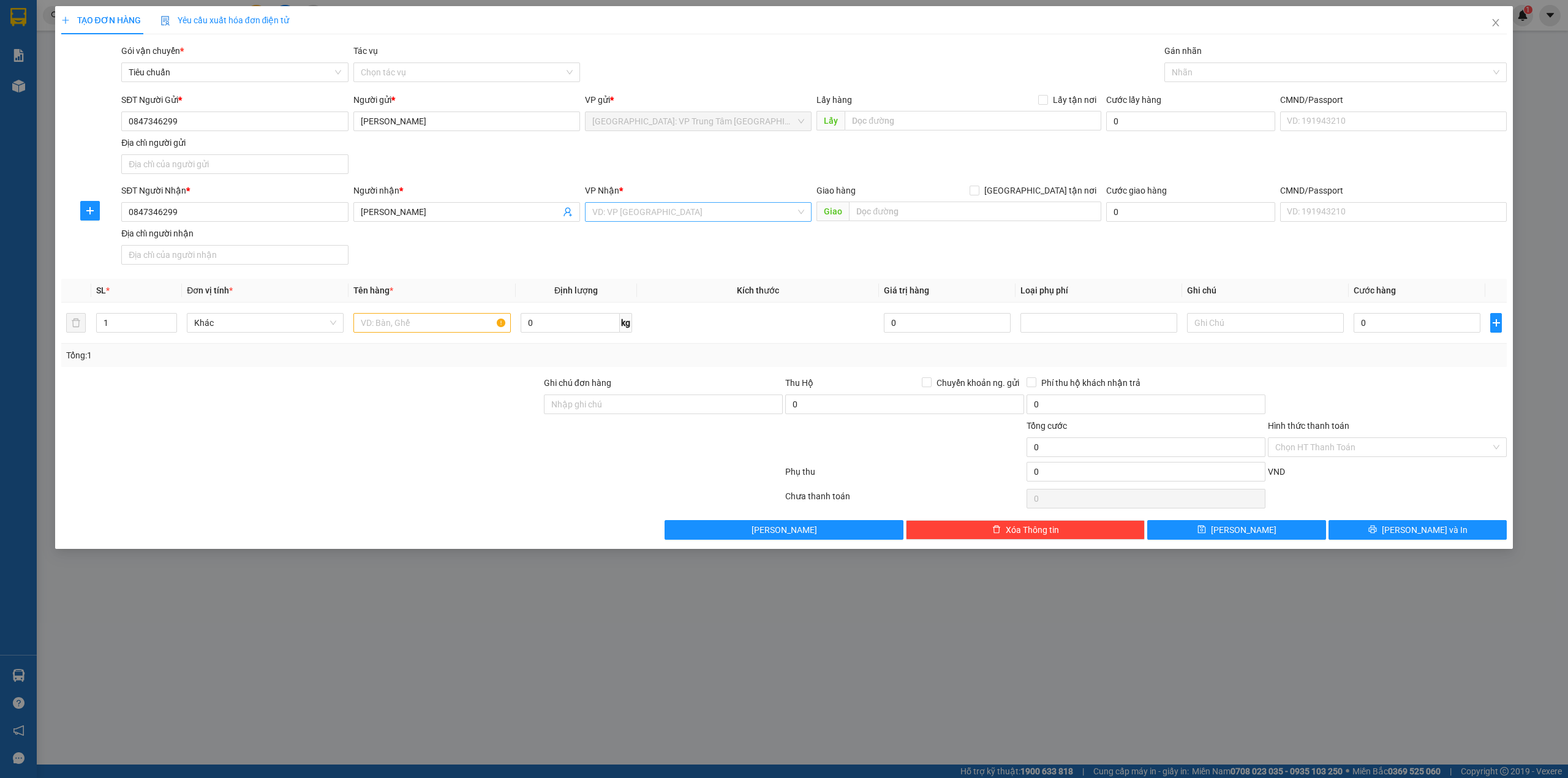
click at [699, 216] on input "search" at bounding box center [694, 212] width 203 height 18
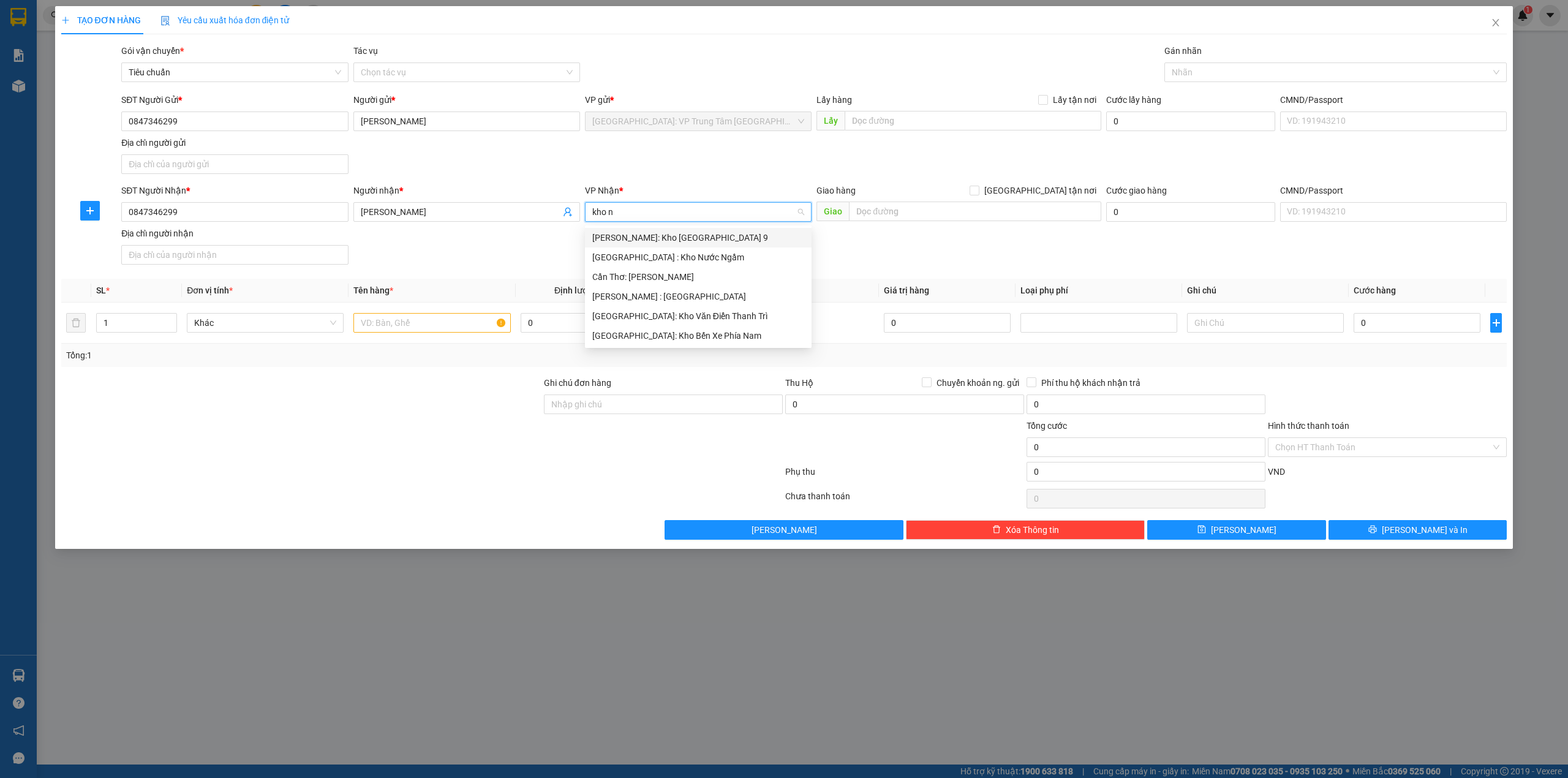
type input "kho ni"
click at [700, 239] on div "Cần Thơ: [PERSON_NAME]" at bounding box center [698, 238] width 212 height 13
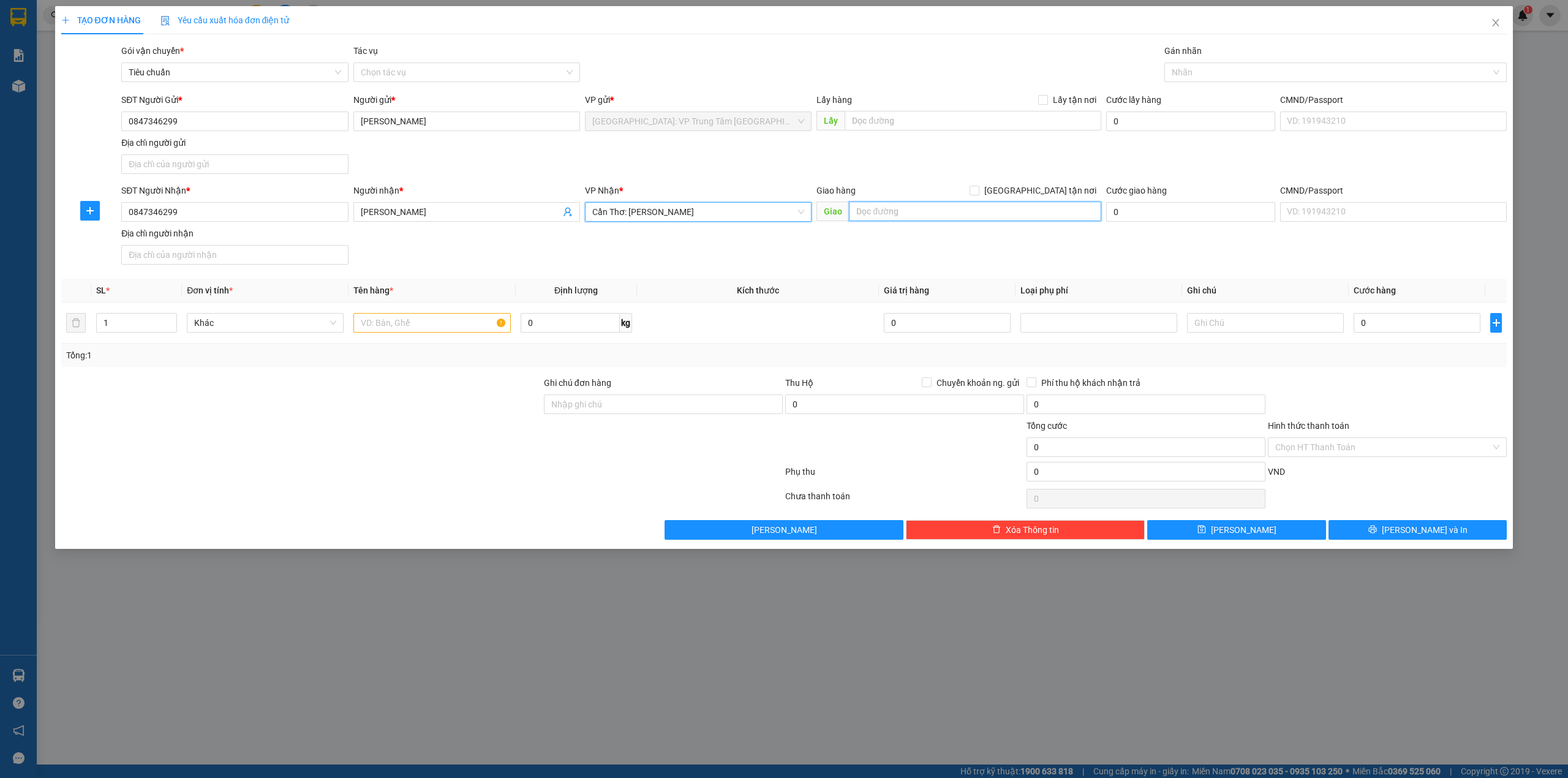
click at [890, 216] on input "text" at bounding box center [974, 211] width 252 height 20
type input "Tổ 2 KP 7, An Thới, Phú Quốc"
click at [978, 194] on input "[GEOGRAPHIC_DATA] tận nơi" at bounding box center [973, 190] width 8 height 8
checkbox input "true"
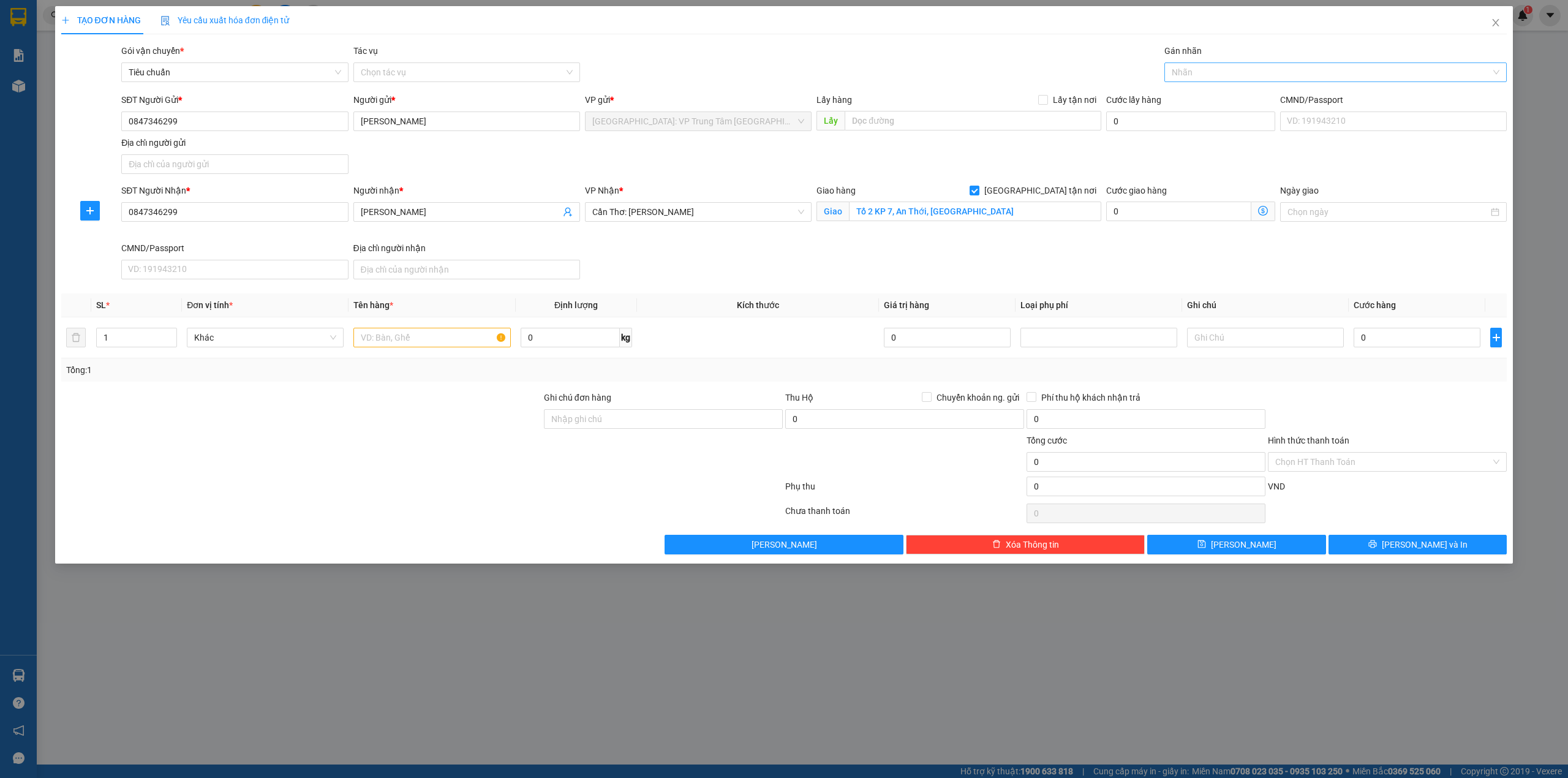
click at [1220, 70] on div at bounding box center [1329, 72] width 324 height 15
type input "g"
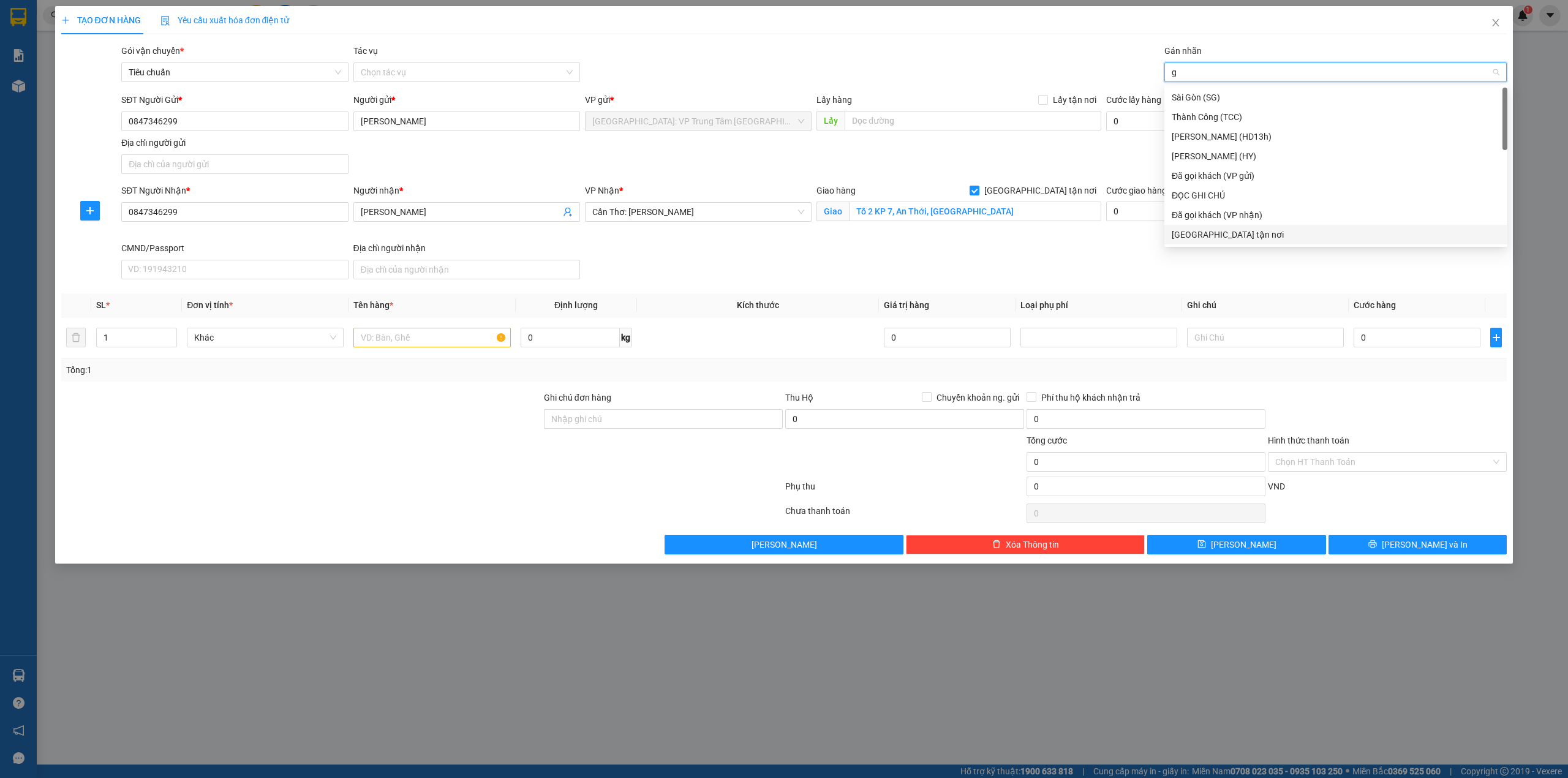
click at [1227, 238] on div "[GEOGRAPHIC_DATA] tận nơi" at bounding box center [1335, 235] width 329 height 13
click at [1022, 77] on div "Gói vận chuyển * Tiêu chuẩn Tác vụ Chọn tác vụ Gán nhãn Giao tận nơi" at bounding box center [814, 66] width 1390 height 43
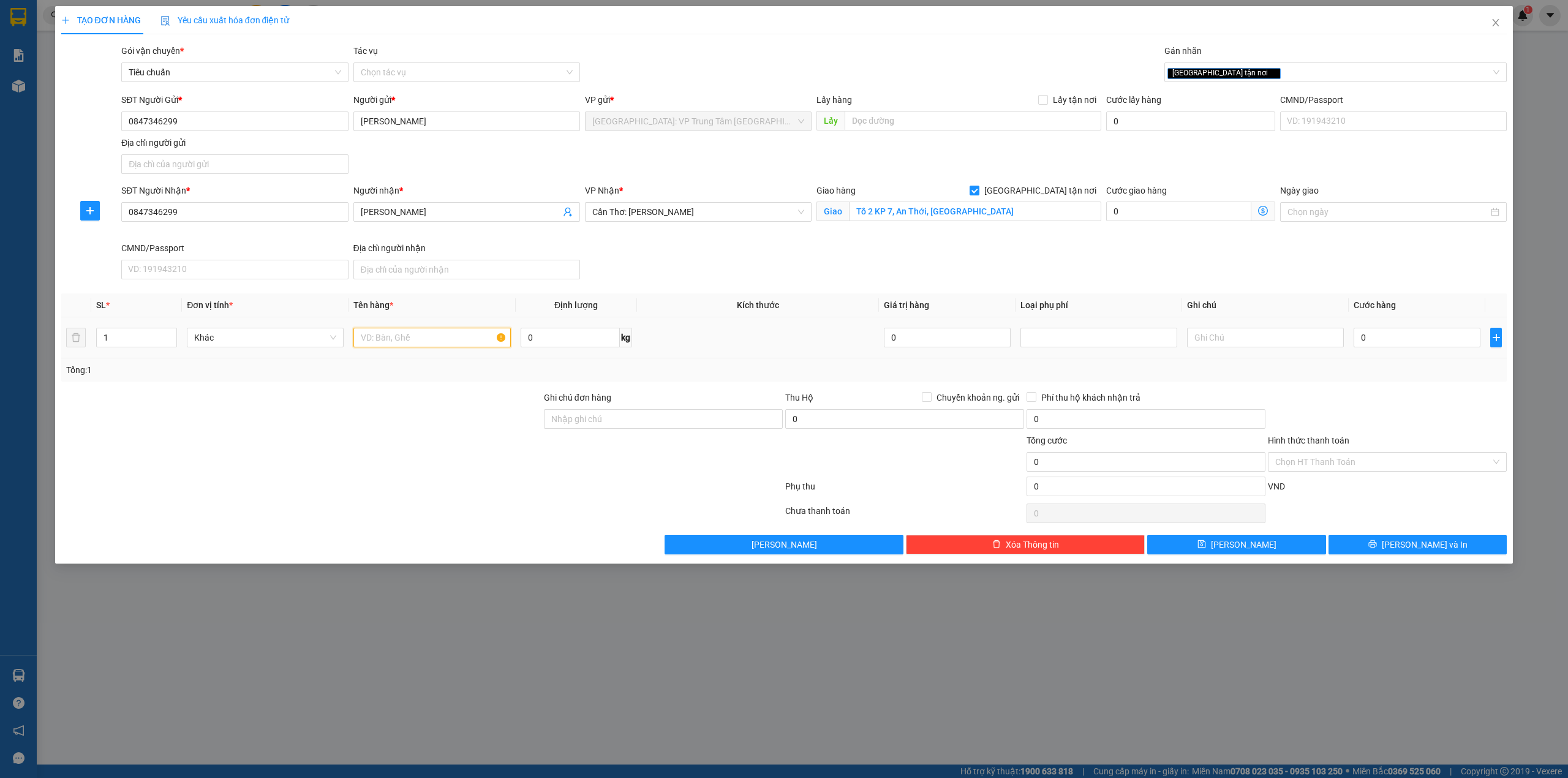
click at [418, 334] on input "text" at bounding box center [432, 338] width 156 height 20
type input "1 con xe AB ( 15B1-35289)"
click at [578, 419] on input "Ghi chú đơn hàng" at bounding box center [663, 419] width 239 height 20
click at [1385, 344] on input "0" at bounding box center [1417, 338] width 126 height 20
type input "1"
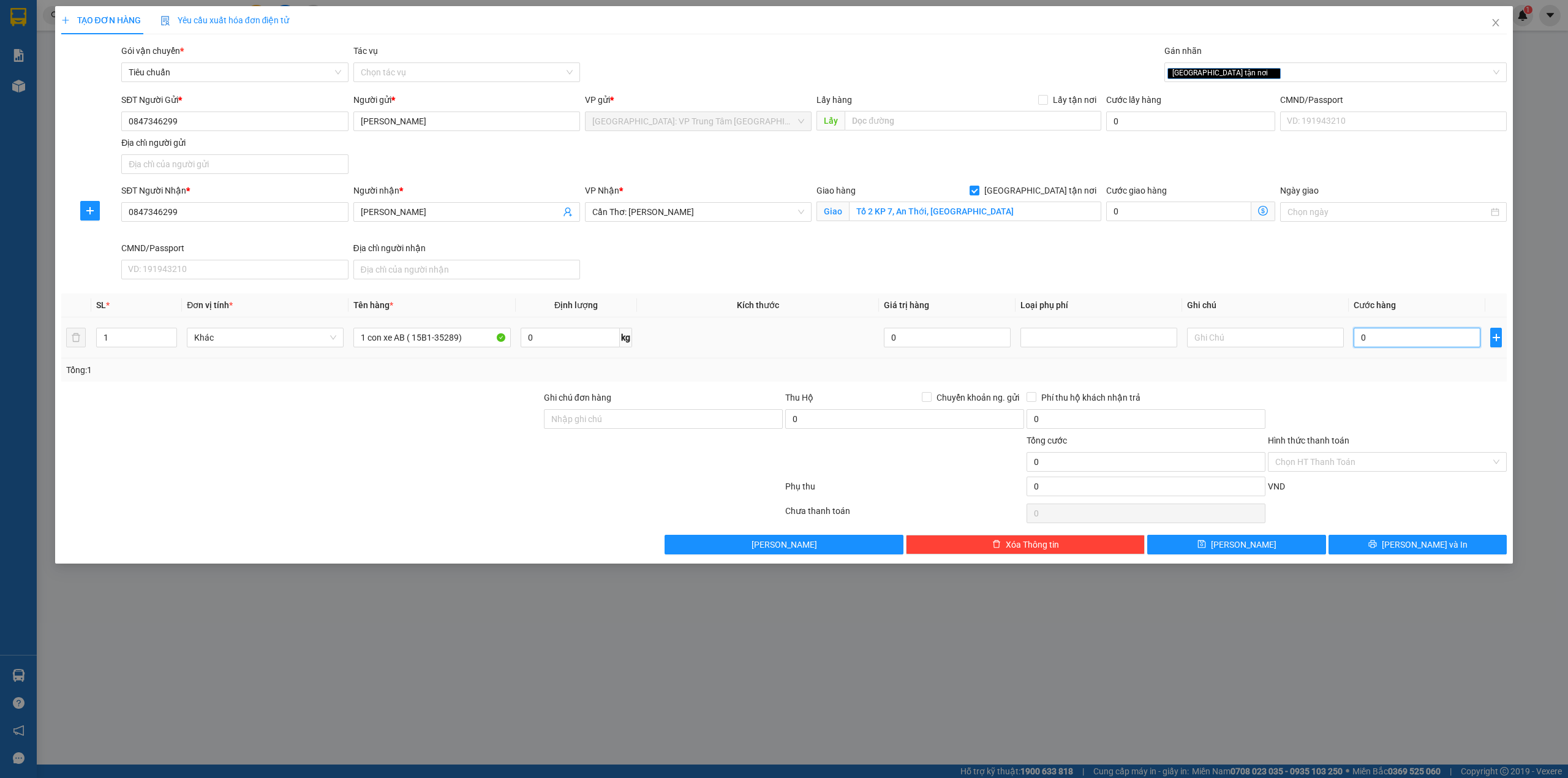
type input "1"
type input "11"
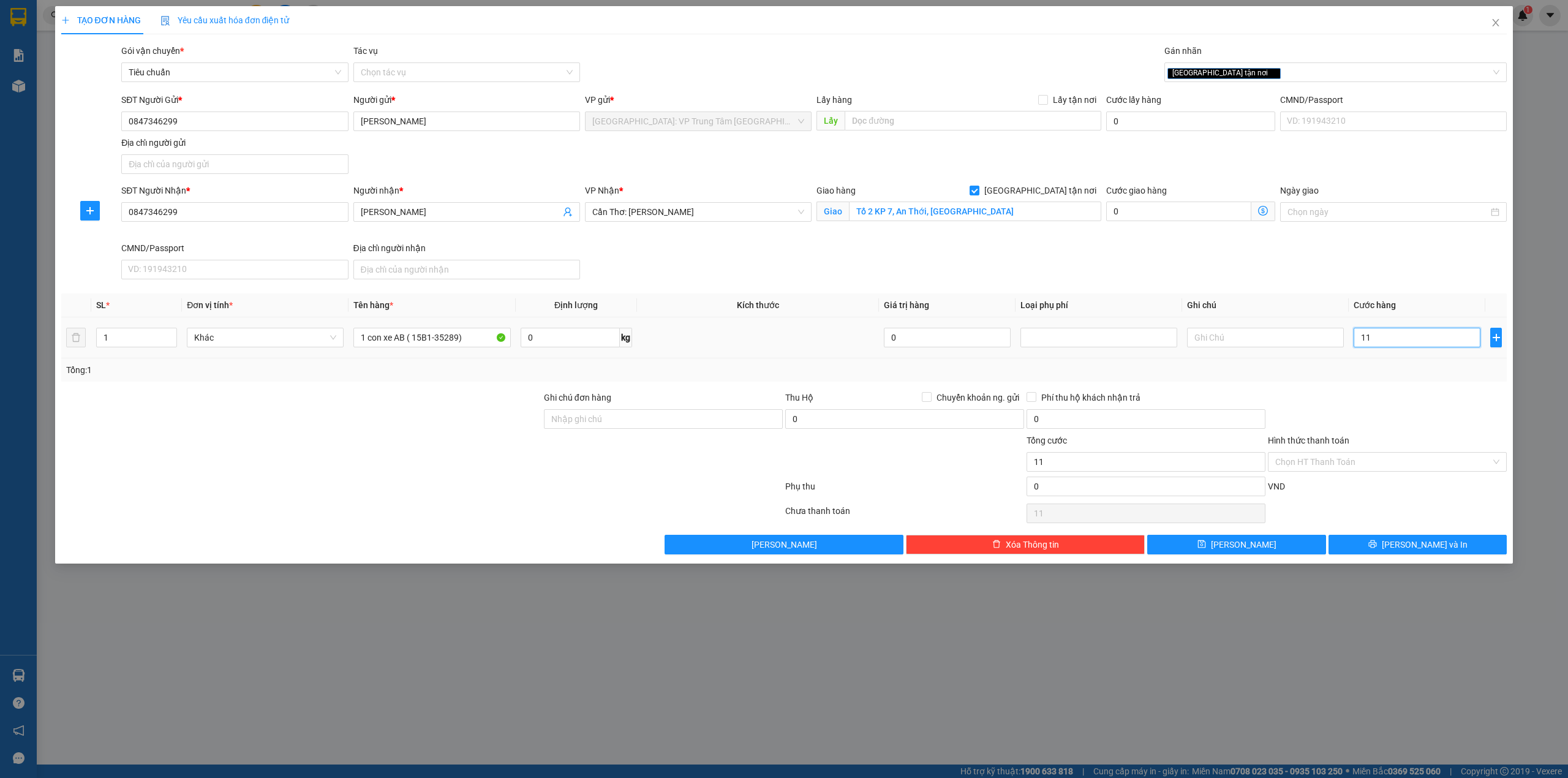
type input "113"
type input "1.130"
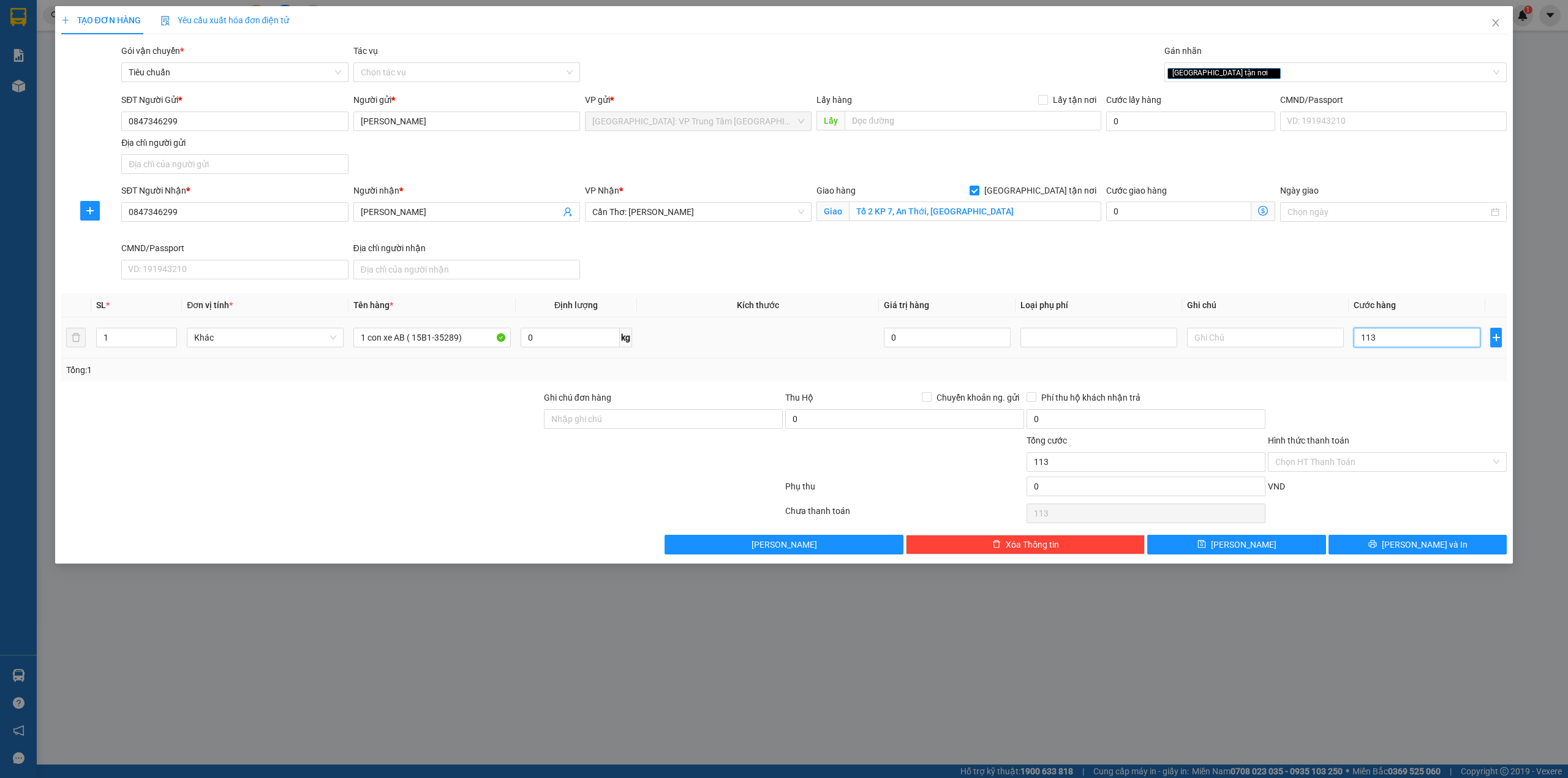
type input "1.130"
type input "11.300"
type input "113.000"
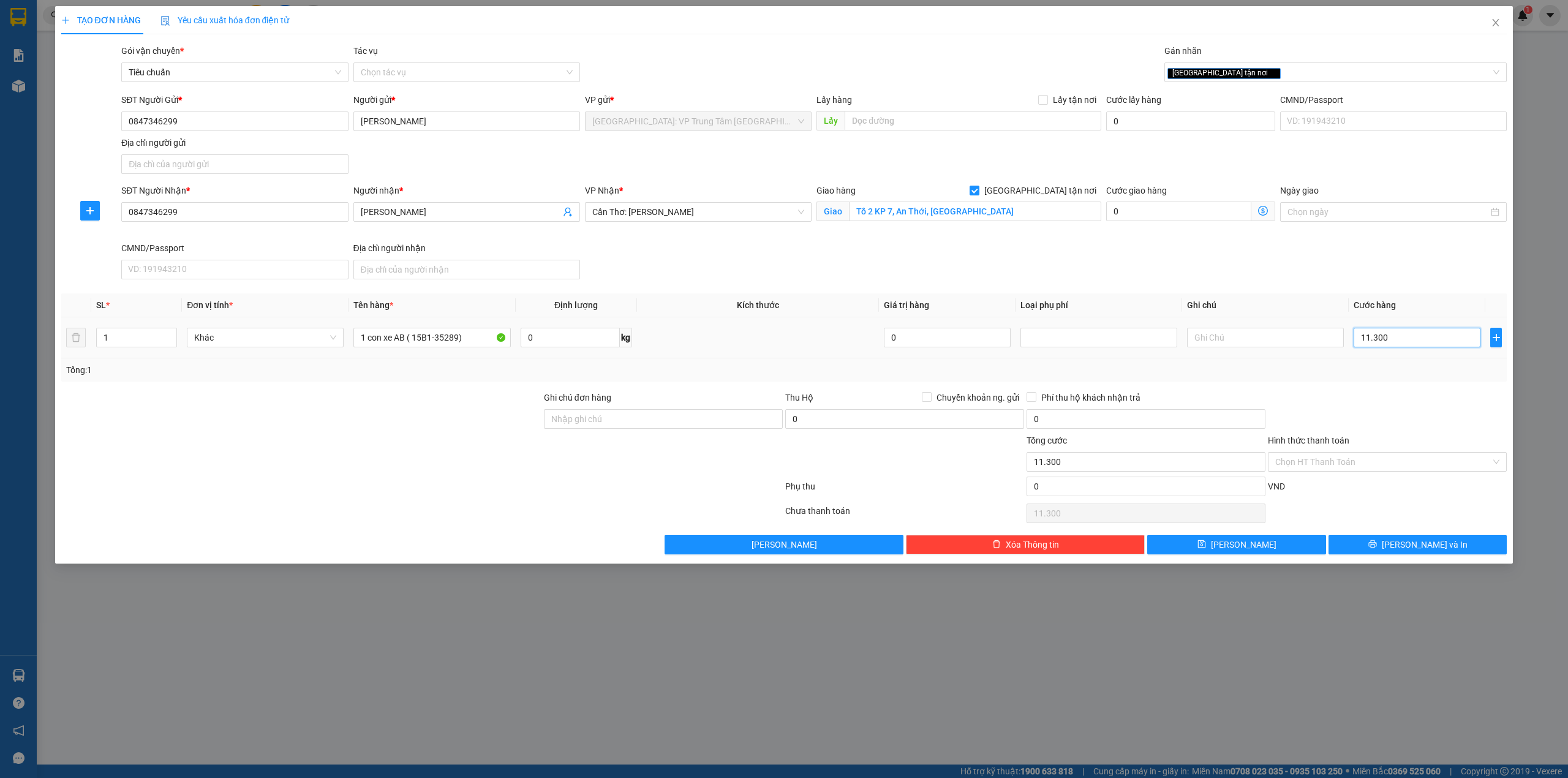
type input "113.000"
type input "1.130.000"
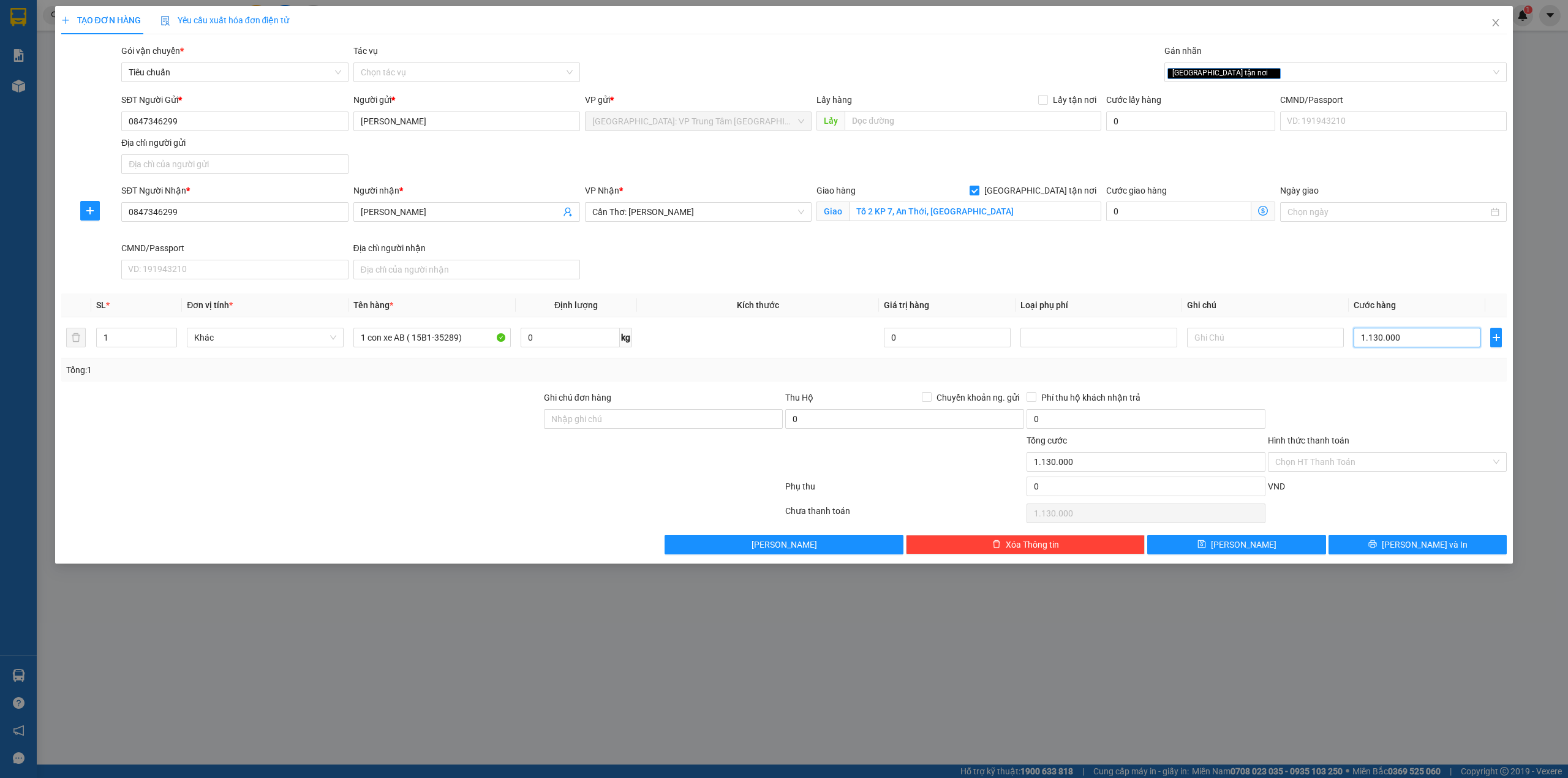
type input "1.130.000"
click at [1333, 408] on div at bounding box center [1387, 413] width 241 height 43
click at [1356, 545] on button "Lưu và In" at bounding box center [1417, 545] width 179 height 20
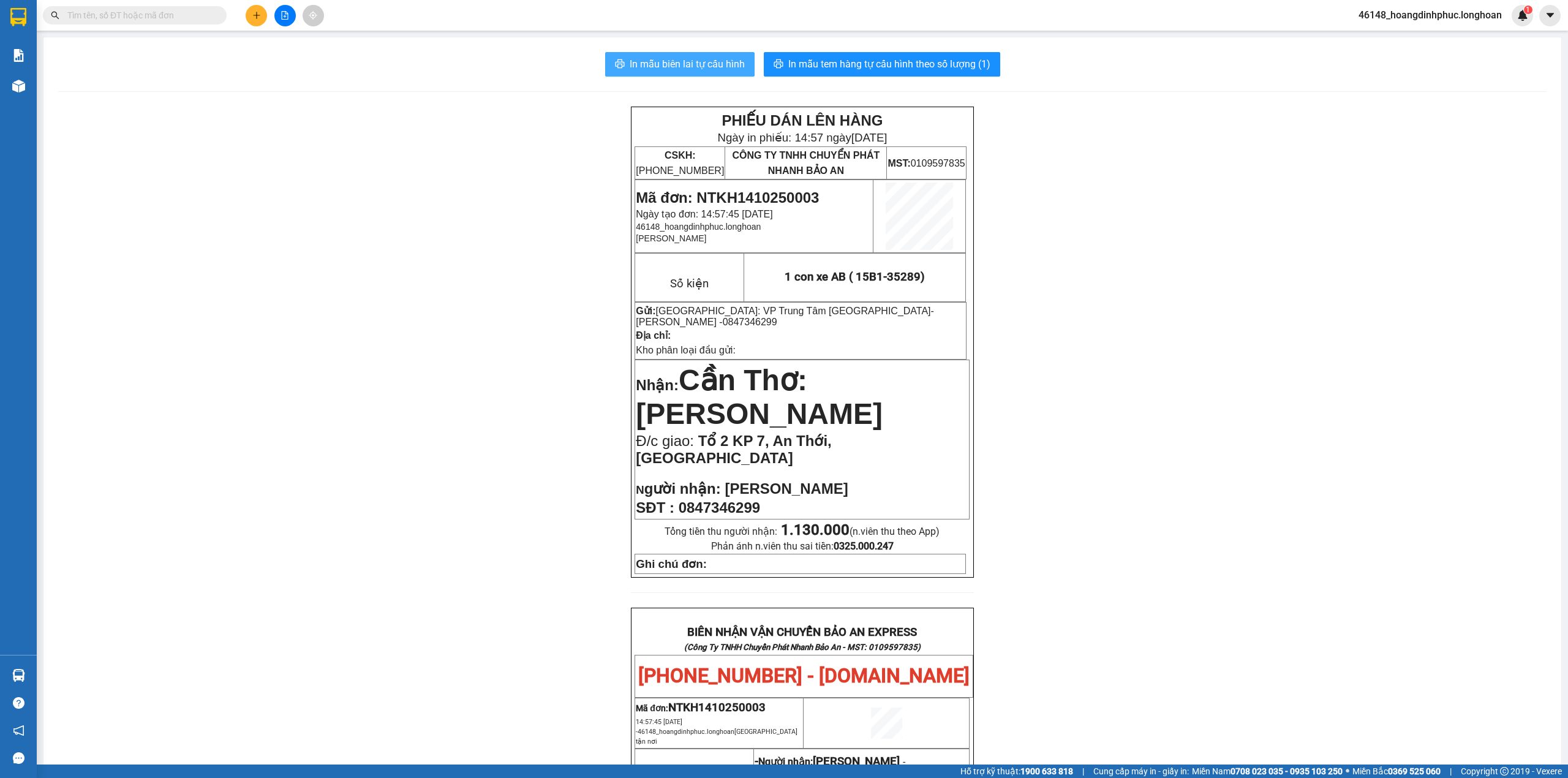
click at [676, 67] on span "In mẫu biên lai tự cấu hình" at bounding box center [687, 64] width 115 height 15
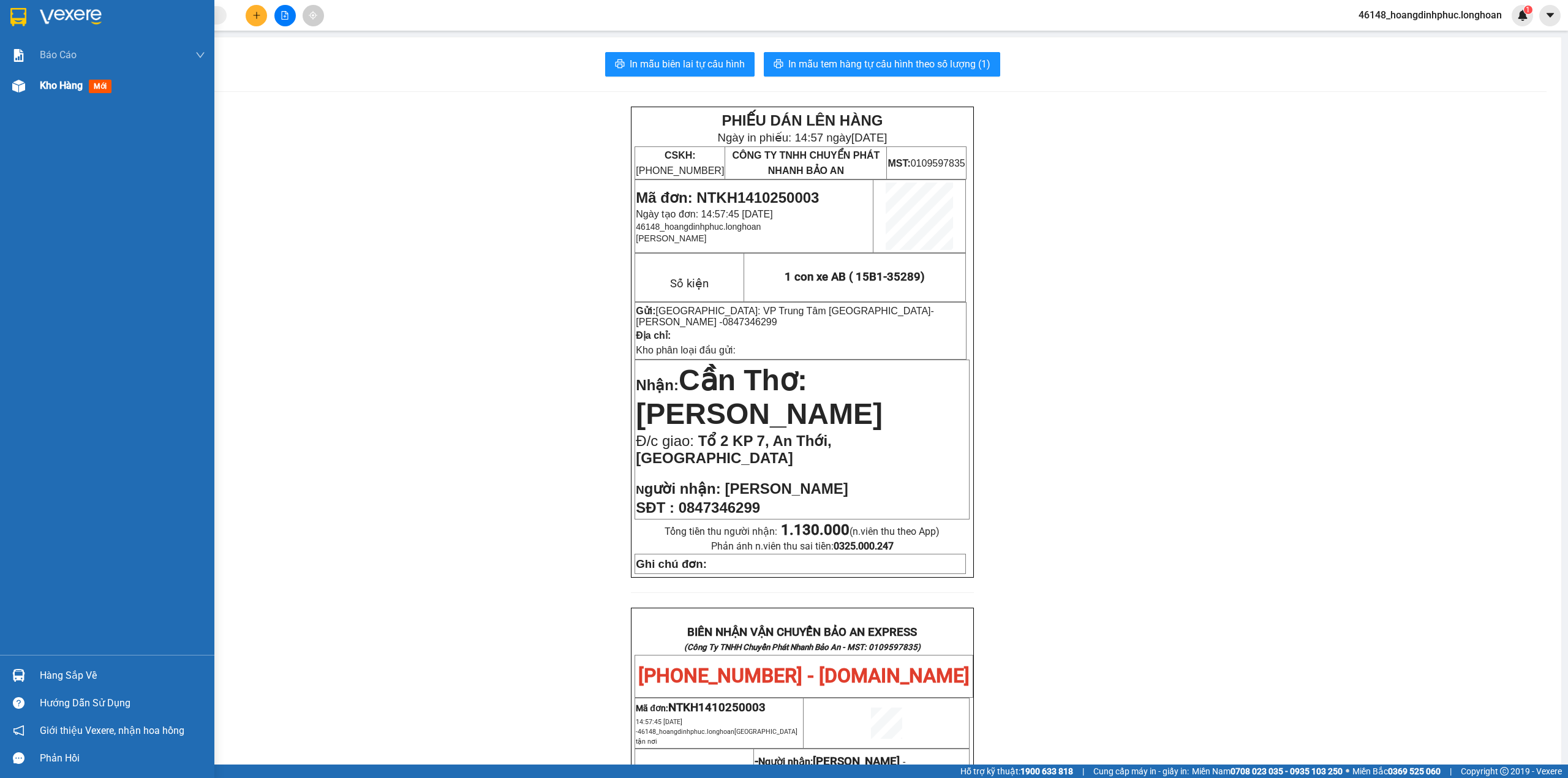
click at [62, 80] on span "Kho hàng" at bounding box center [62, 86] width 43 height 12
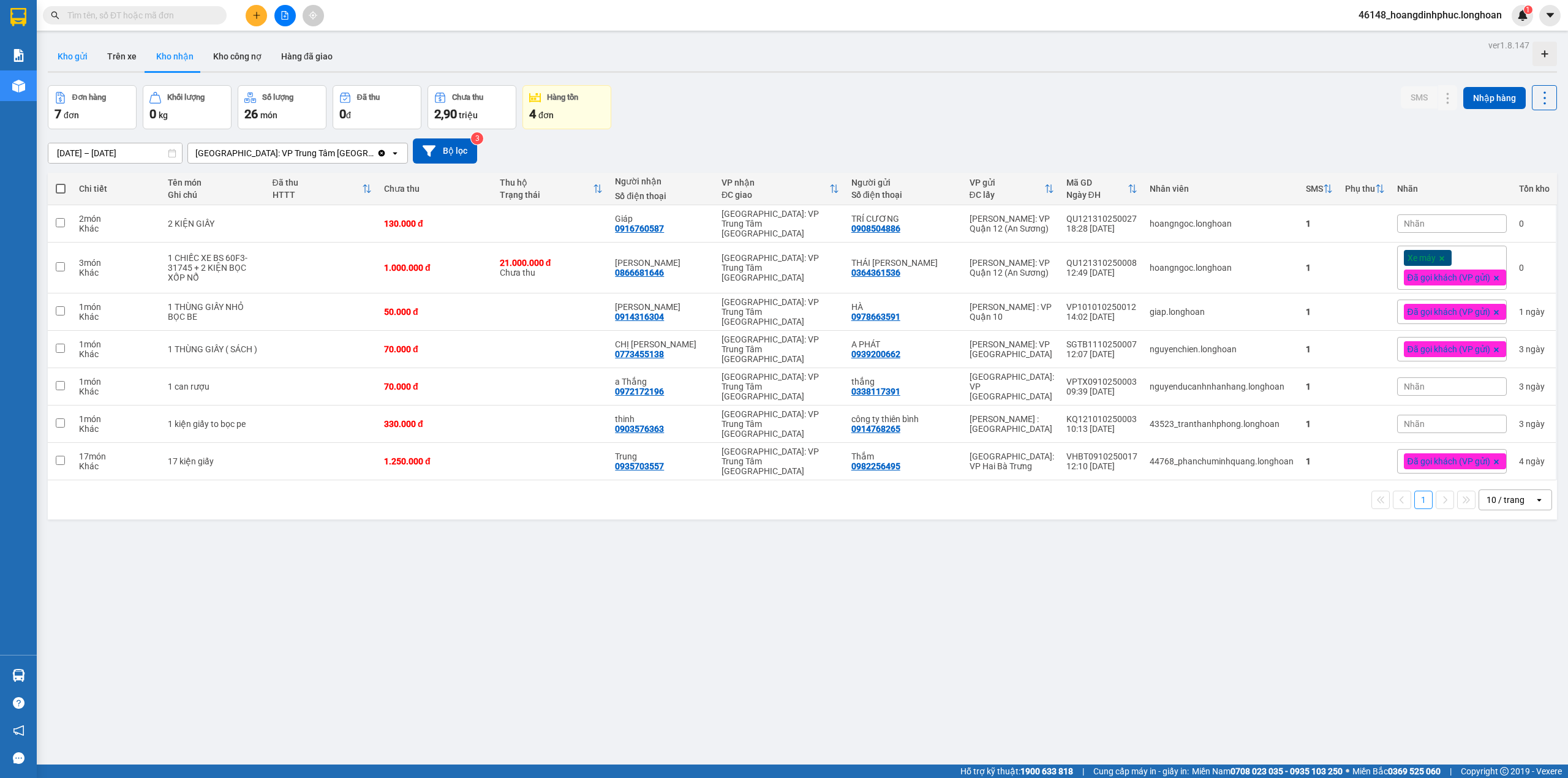
click at [77, 60] on button "Kho gửi" at bounding box center [72, 56] width 50 height 29
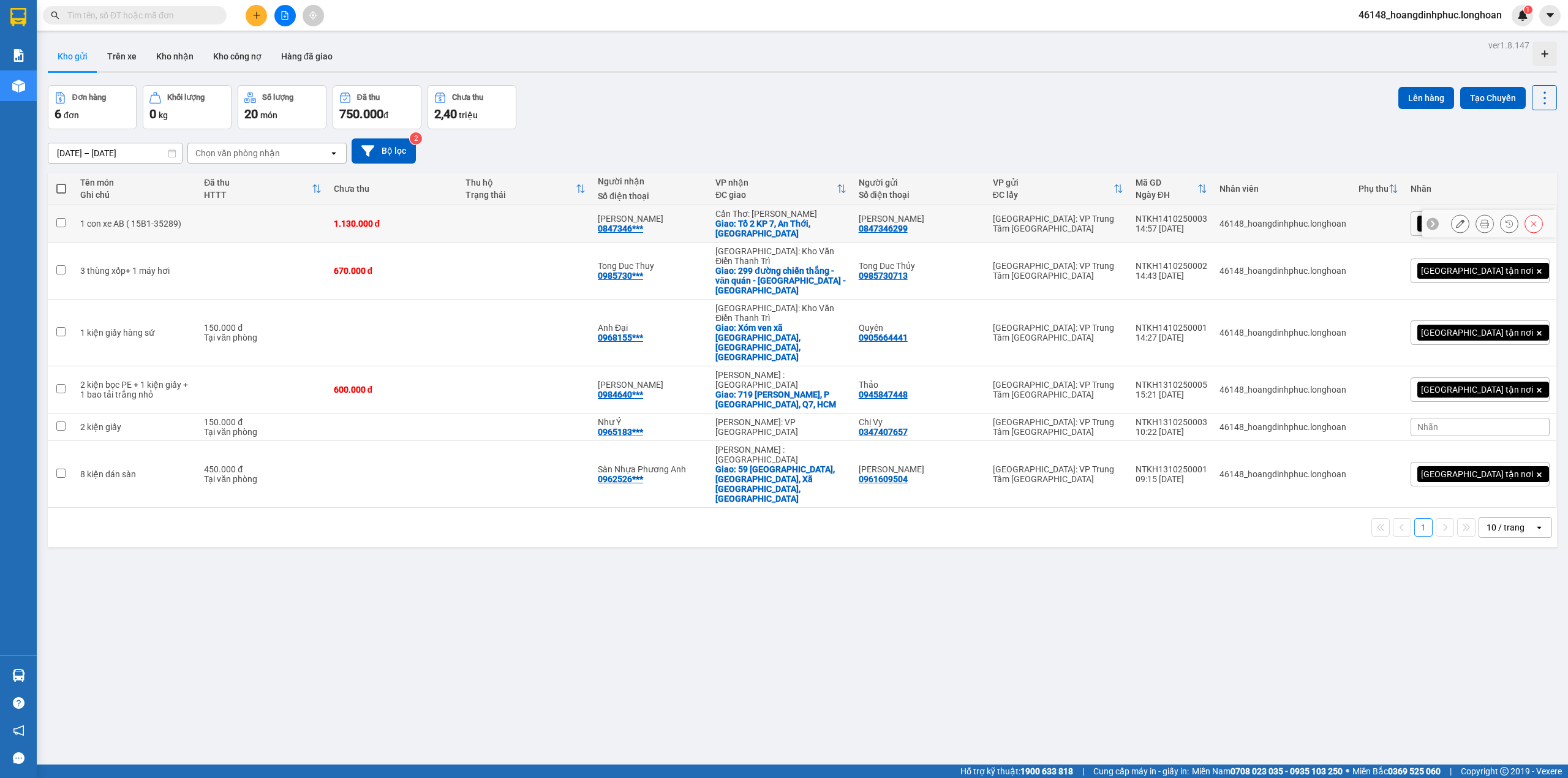
click at [1456, 221] on icon at bounding box center [1460, 224] width 8 height 8
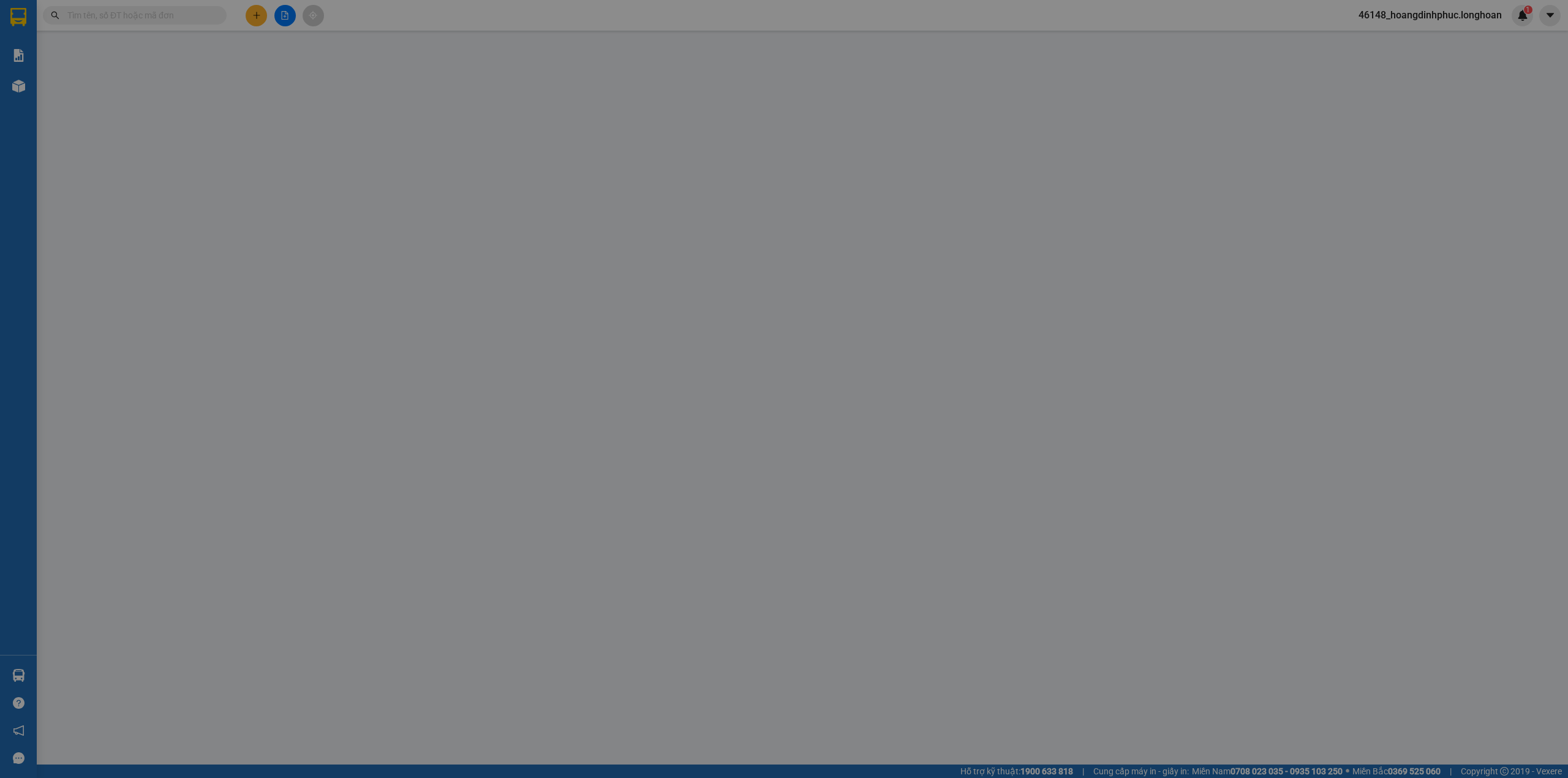
type input "0847346299"
type input "[PERSON_NAME]"
type input "0847346299"
type input "[PERSON_NAME]"
checkbox input "true"
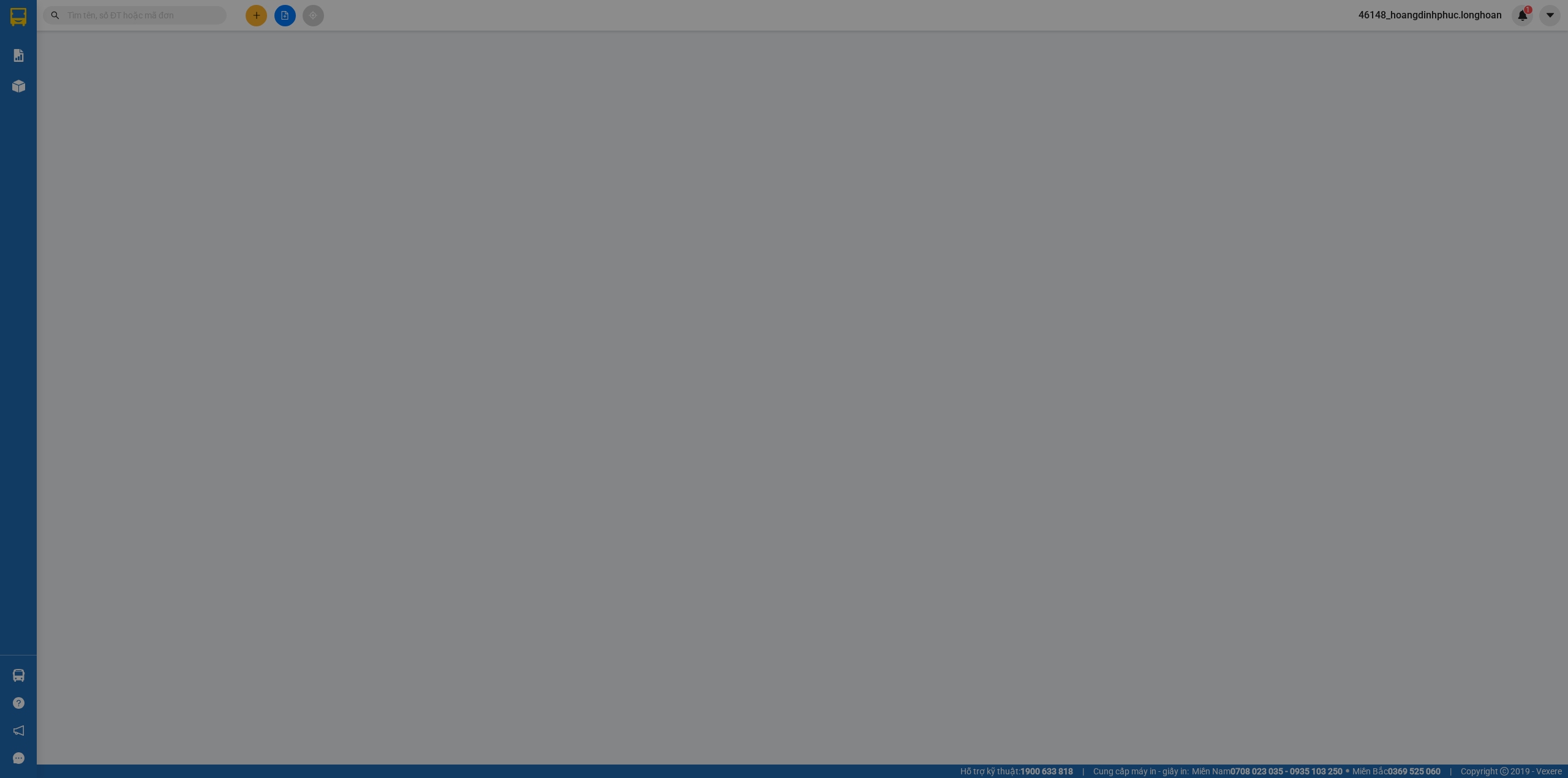
type input "Tổ 2 KP 7, An Thới, Phú Quốc"
type input "0"
type input "1.130.000"
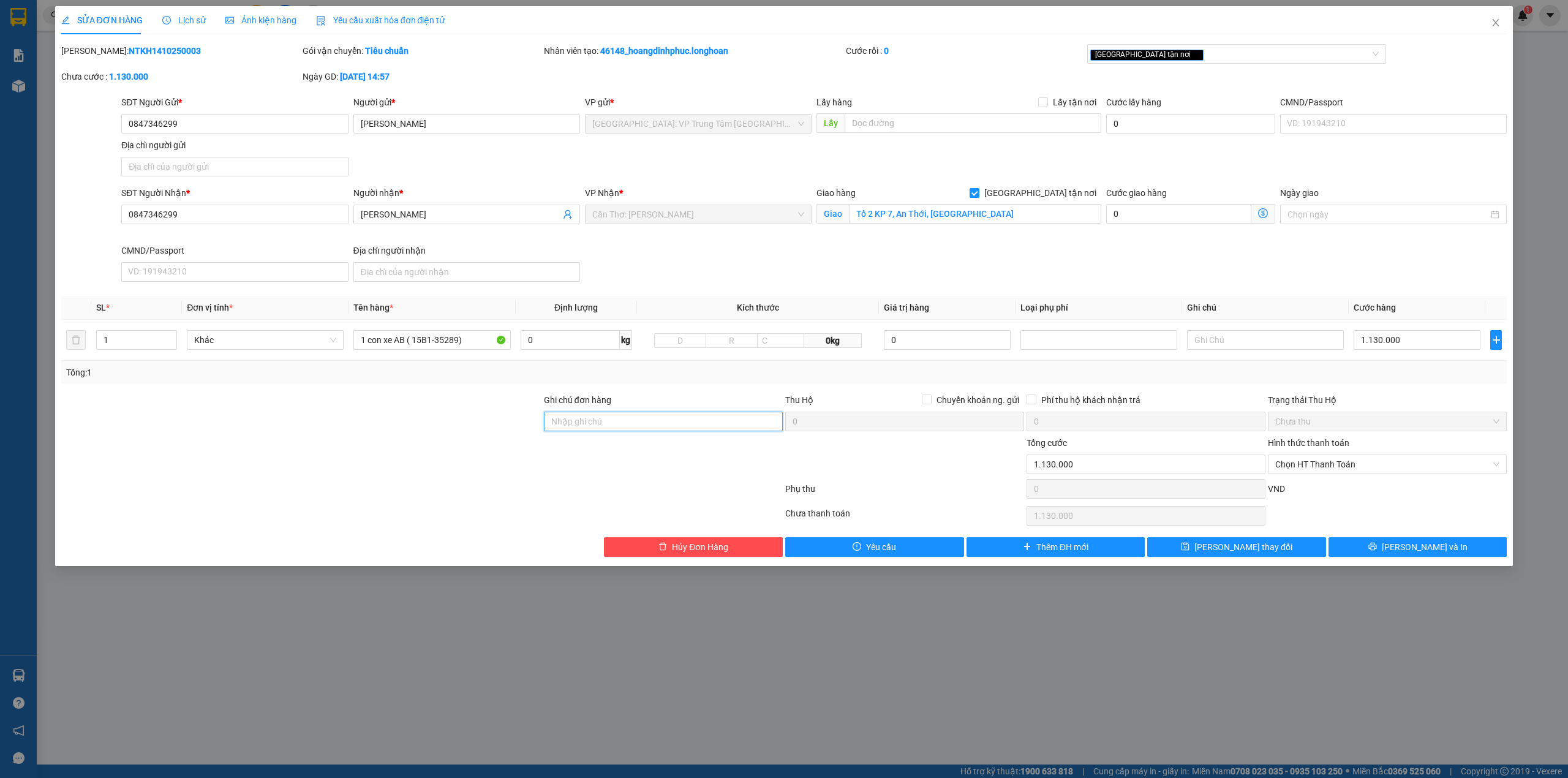
click at [601, 418] on input "Ghi chú đơn hàng" at bounding box center [663, 422] width 239 height 20
type input "1 chìa khóa + 0 cavet"
click at [492, 457] on div at bounding box center [301, 458] width 482 height 43
click at [1306, 554] on button "Lưu thay đổi" at bounding box center [1236, 548] width 179 height 20
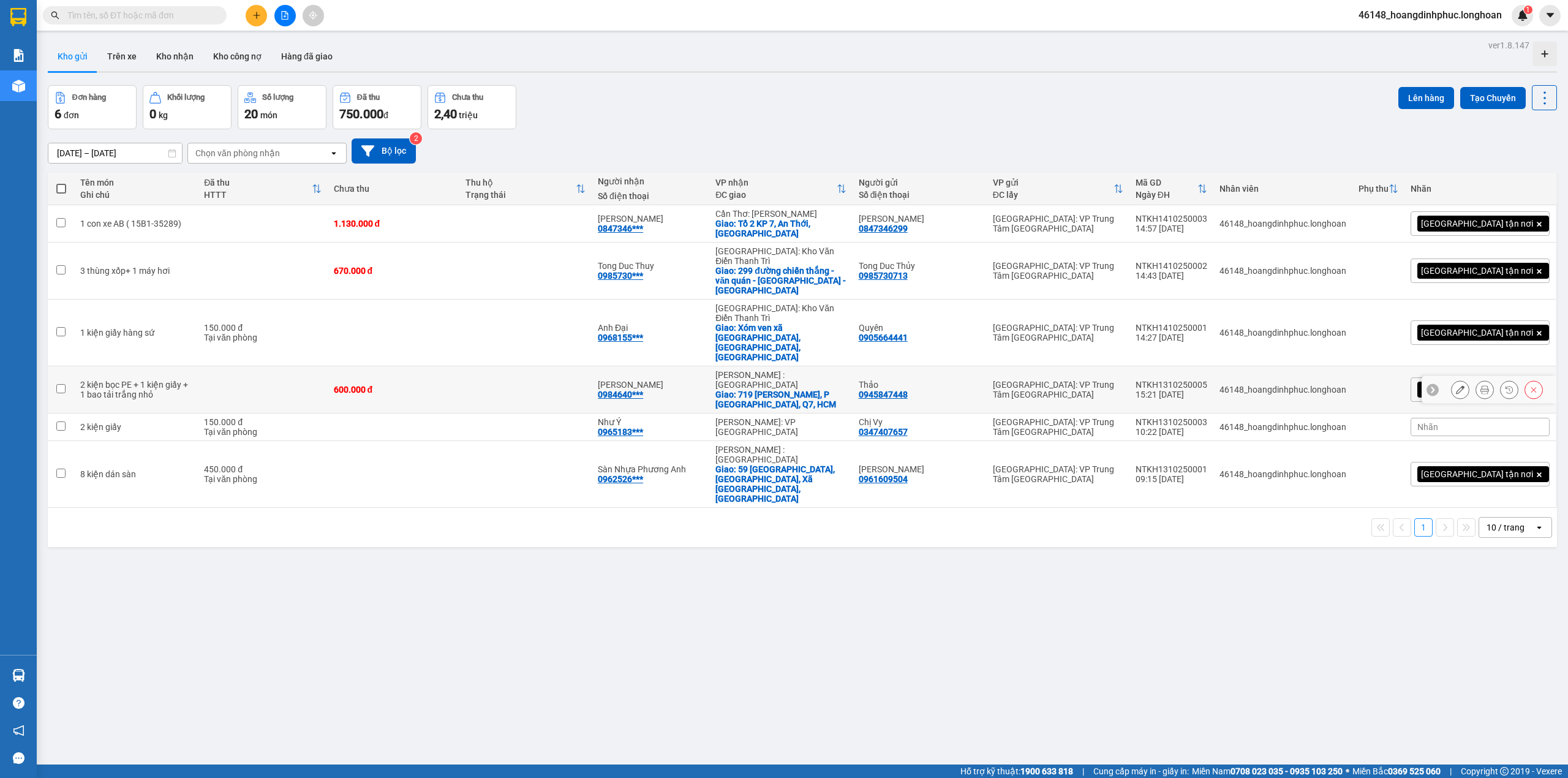
click at [60, 384] on input "checkbox" at bounding box center [61, 389] width 9 height 9
checkbox input "true"
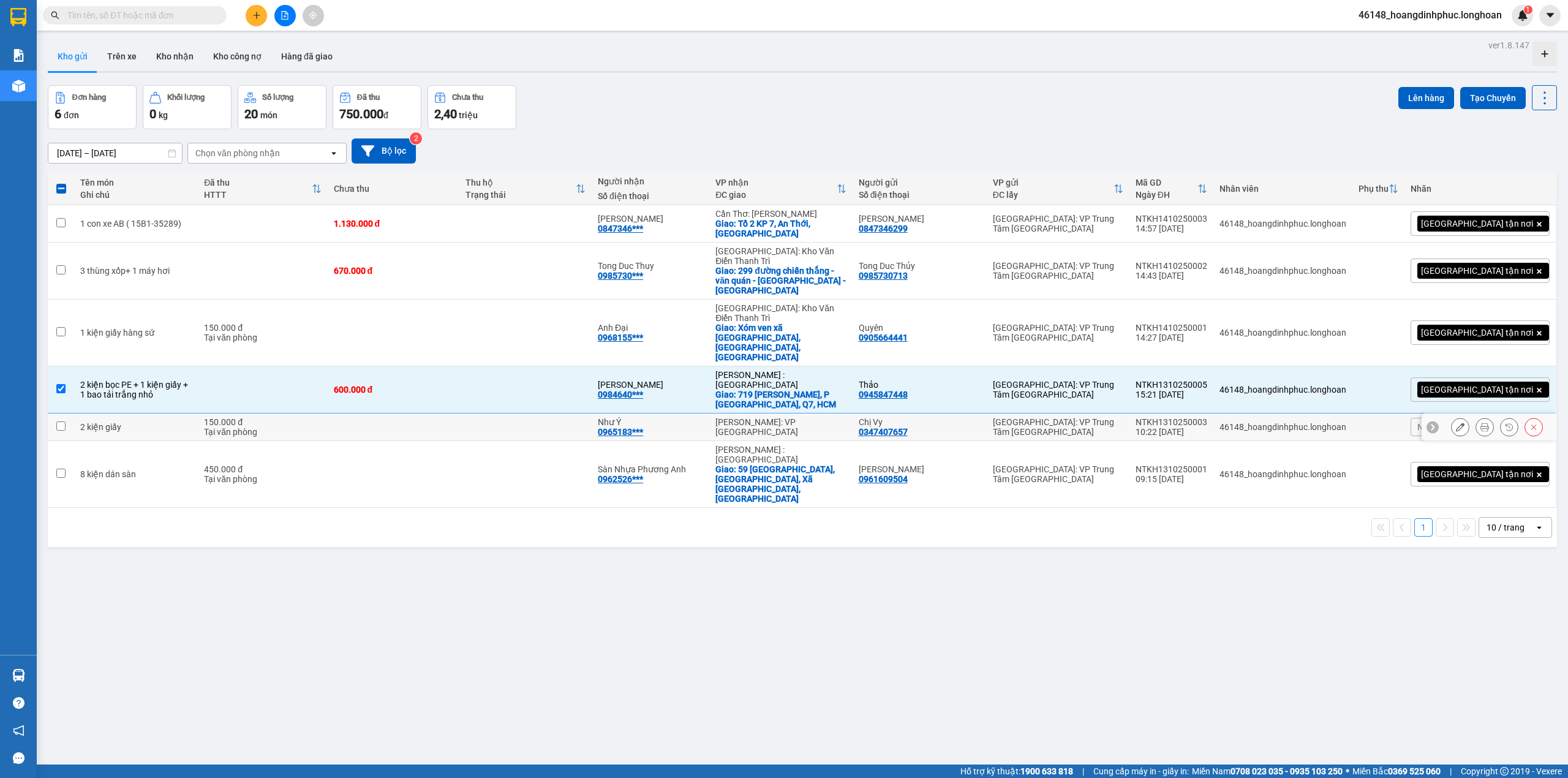
click at [60, 422] on input "checkbox" at bounding box center [61, 426] width 9 height 9
checkbox input "true"
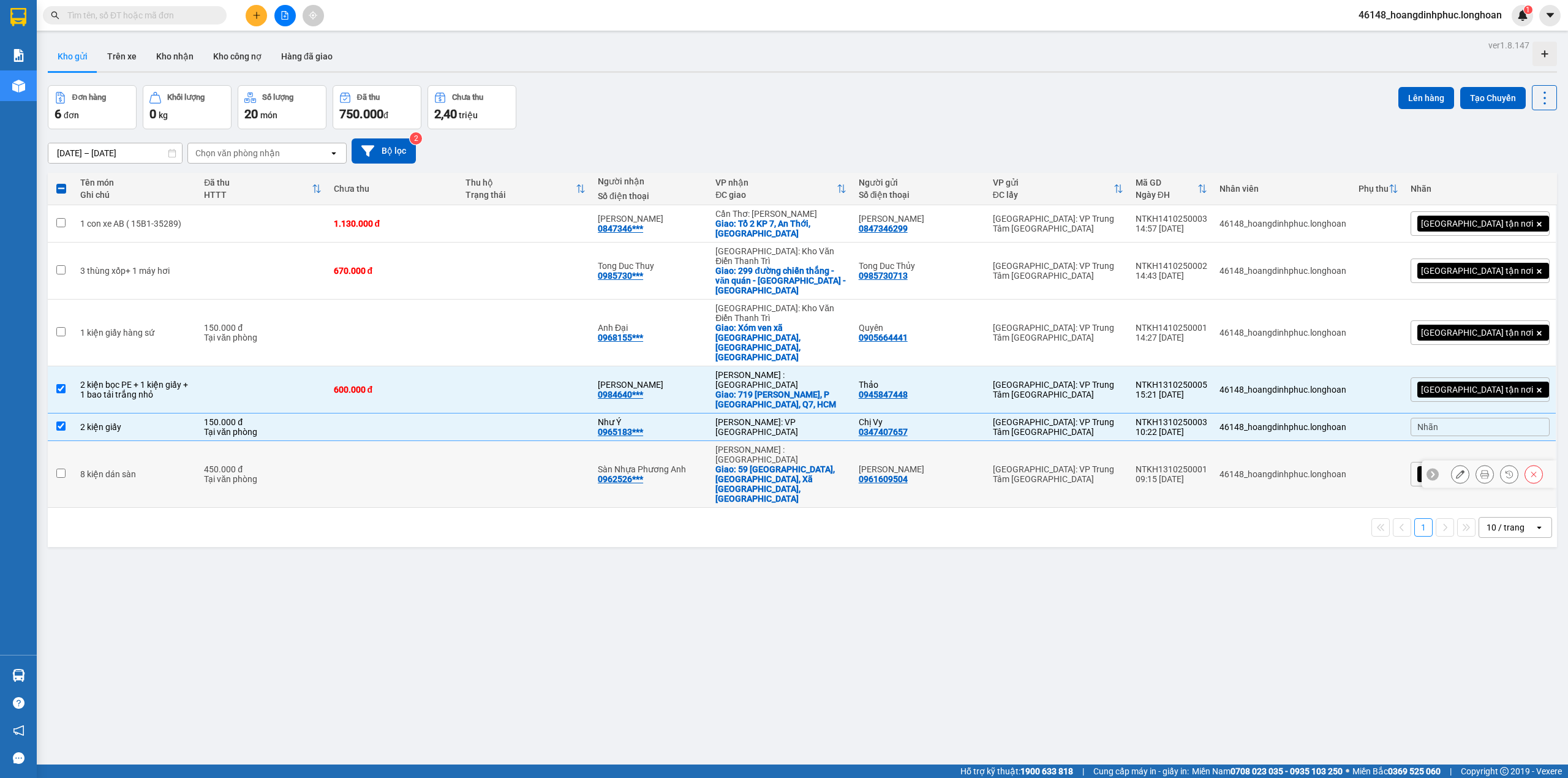
click at [59, 468] on input "checkbox" at bounding box center [61, 473] width 9 height 9
checkbox input "true"
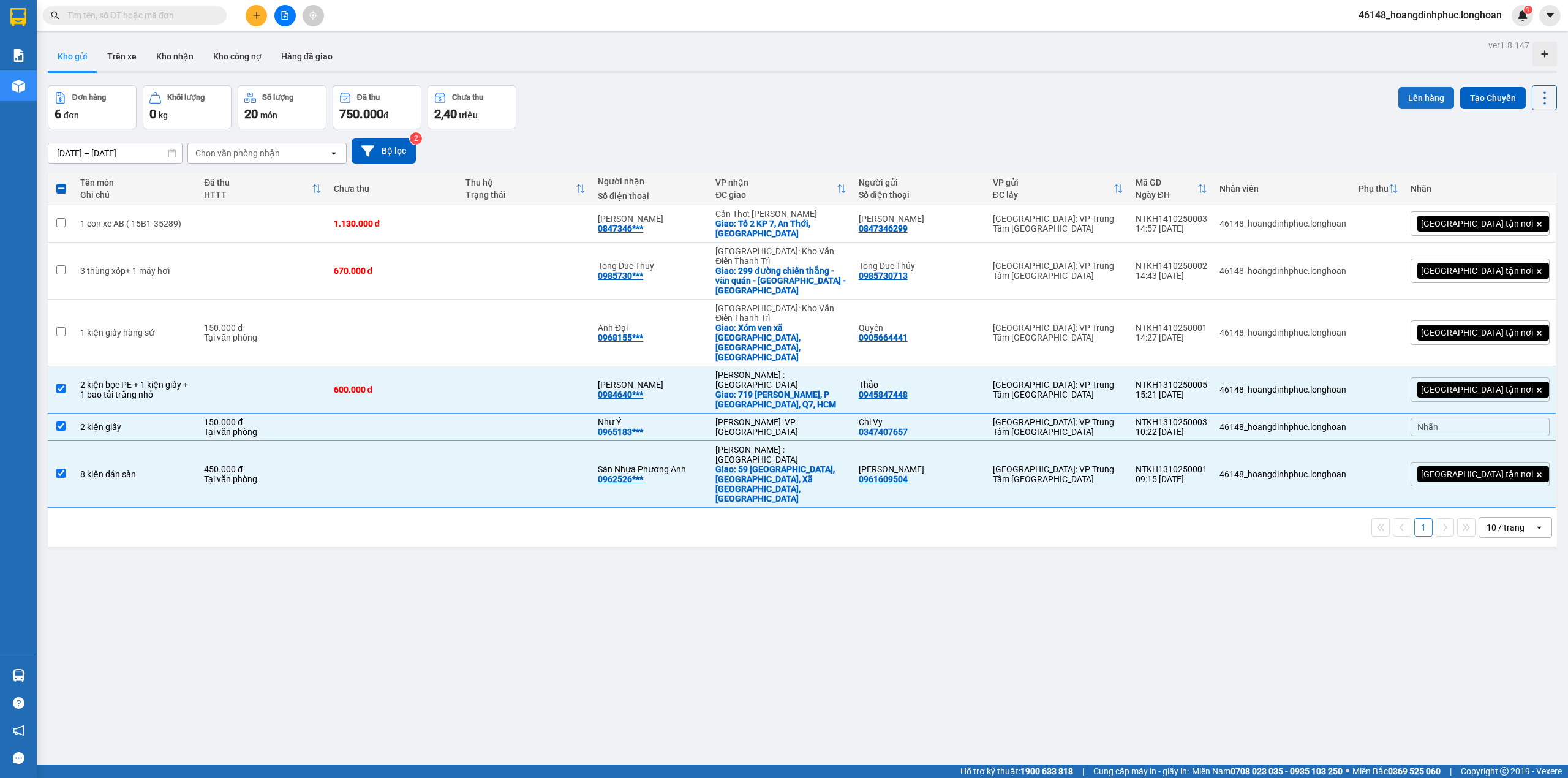
click at [1398, 102] on button "Lên hàng" at bounding box center [1426, 98] width 56 height 22
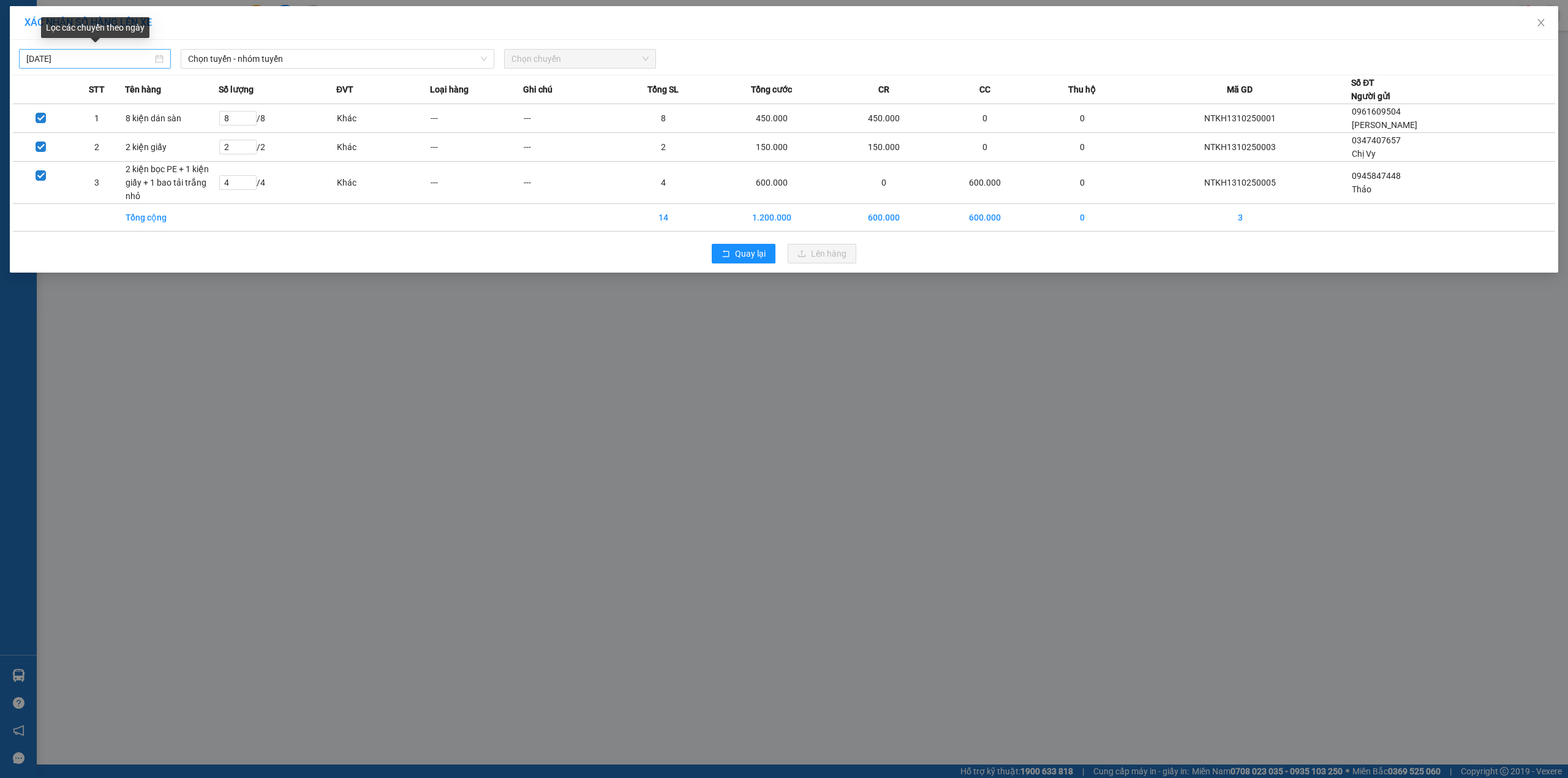
click at [136, 57] on input "[DATE]" at bounding box center [90, 59] width 126 height 13
click at [41, 167] on div "12" at bounding box center [37, 167] width 15 height 15
type input "[DATE]"
click at [284, 55] on span "Chọn tuyến - nhóm tuyến" at bounding box center [337, 59] width 299 height 18
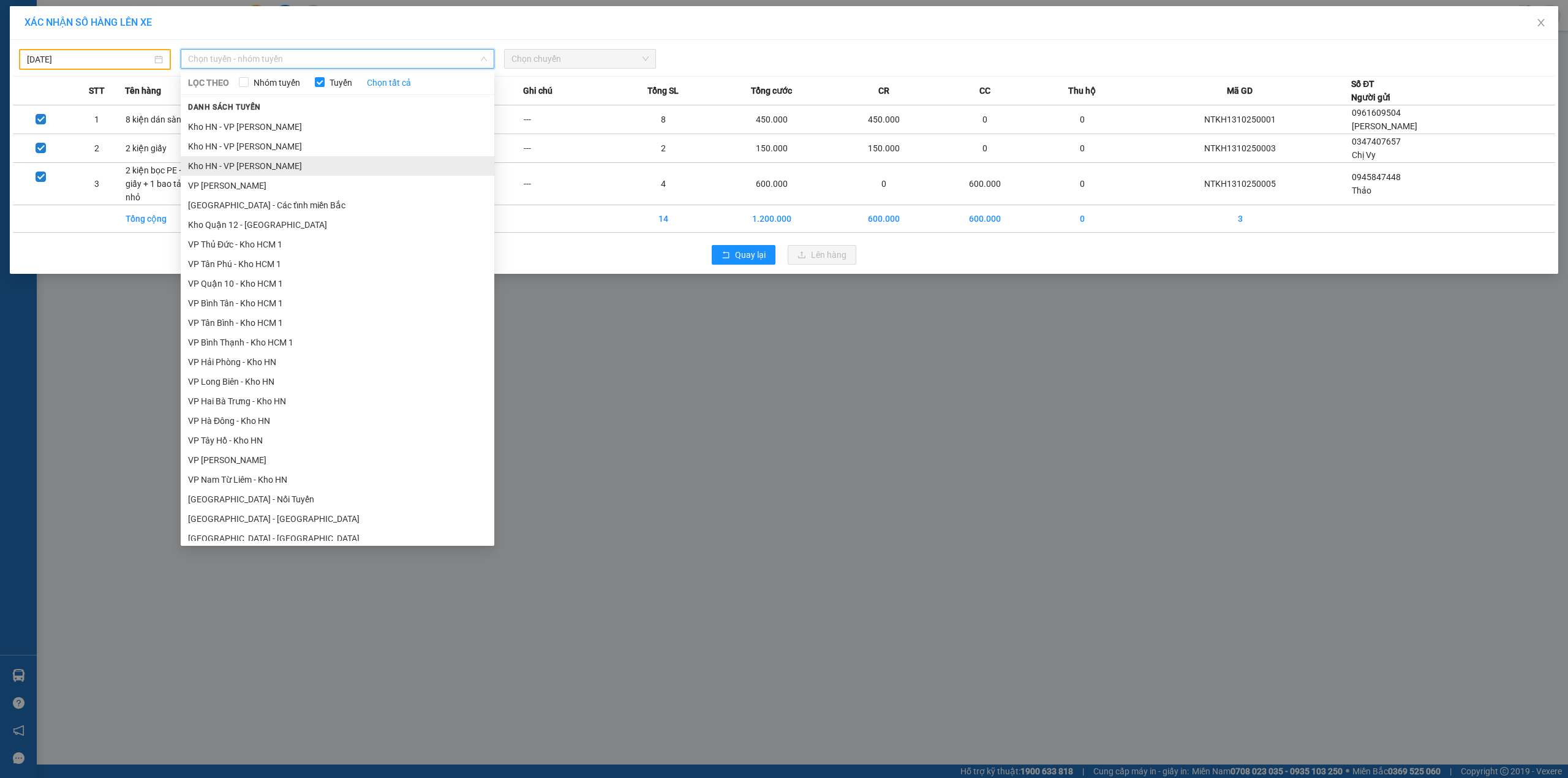
scroll to position [572, 0]
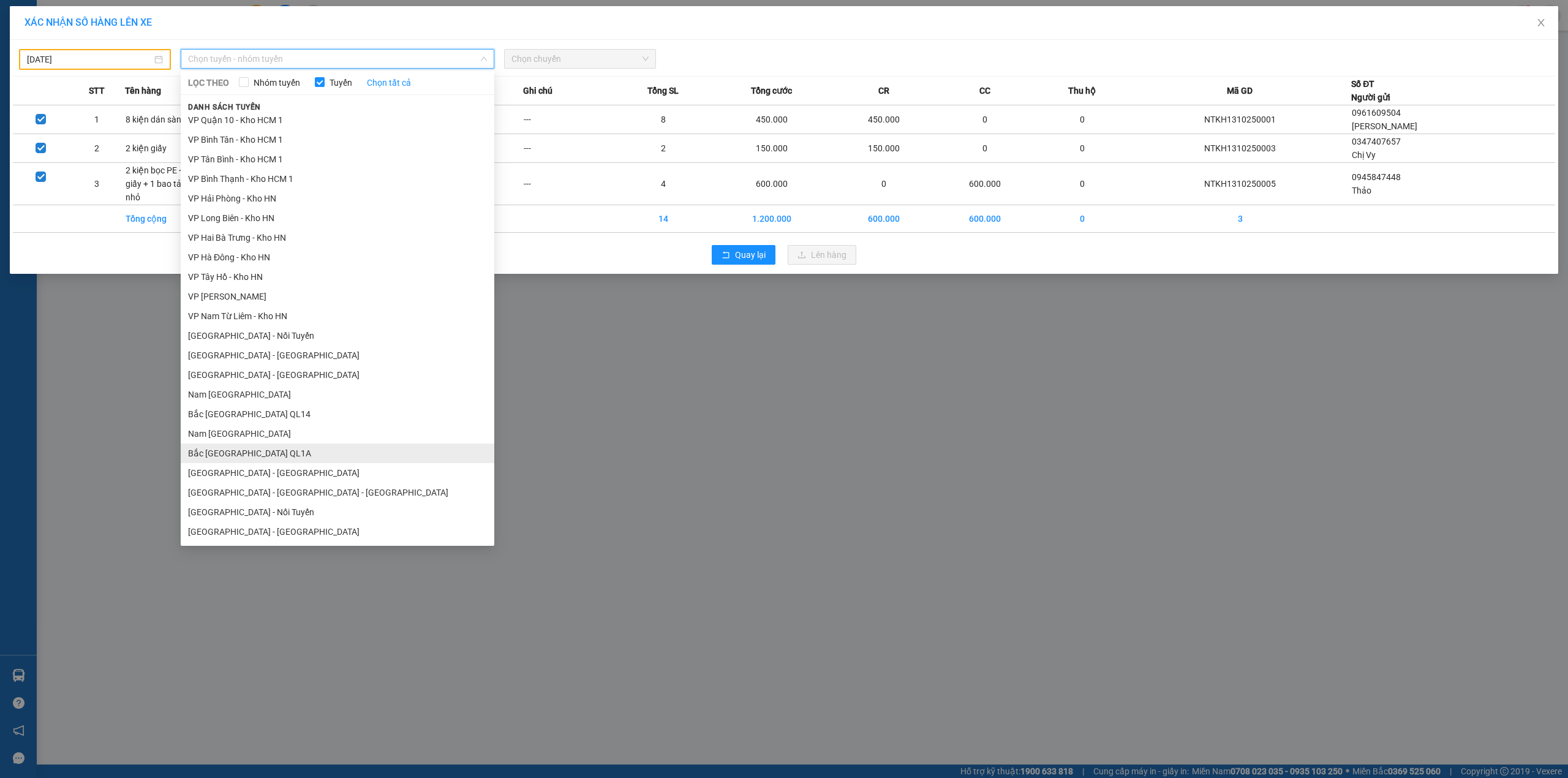
click at [275, 447] on li "Bắc [GEOGRAPHIC_DATA] QL1A" at bounding box center [337, 453] width 314 height 20
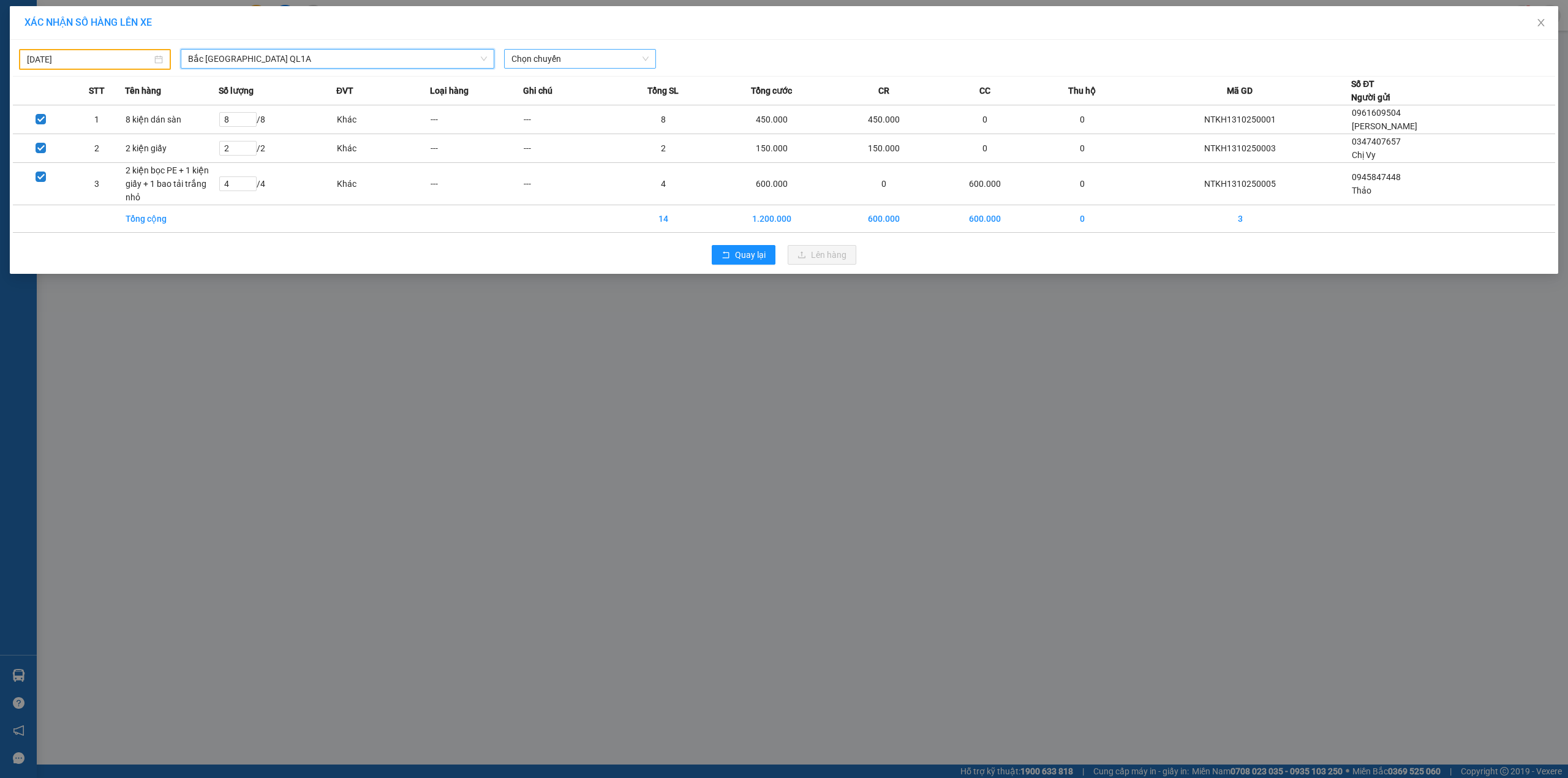
click at [568, 62] on span "Chọn chuyến" at bounding box center [580, 59] width 137 height 18
click at [574, 101] on div "20:00 (TC) - 29E-191.97" at bounding box center [559, 103] width 96 height 13
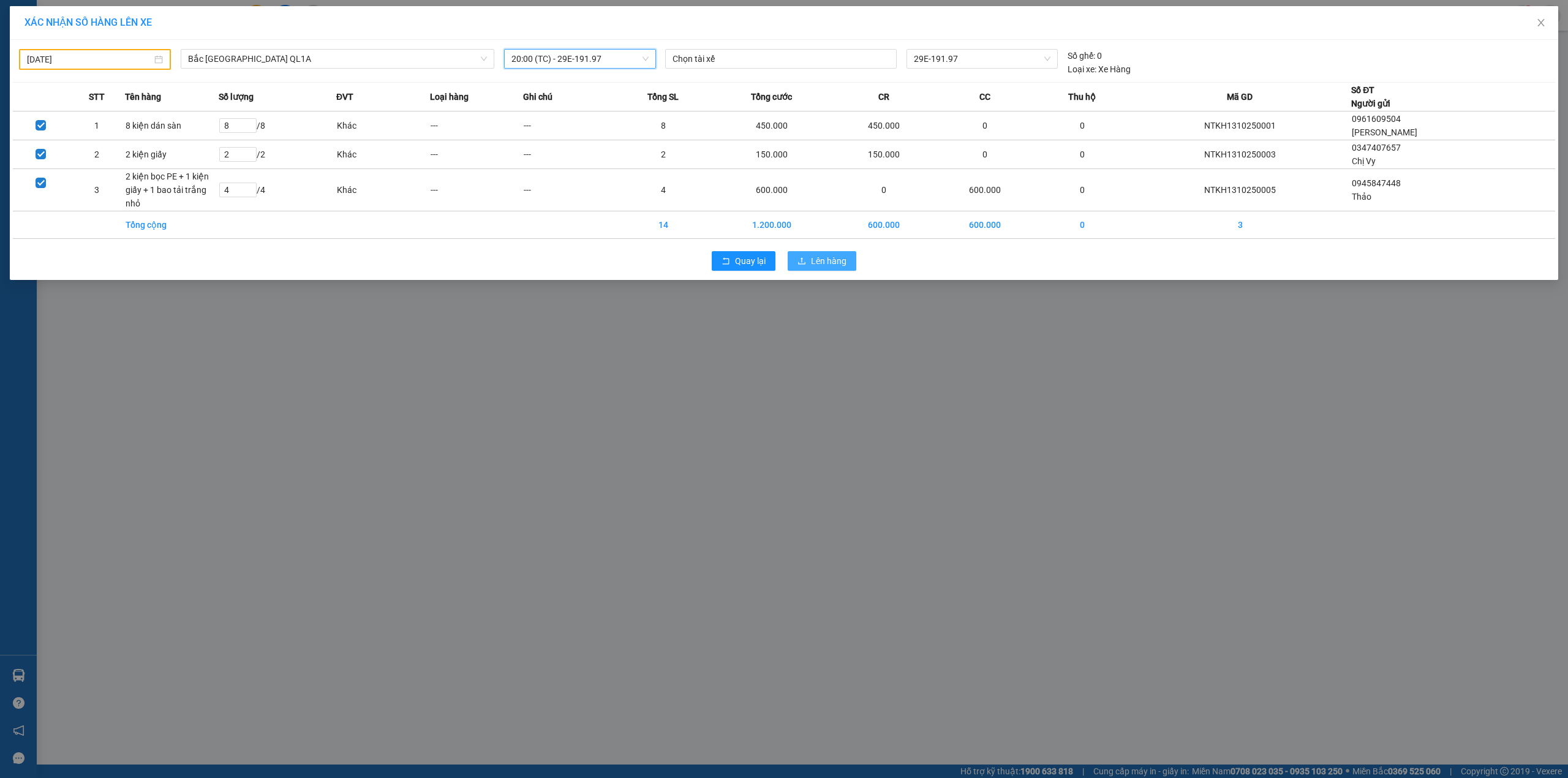
click at [824, 270] on button "Lên hàng" at bounding box center [822, 261] width 68 height 20
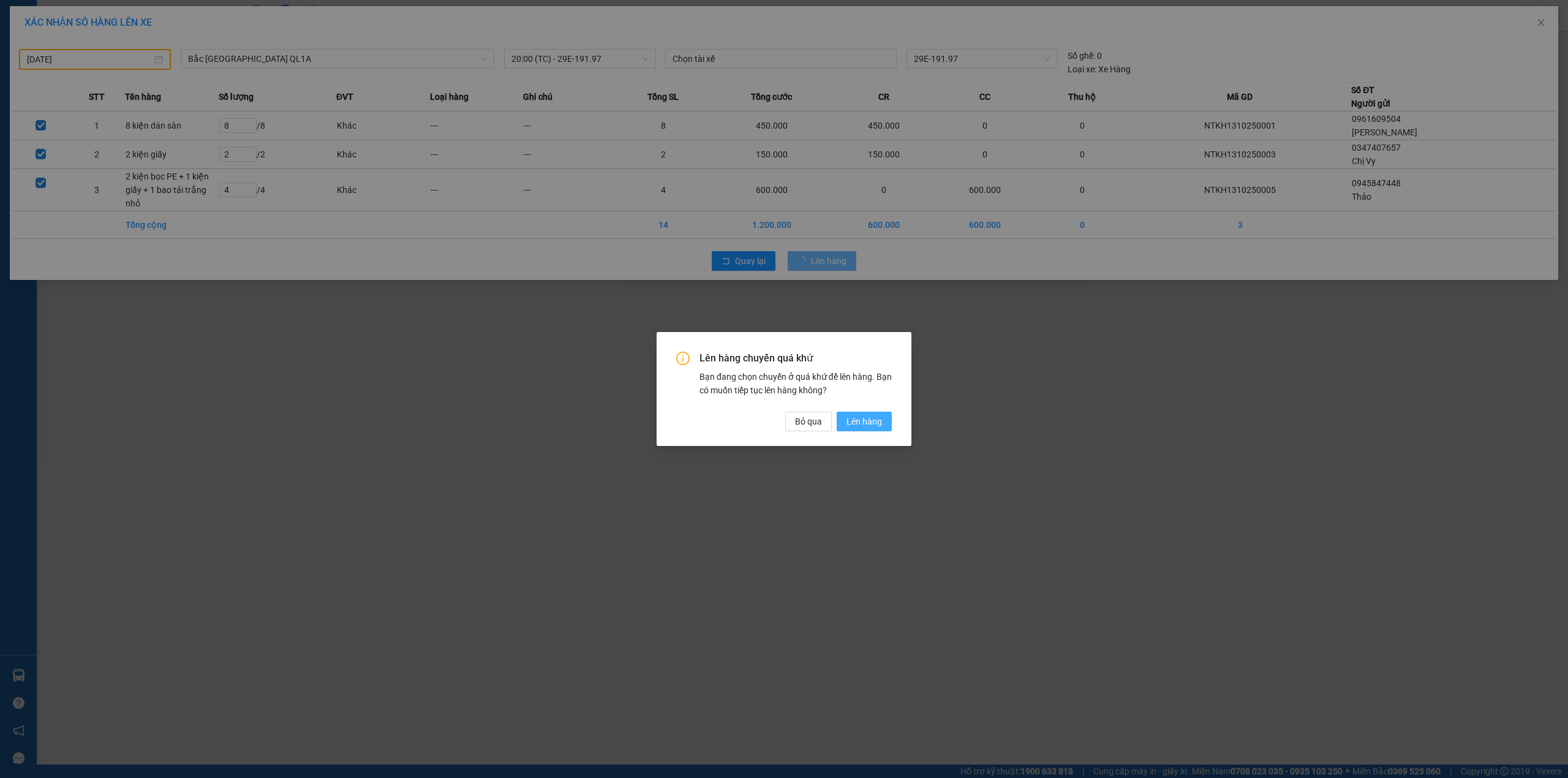
click at [843, 417] on button "Lên hàng" at bounding box center [864, 422] width 55 height 20
